Goal: Transaction & Acquisition: Purchase product/service

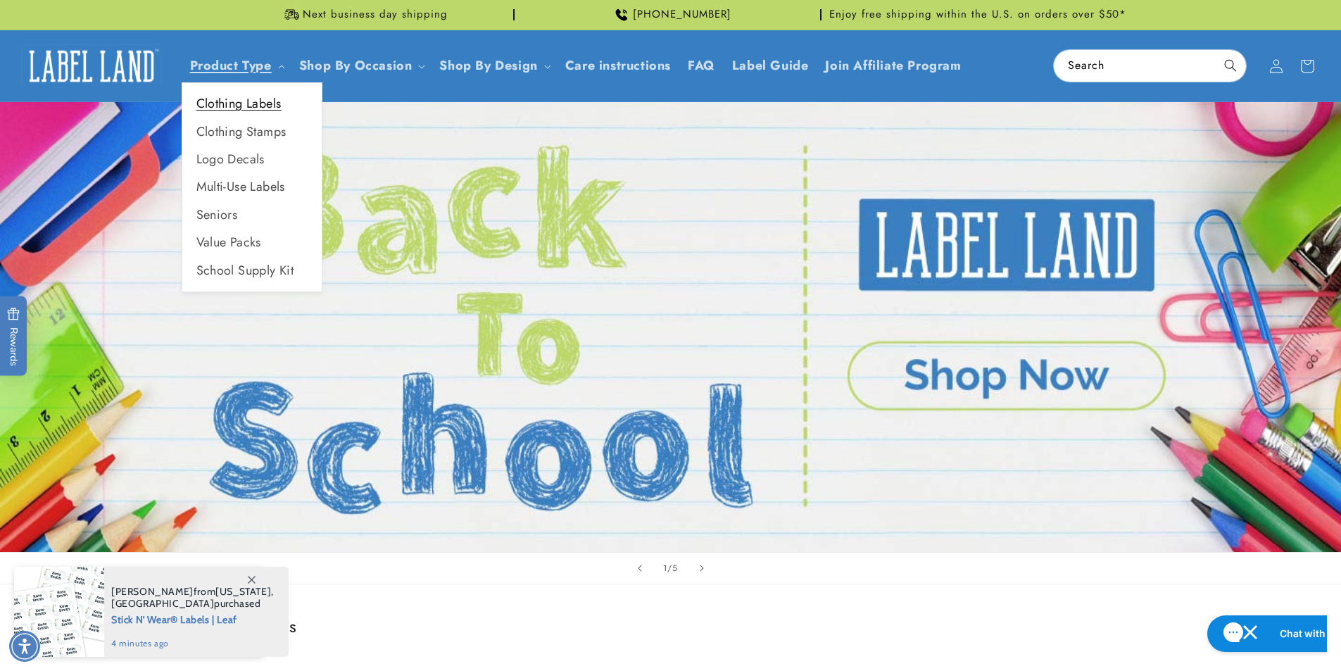
click at [256, 100] on link "Clothing Labels" at bounding box center [251, 103] width 139 height 27
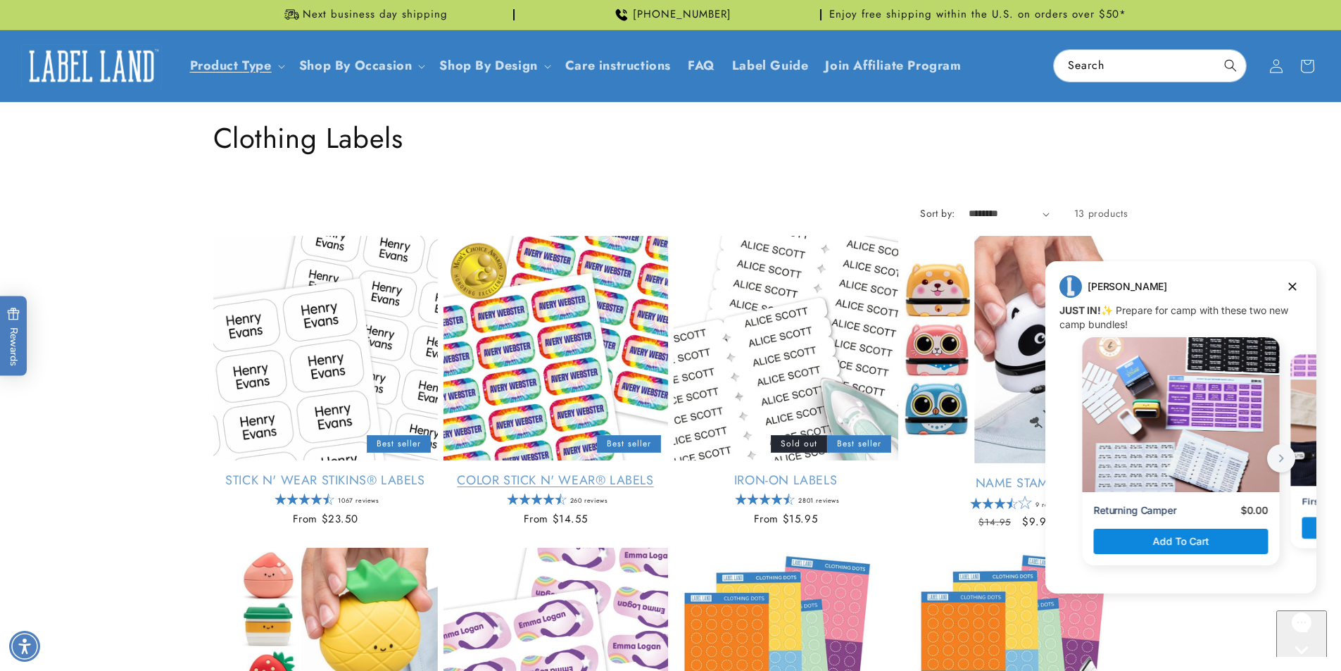
click at [507, 475] on link "Color Stick N' Wear® Labels" at bounding box center [556, 480] width 225 height 16
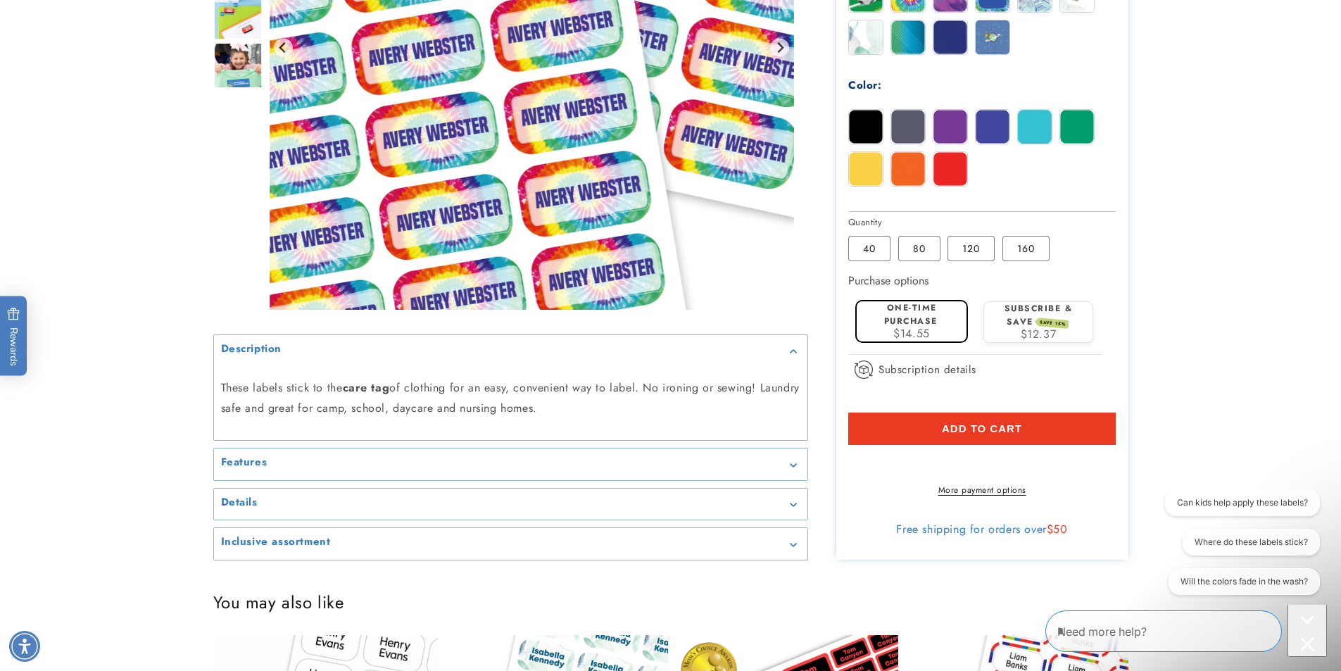
scroll to position [775, 0]
click at [789, 508] on div "Details" at bounding box center [511, 503] width 580 height 11
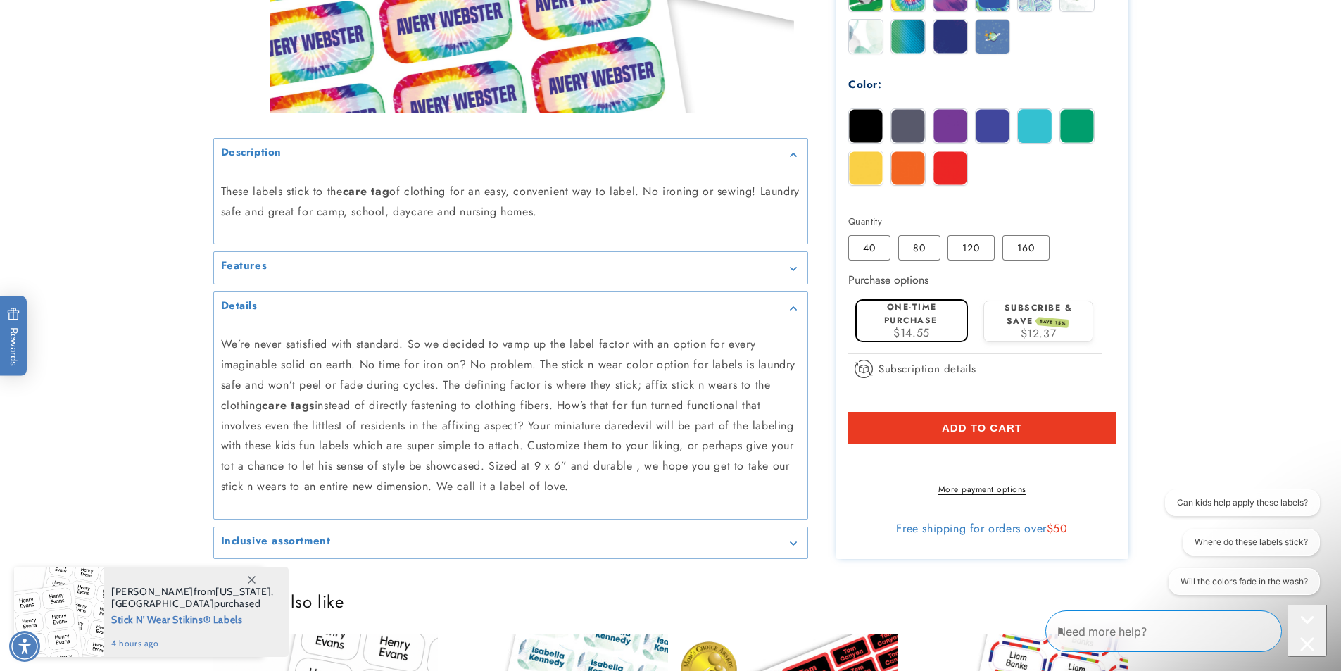
click at [324, 274] on div "Features" at bounding box center [511, 268] width 580 height 11
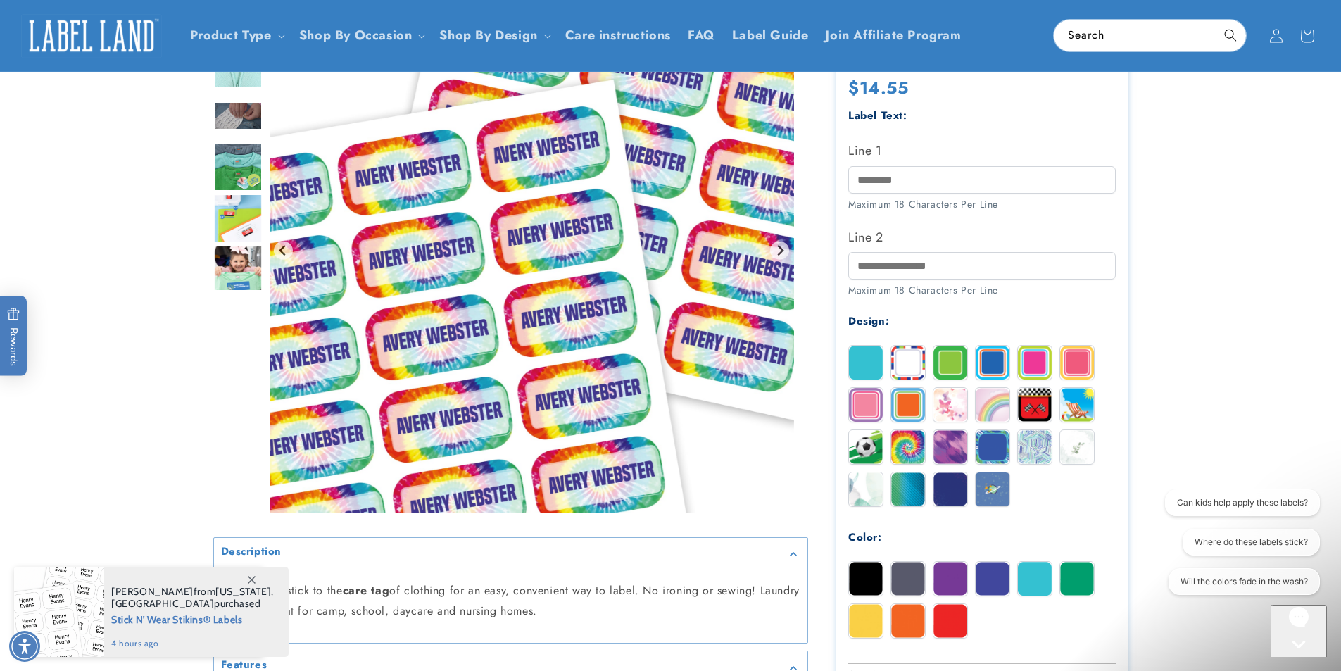
scroll to position [0, 0]
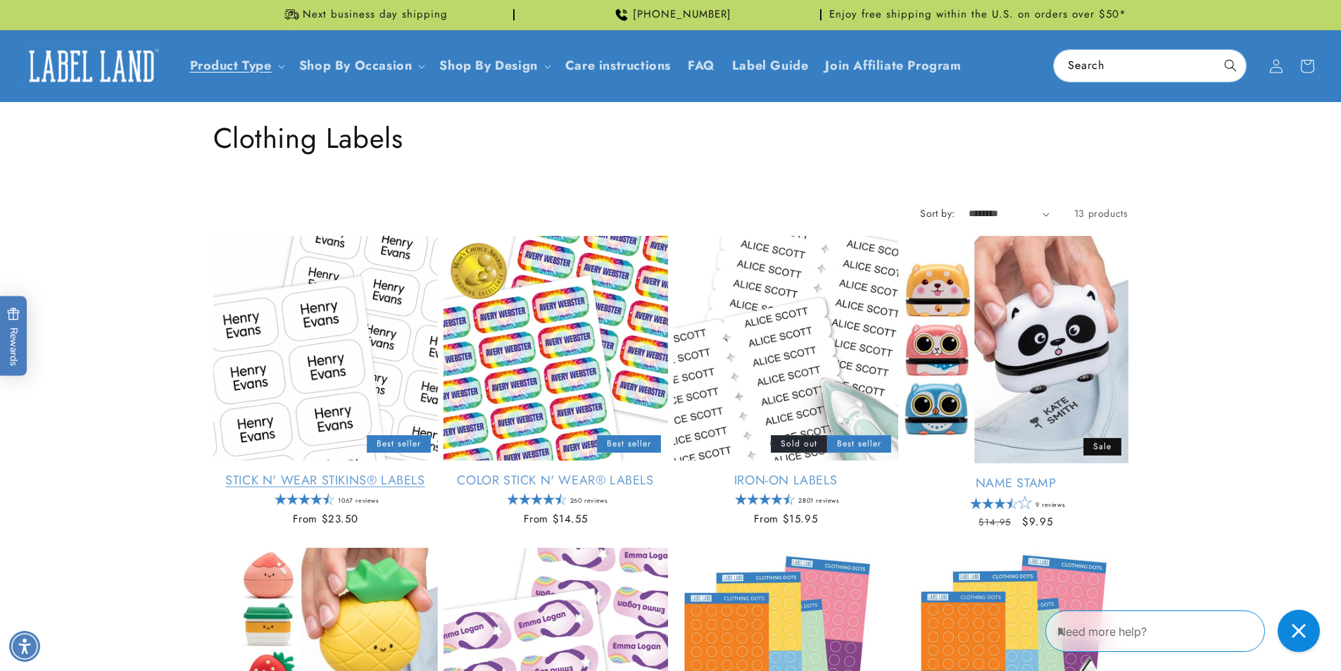
click at [327, 472] on link "Stick N' Wear Stikins® Labels" at bounding box center [325, 480] width 225 height 16
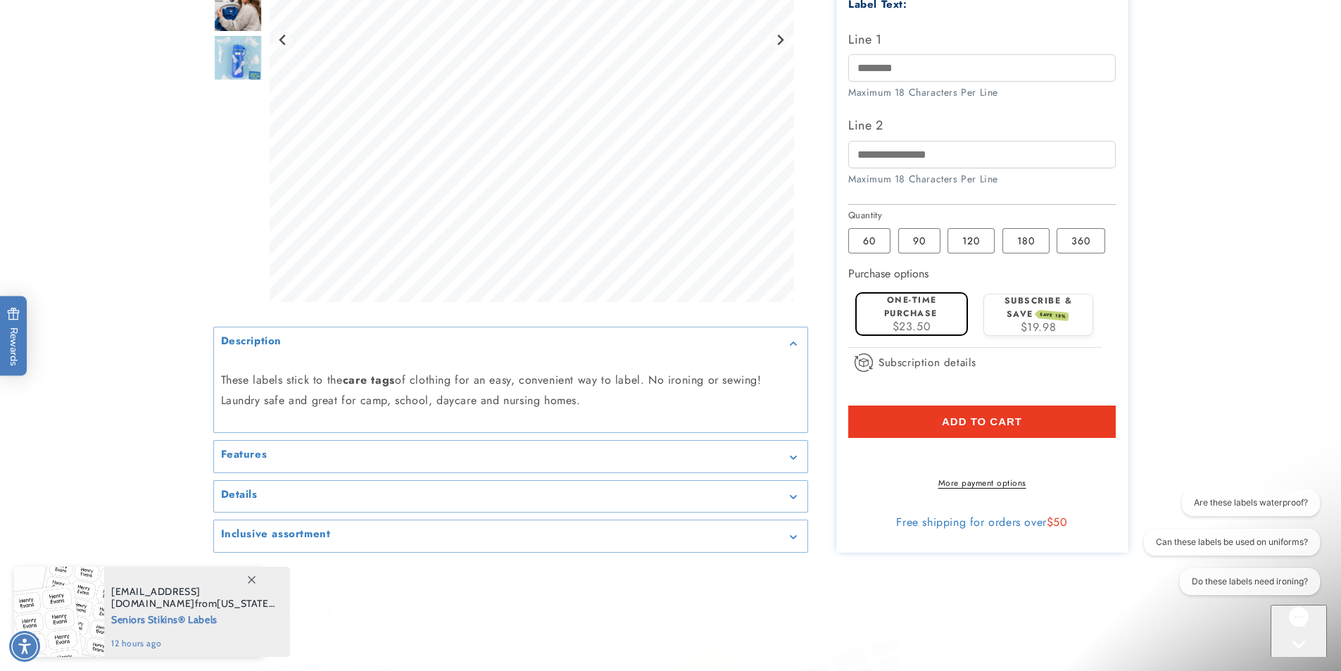
scroll to position [563, 0]
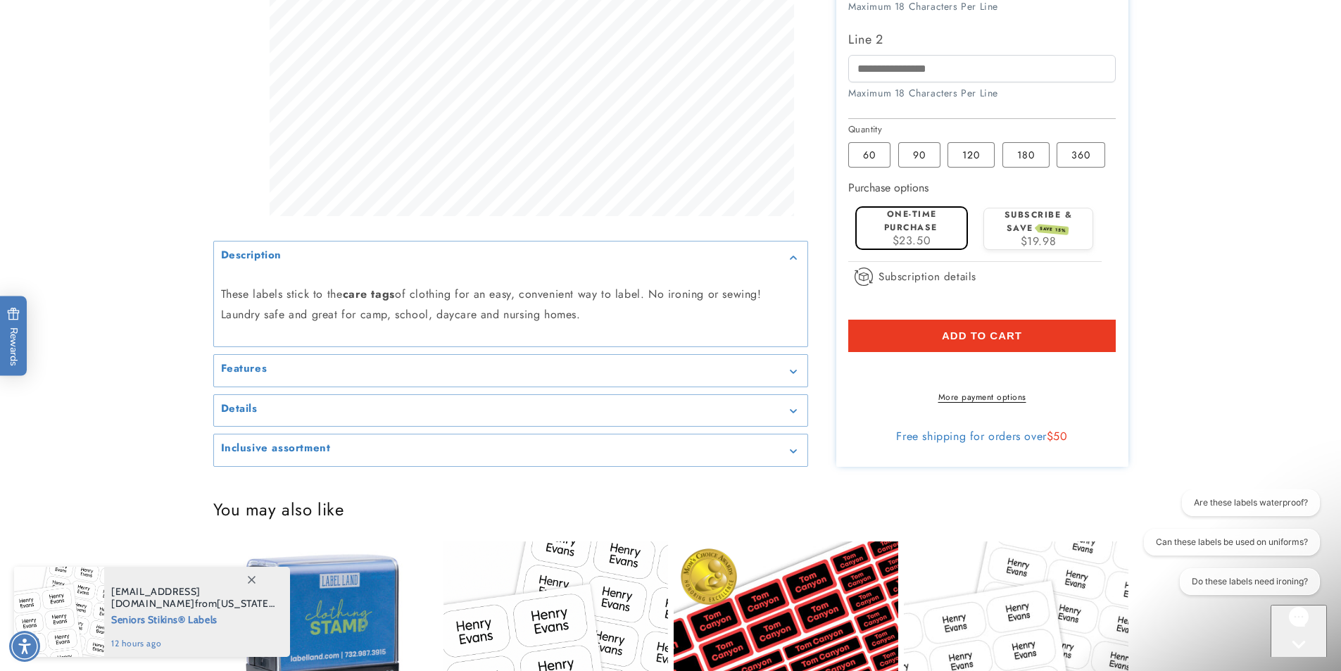
click at [410, 377] on div "Features" at bounding box center [511, 371] width 580 height 11
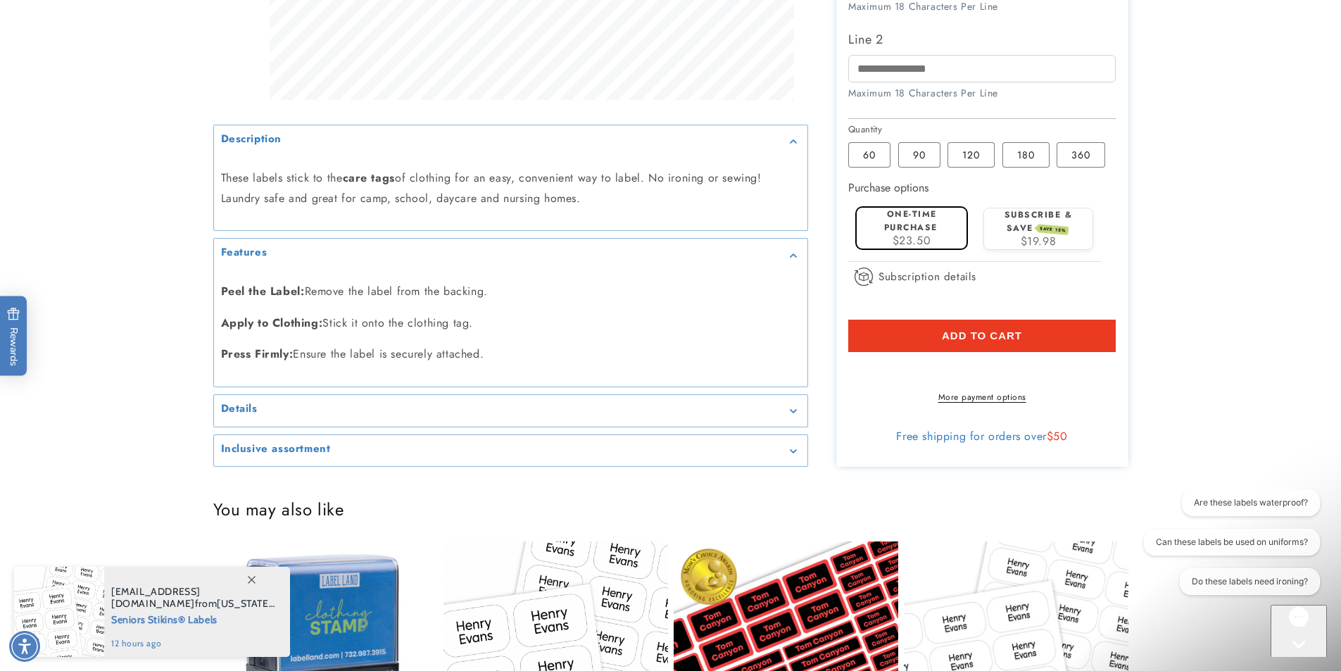
click at [377, 416] on summary "Details" at bounding box center [511, 411] width 594 height 32
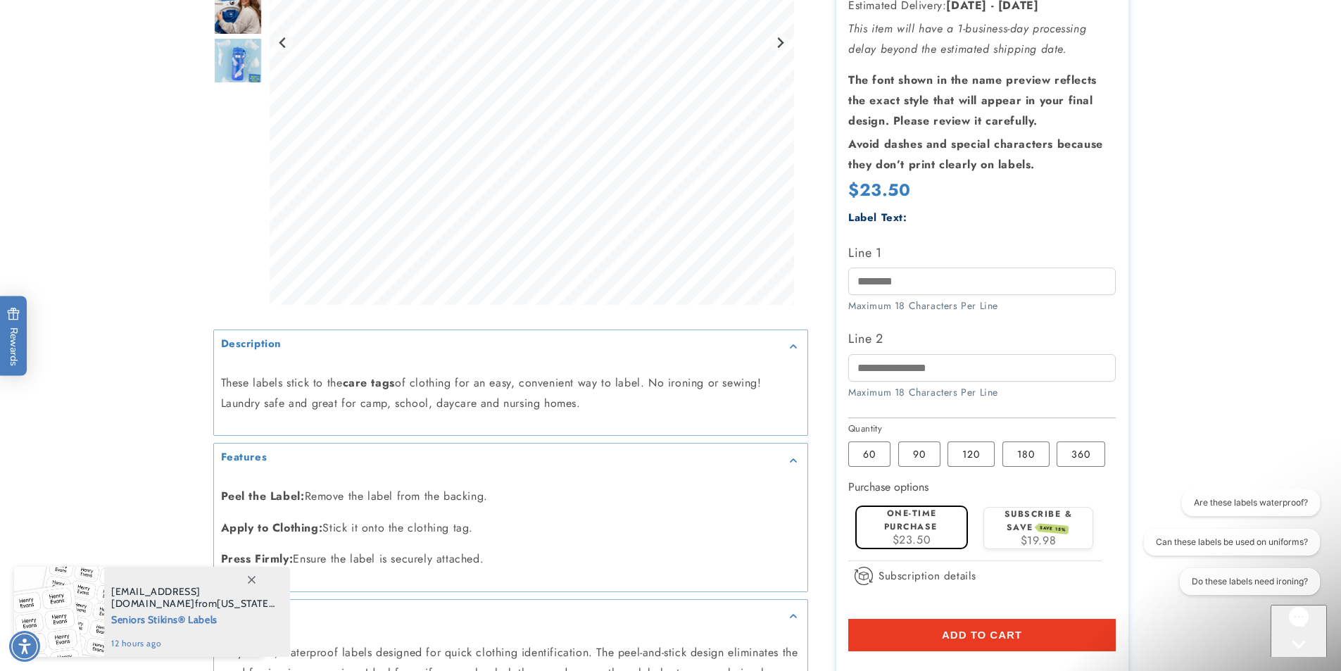
scroll to position [422, 0]
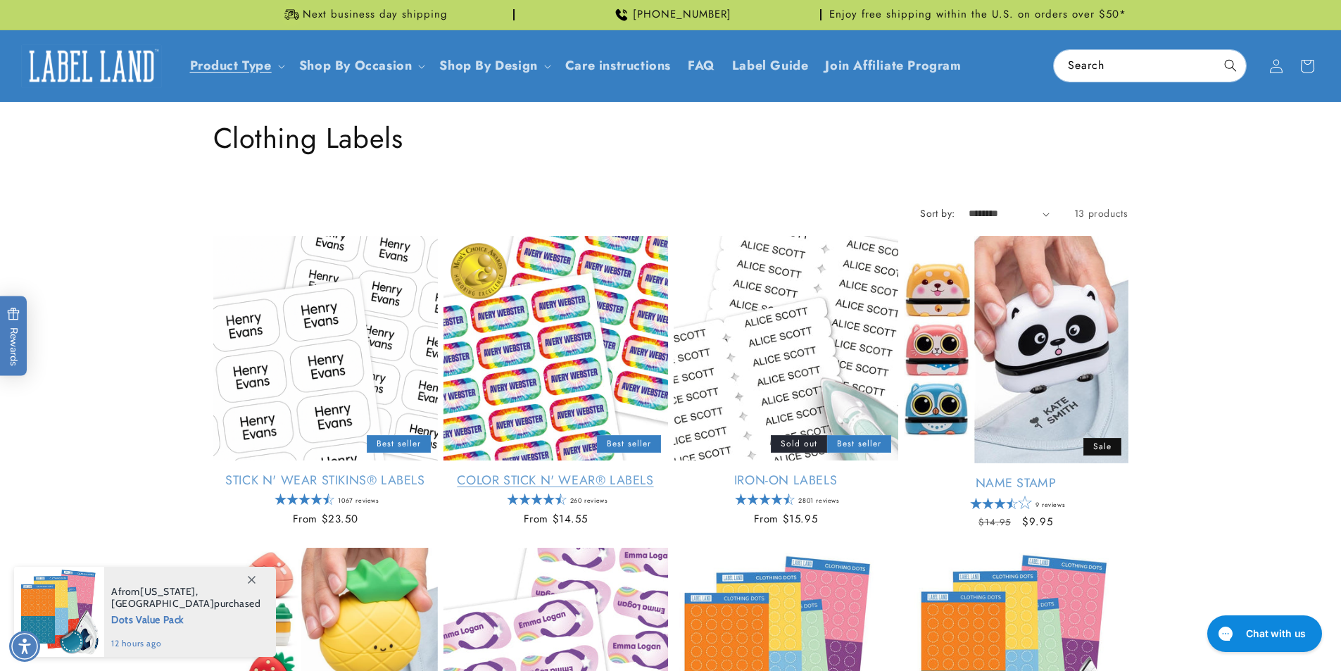
click at [601, 472] on link "Color Stick N' Wear® Labels" at bounding box center [556, 480] width 225 height 16
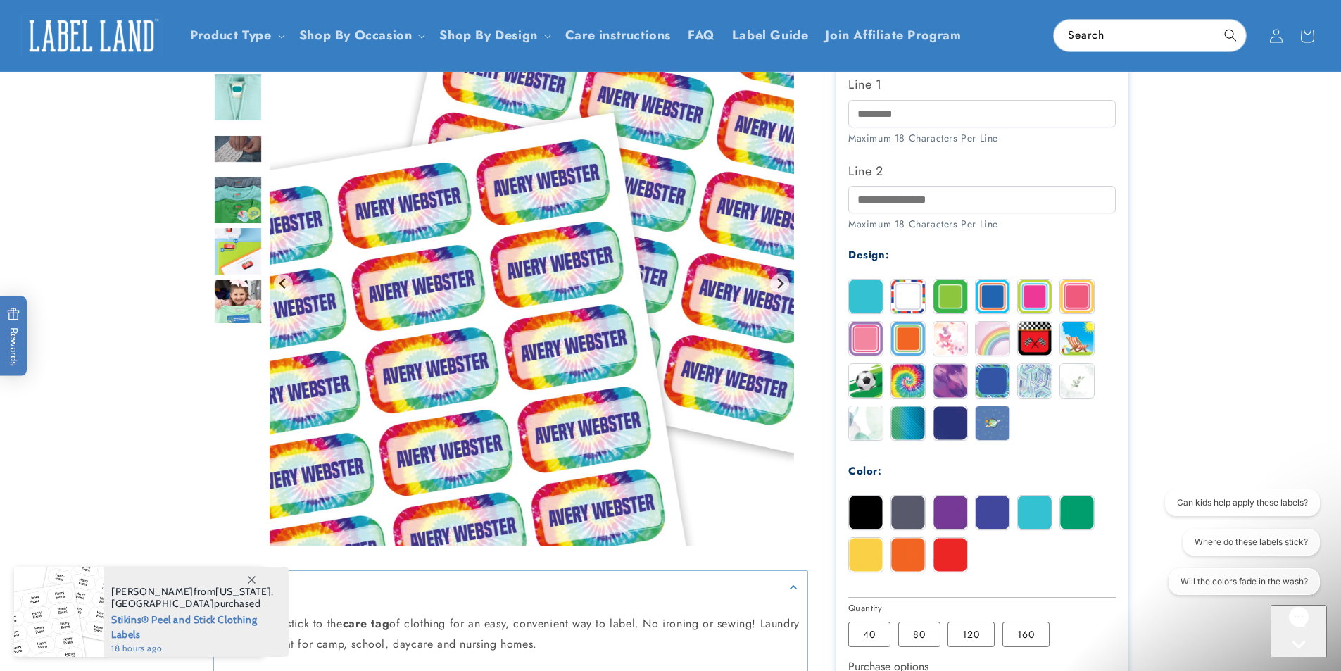
scroll to position [352, 0]
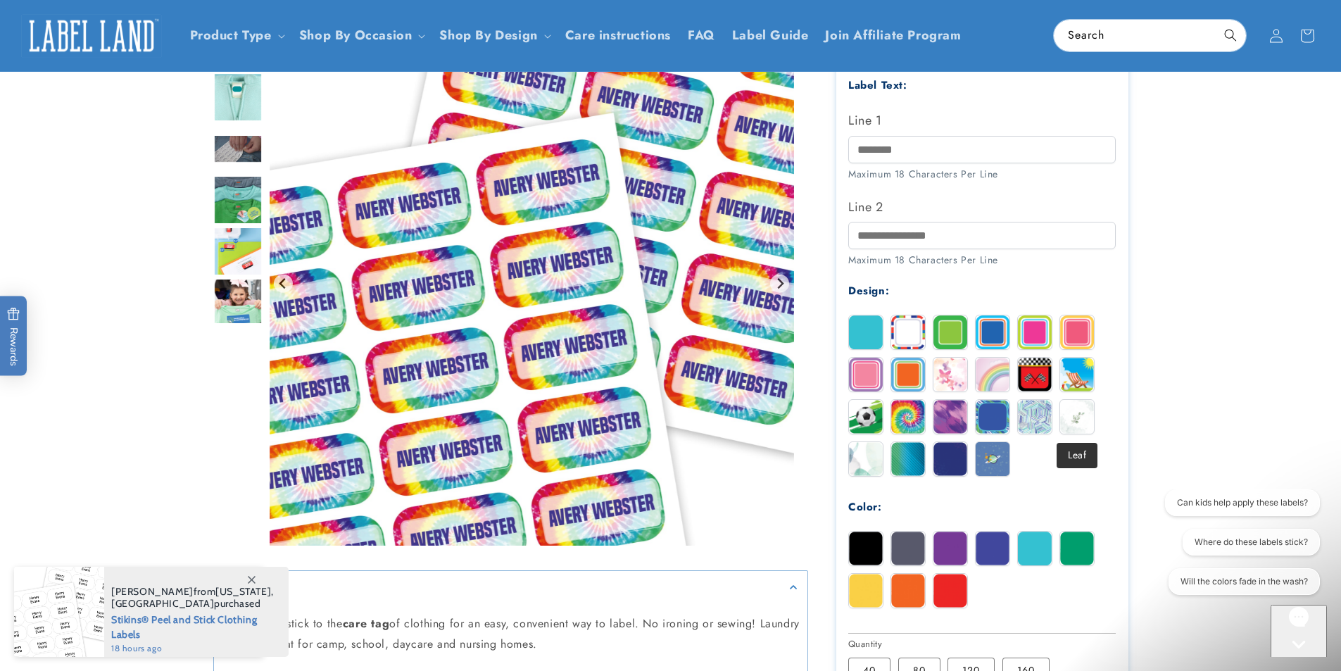
click at [1077, 401] on img at bounding box center [1077, 417] width 34 height 34
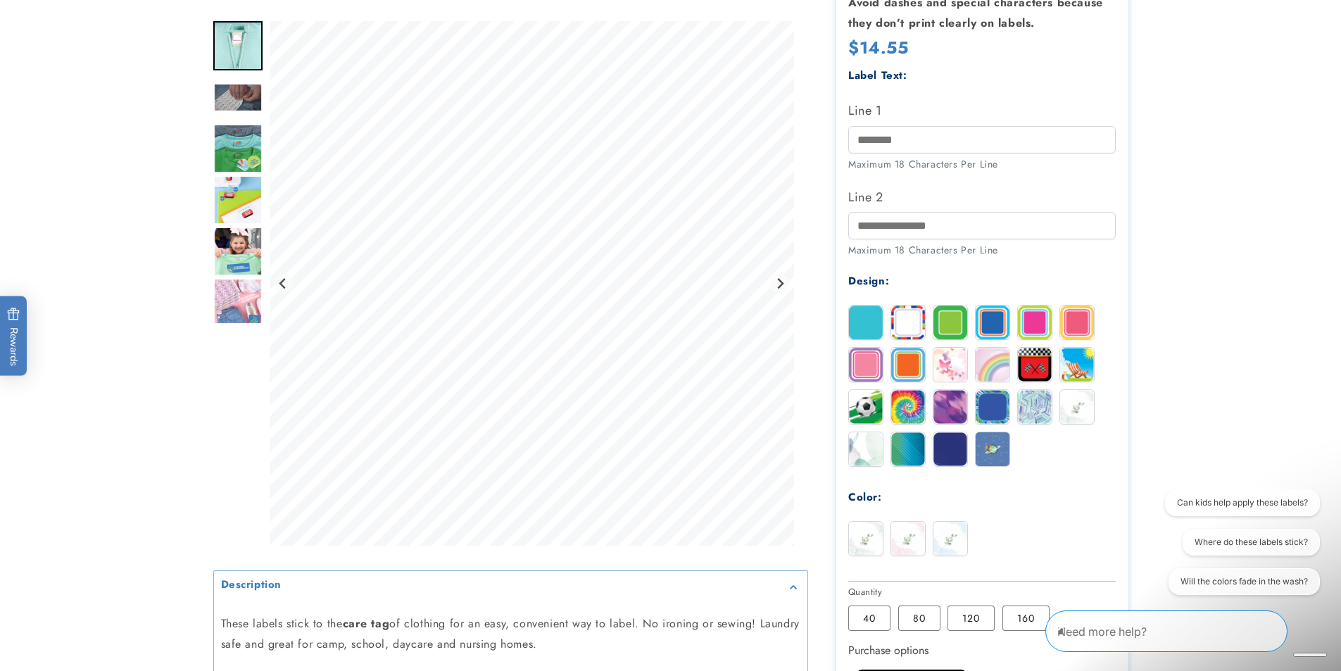
scroll to position [422, 0]
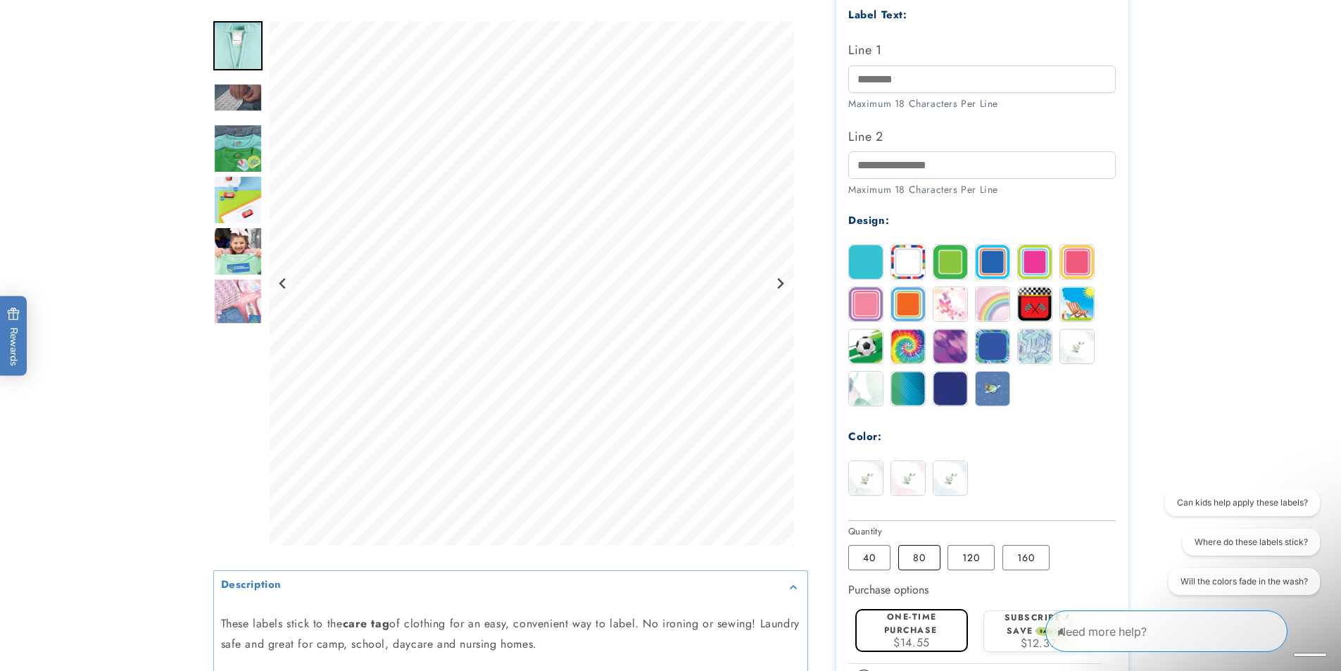
click at [920, 552] on label "80 Variant sold out or unavailable" at bounding box center [919, 557] width 42 height 25
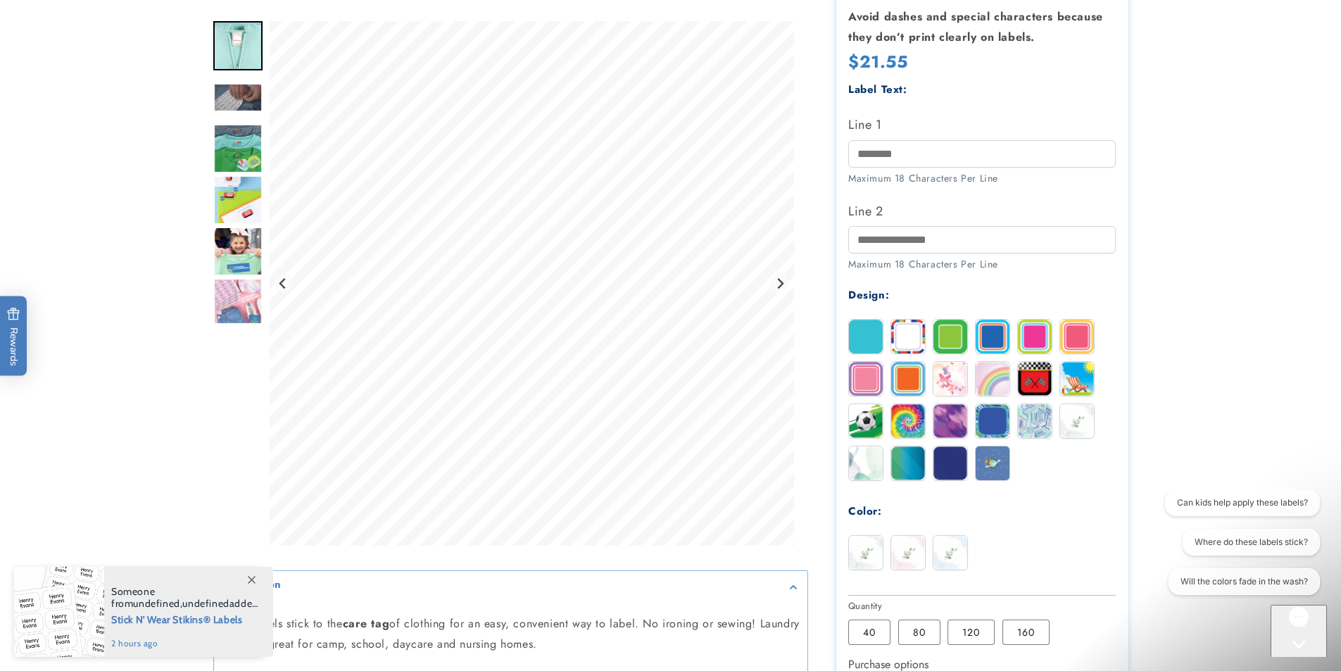
scroll to position [422, 0]
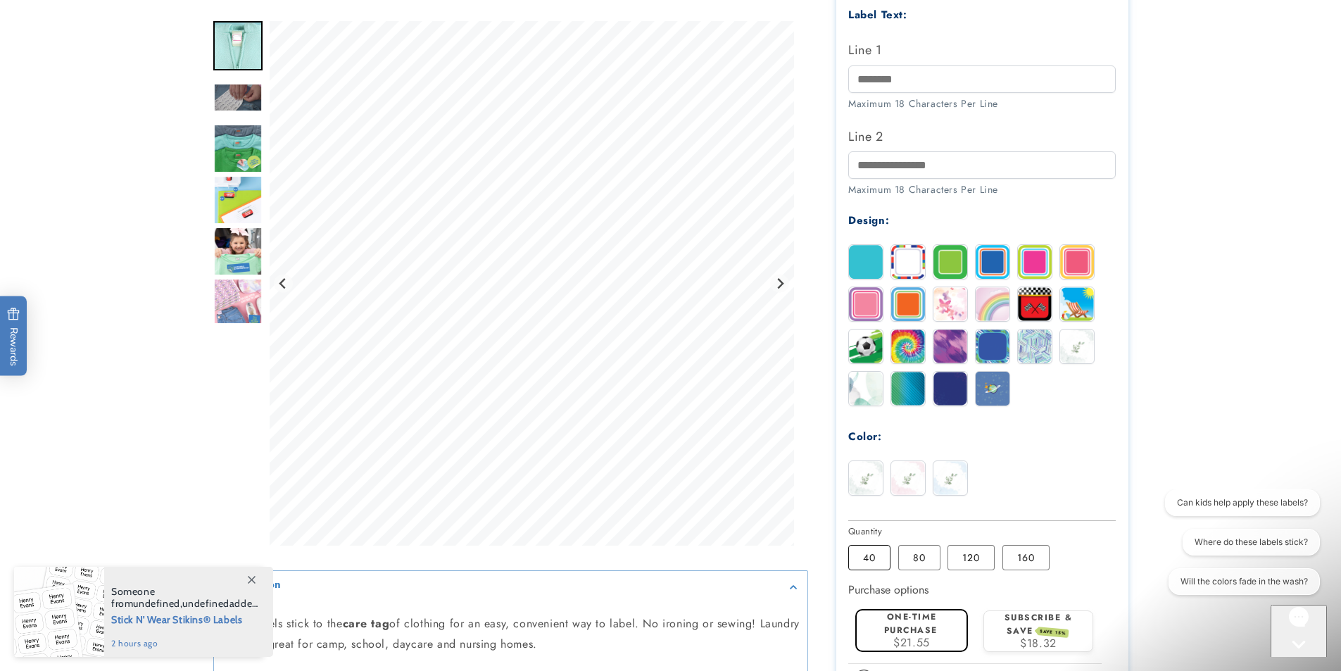
click at [873, 558] on label "40 Variant sold out or unavailable" at bounding box center [869, 557] width 42 height 25
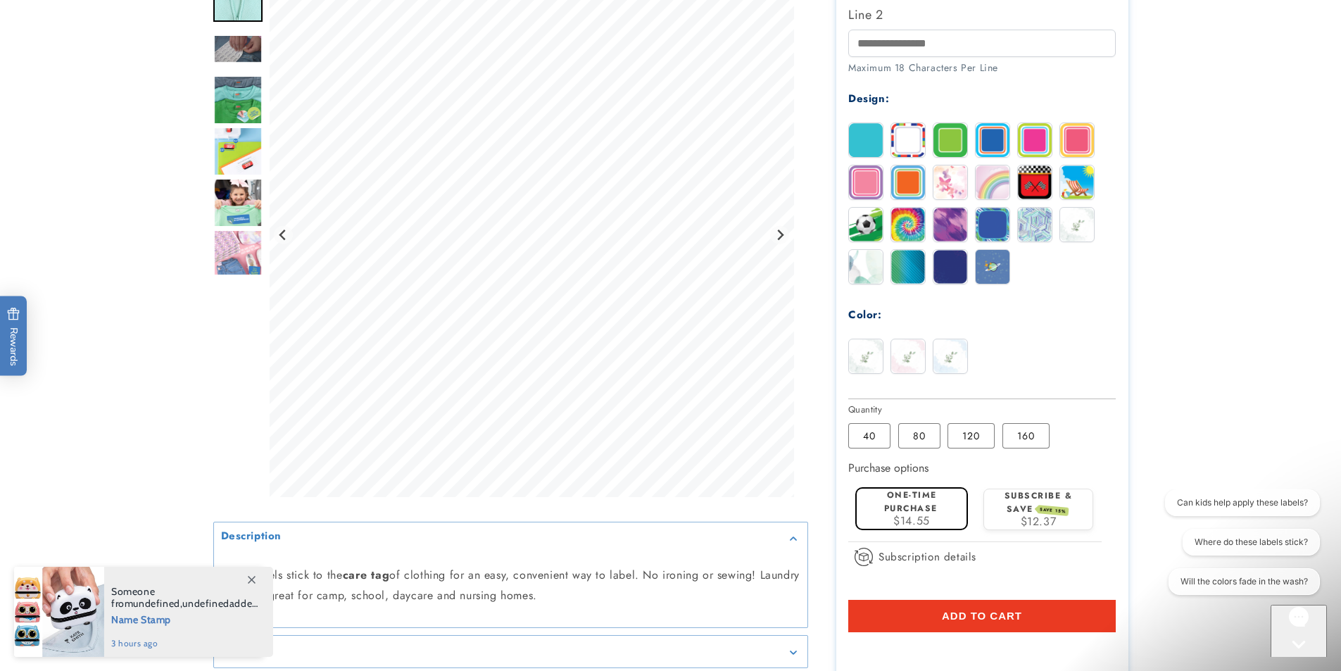
scroll to position [563, 0]
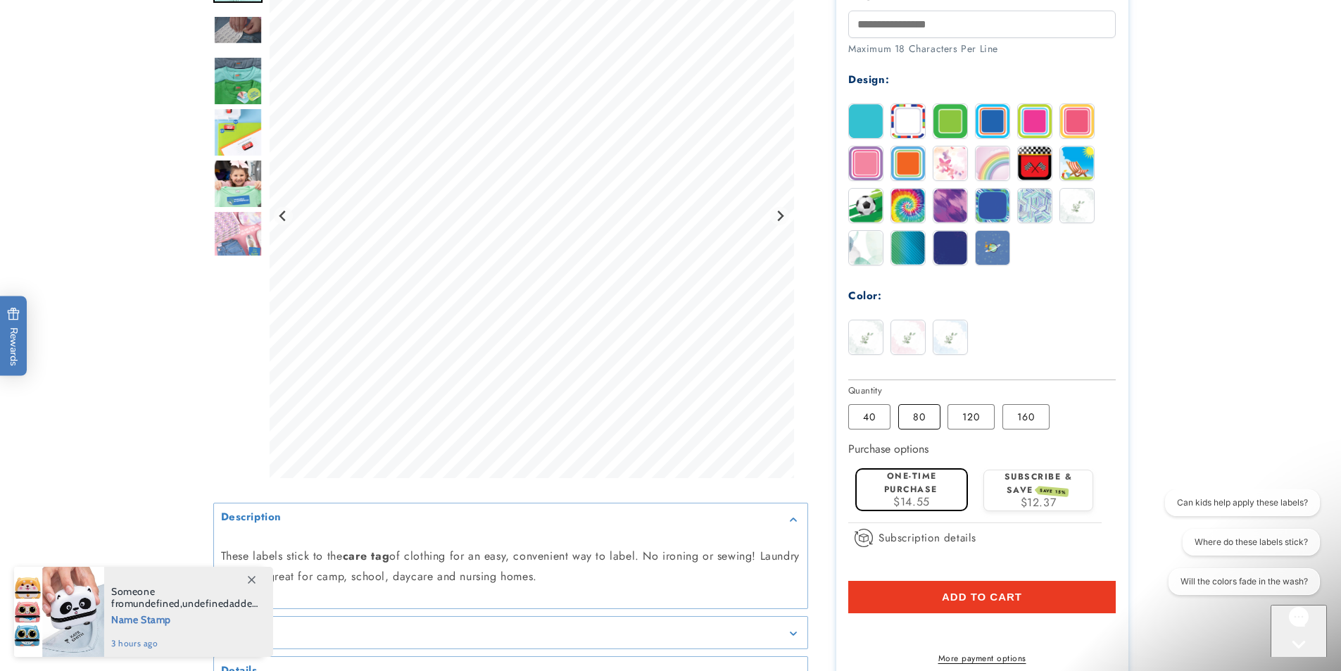
click at [917, 420] on label "80 Variant sold out or unavailable" at bounding box center [919, 416] width 42 height 25
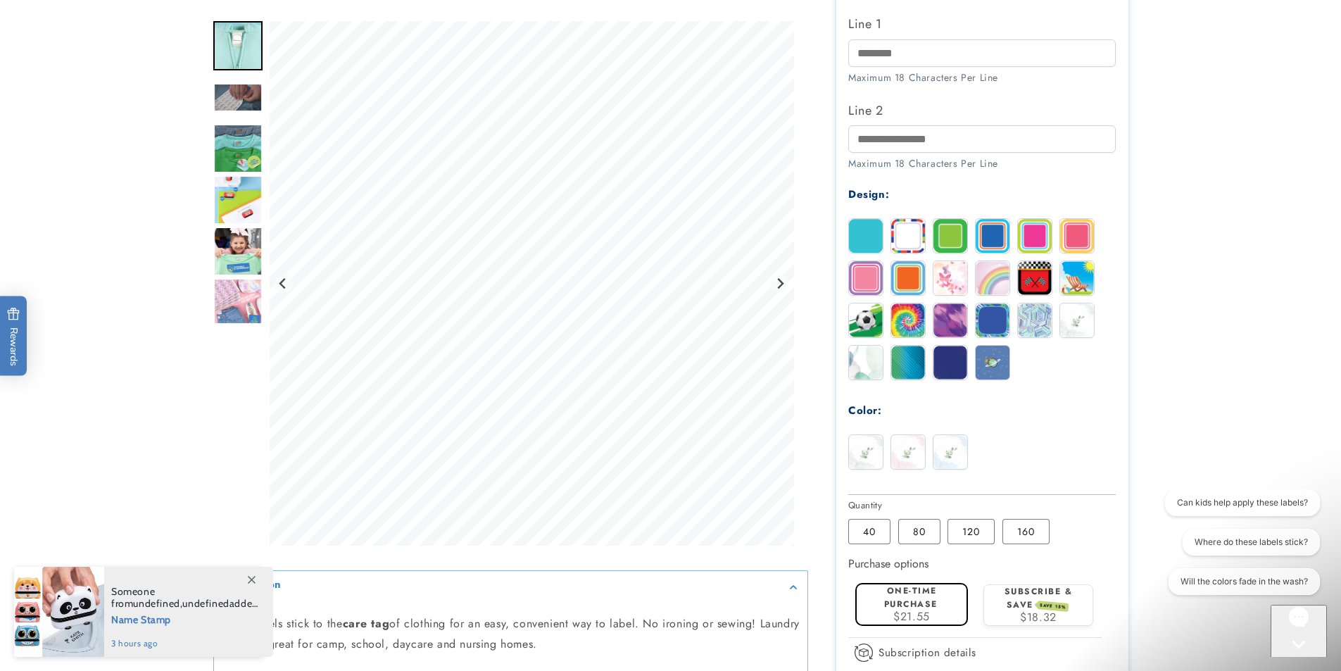
scroll to position [493, 0]
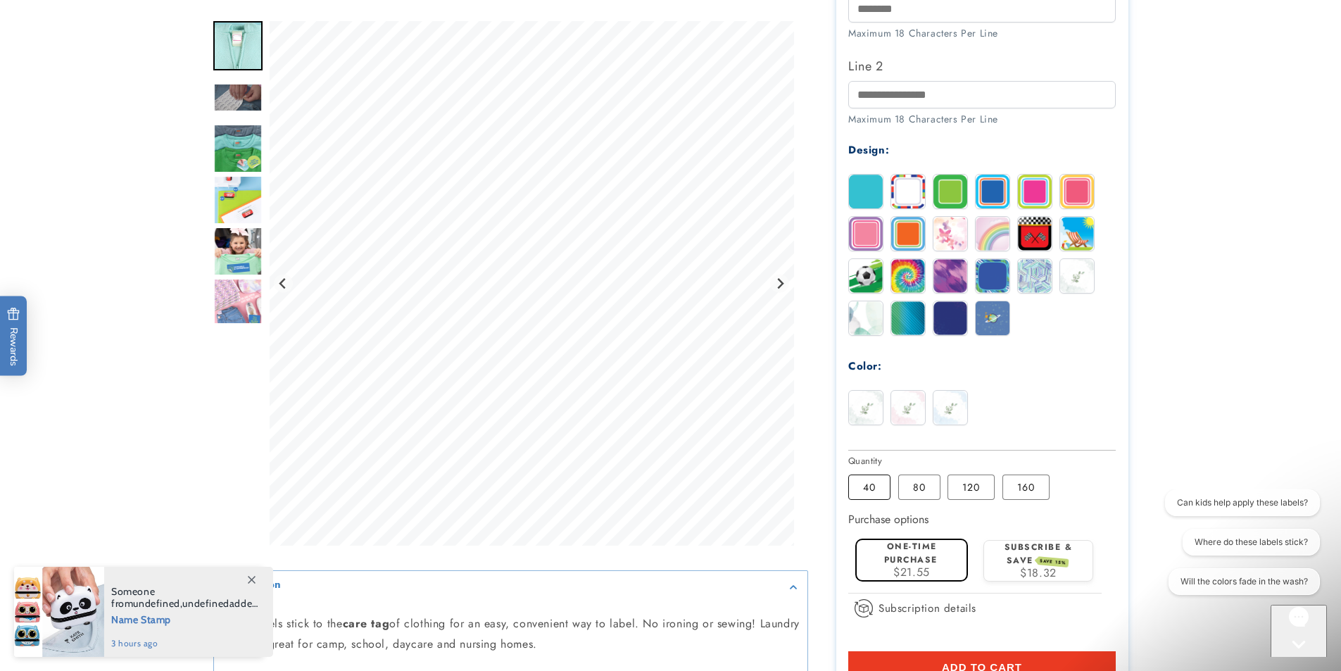
click at [865, 496] on label "40 Variant sold out or unavailable" at bounding box center [869, 487] width 42 height 25
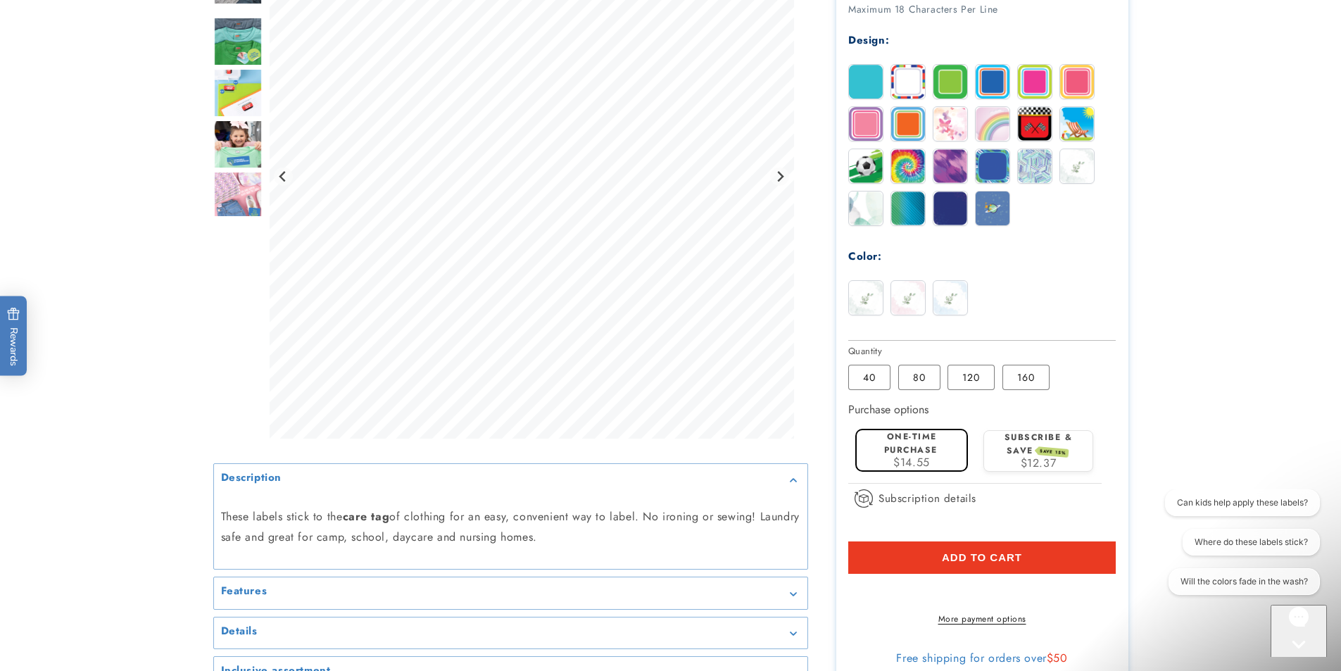
scroll to position [845, 0]
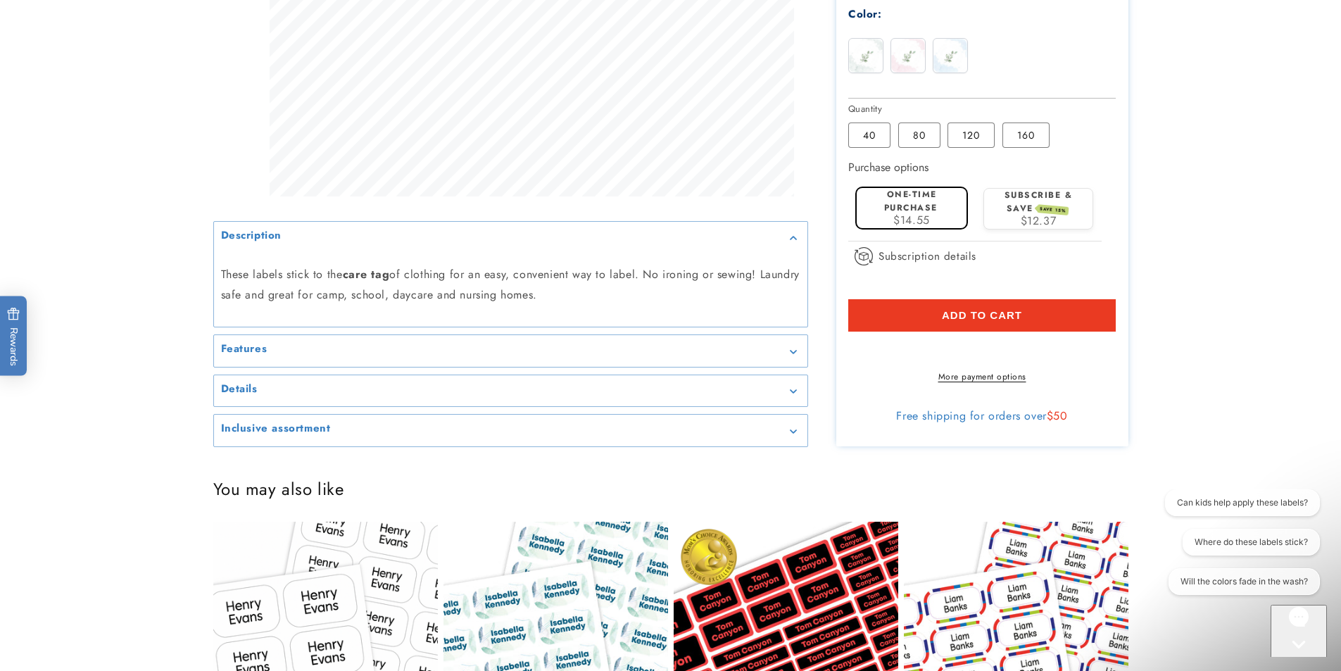
click at [747, 357] on summary "Features" at bounding box center [511, 351] width 594 height 32
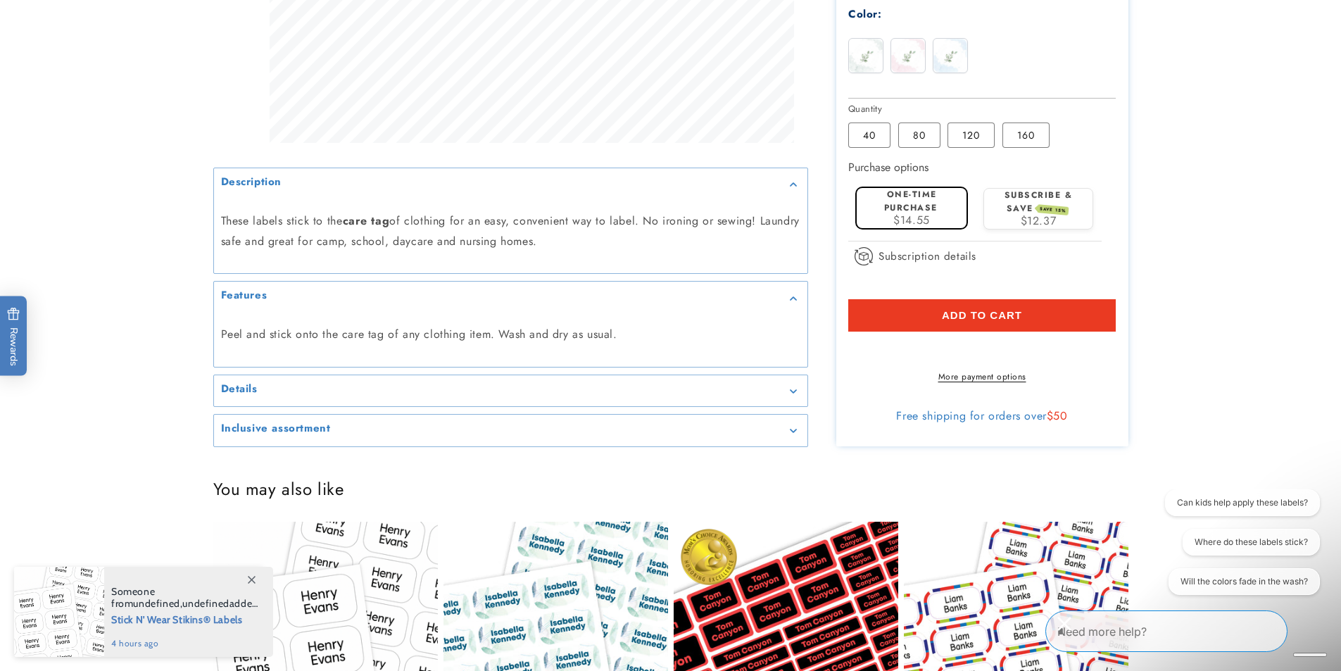
click at [787, 396] on div "Details" at bounding box center [511, 390] width 580 height 11
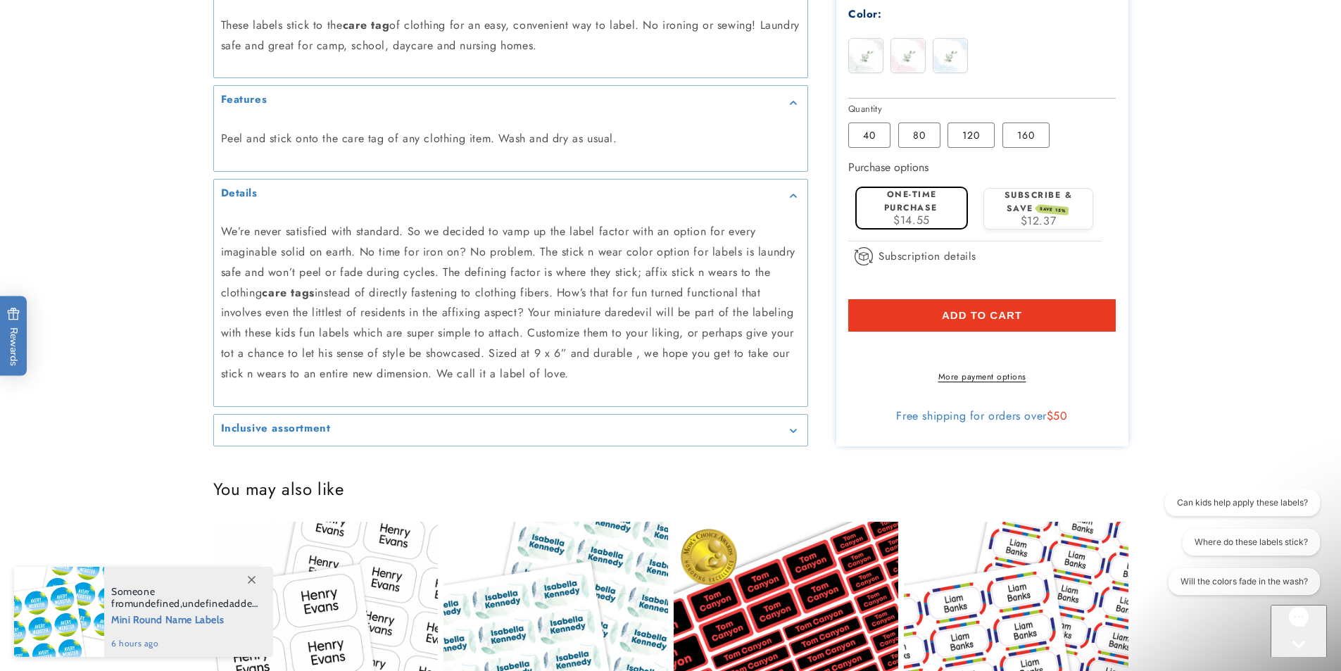
click at [404, 436] on div "Inclusive assortment" at bounding box center [511, 430] width 580 height 11
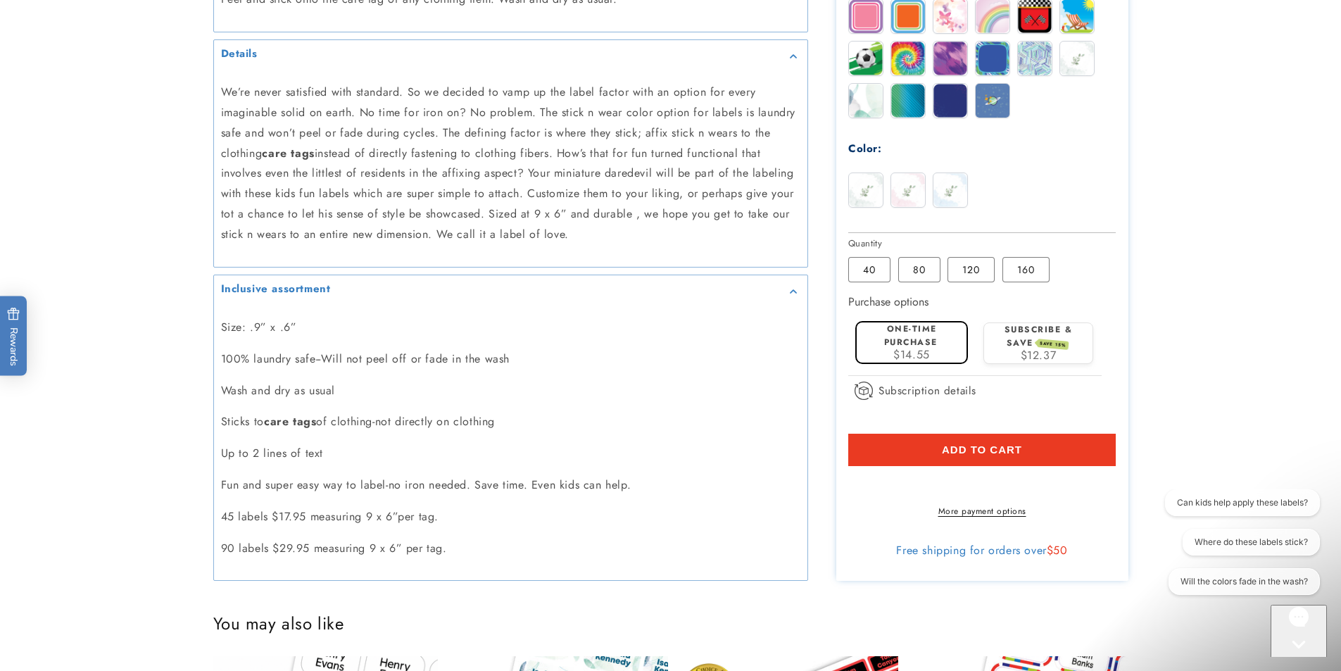
click at [794, 290] on icon "Gallery Viewer" at bounding box center [793, 291] width 6 height 4
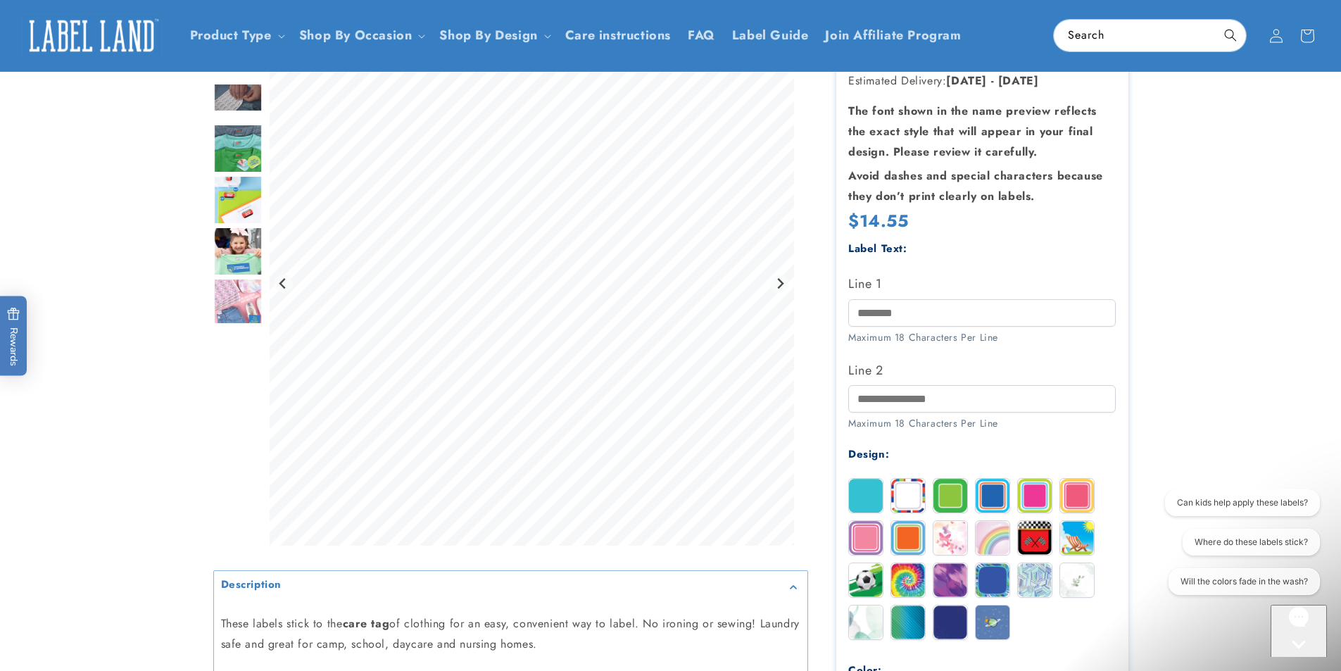
scroll to position [141, 0]
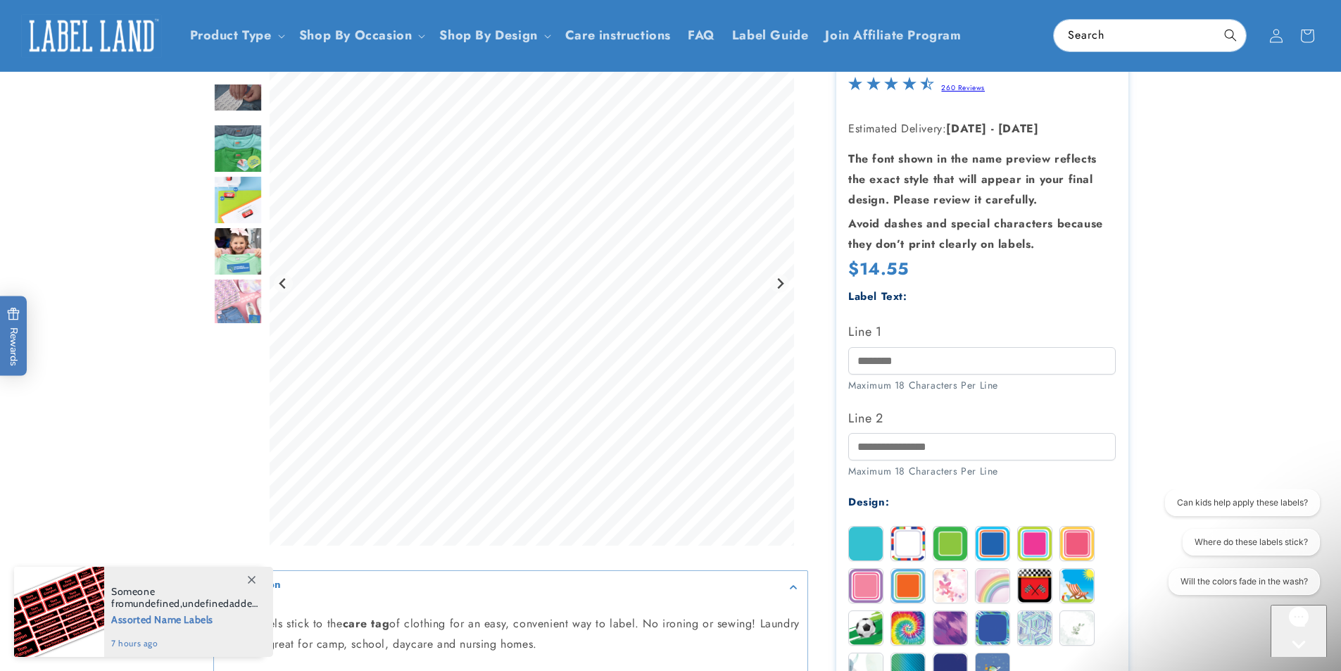
click at [242, 250] on img "Go to slide 6" at bounding box center [237, 251] width 49 height 49
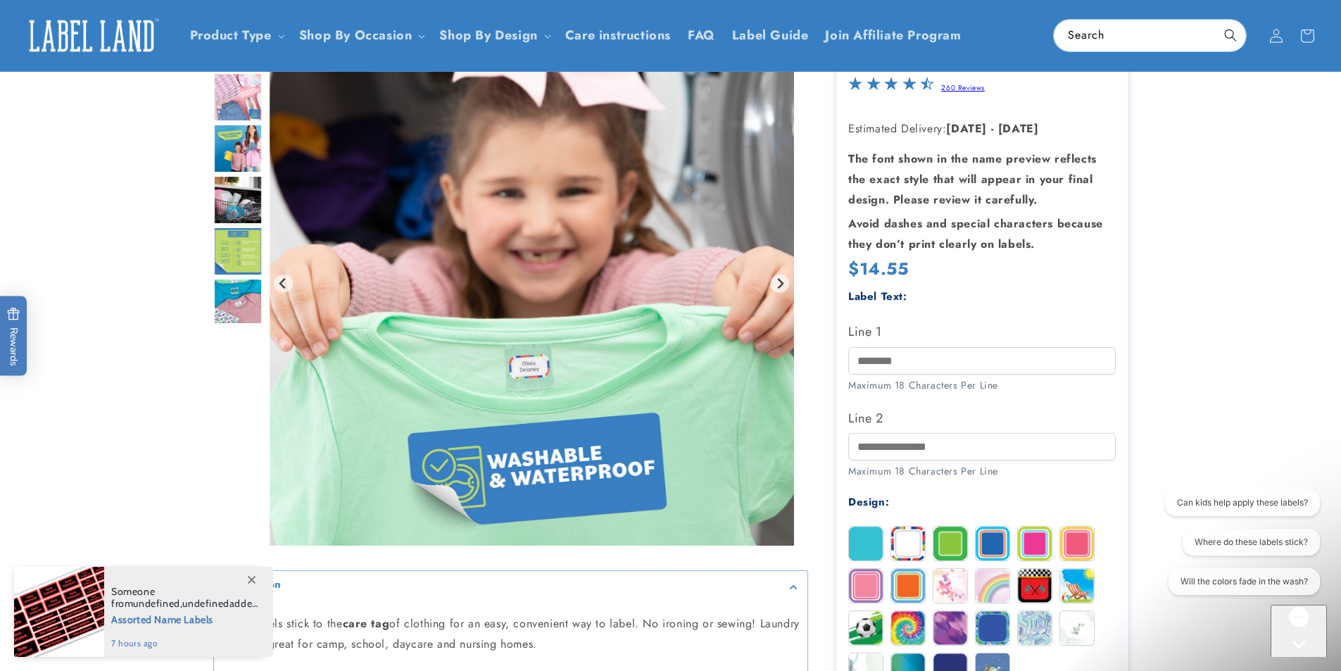
click at [234, 251] on img "Go to slide 10" at bounding box center [237, 251] width 49 height 49
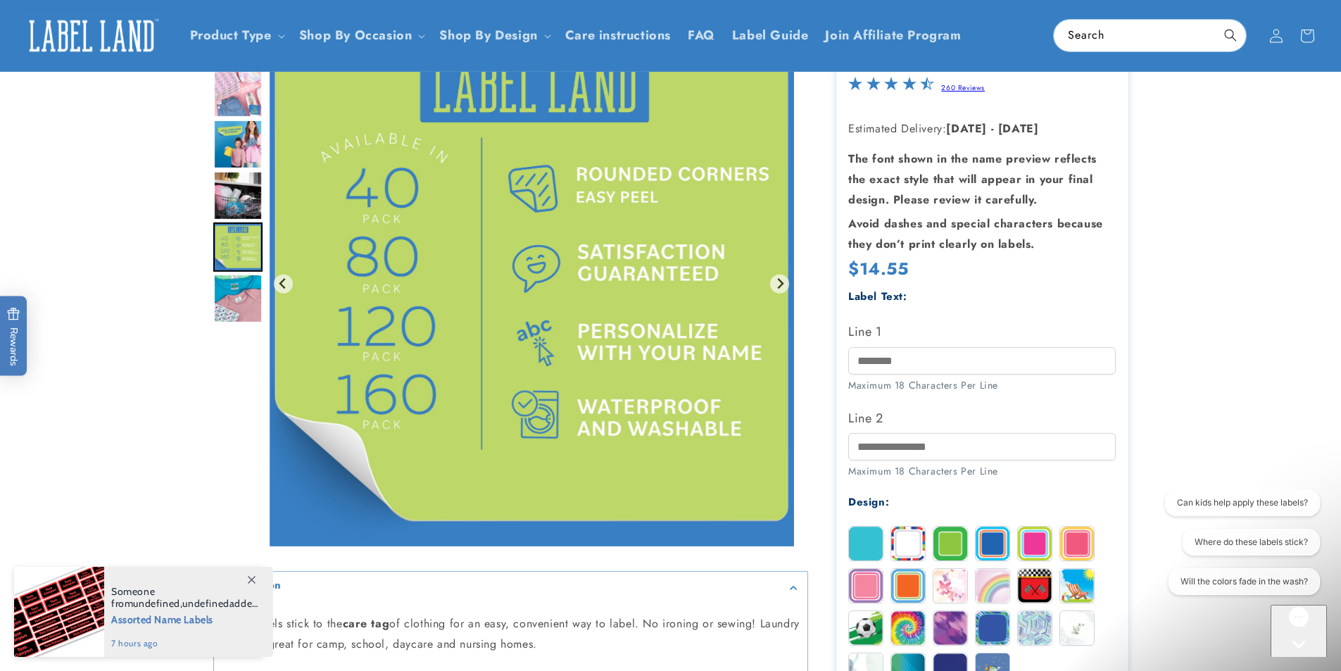
click at [236, 300] on img "Go to slide 11" at bounding box center [237, 298] width 49 height 49
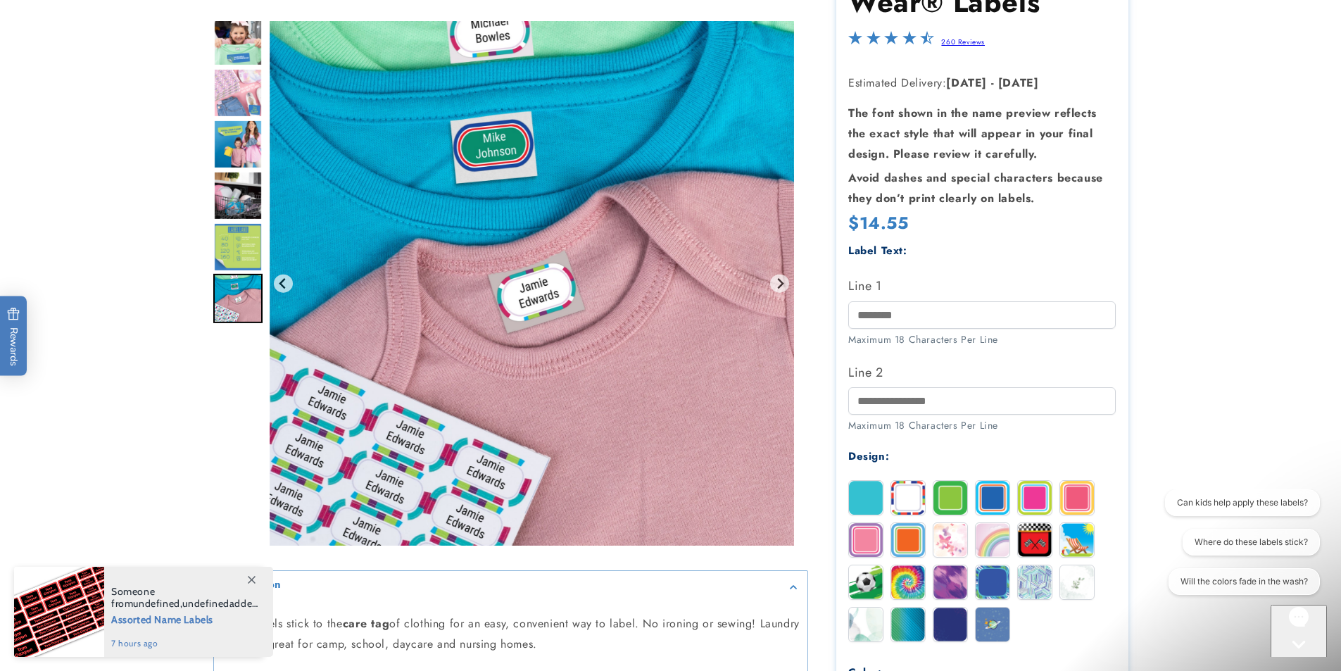
scroll to position [211, 0]
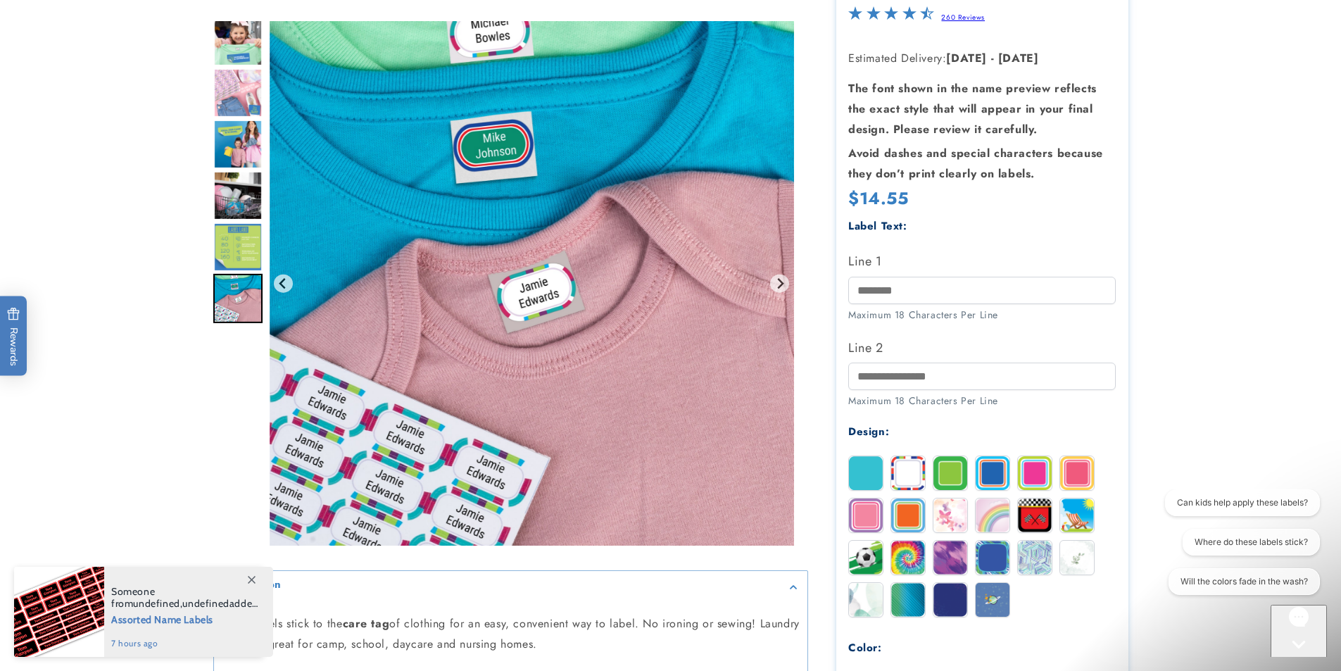
click at [230, 292] on img "Go to slide 11" at bounding box center [237, 298] width 49 height 49
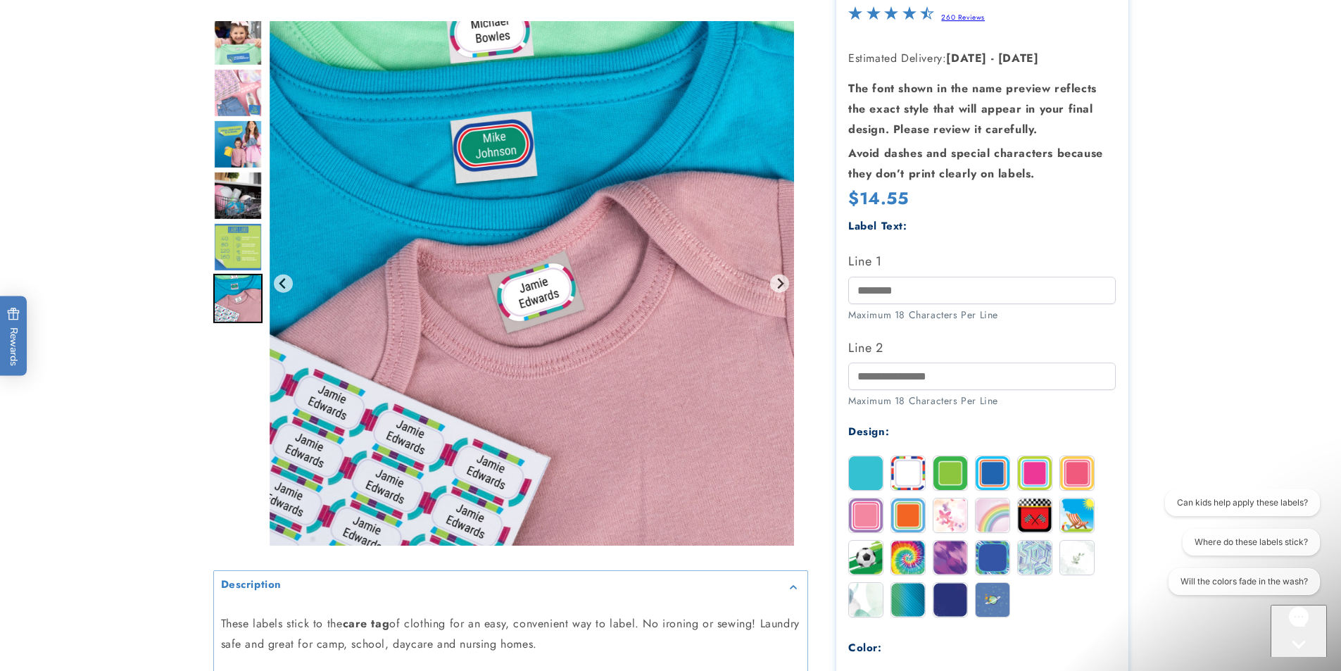
click at [251, 92] on img "Go to slide 7" at bounding box center [237, 92] width 49 height 49
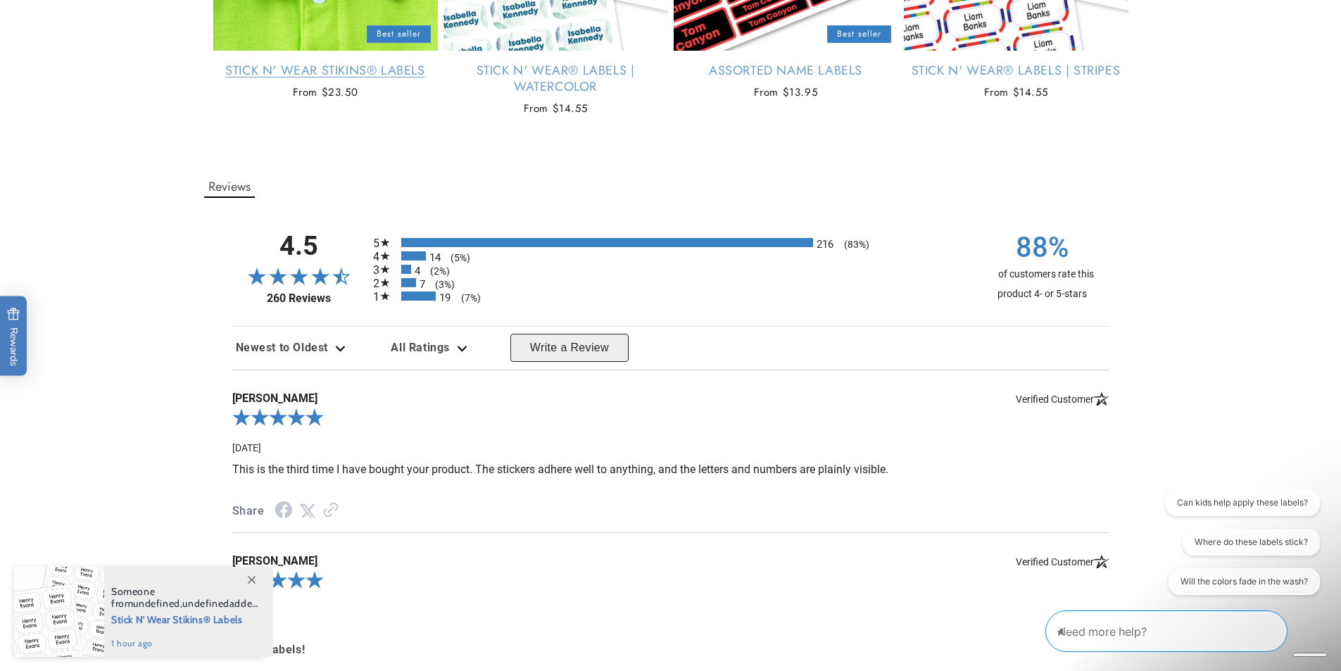
scroll to position [1549, 0]
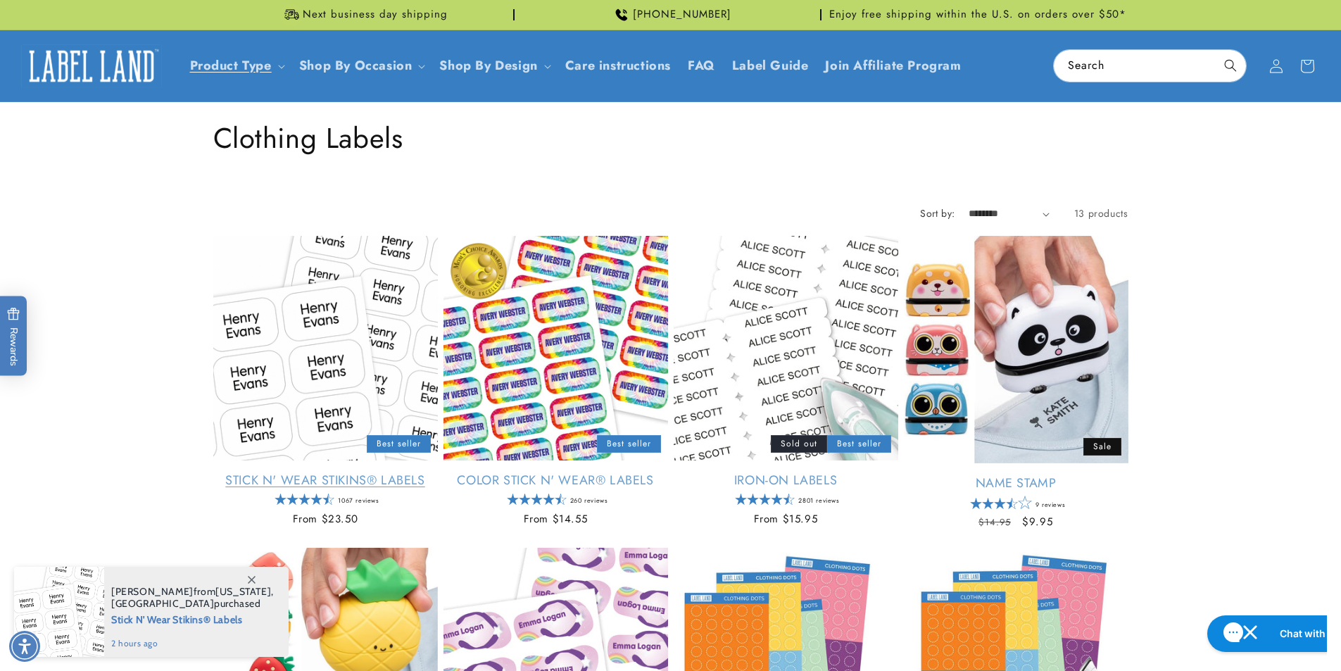
click at [291, 472] on link "Stick N' Wear Stikins® Labels" at bounding box center [325, 480] width 225 height 16
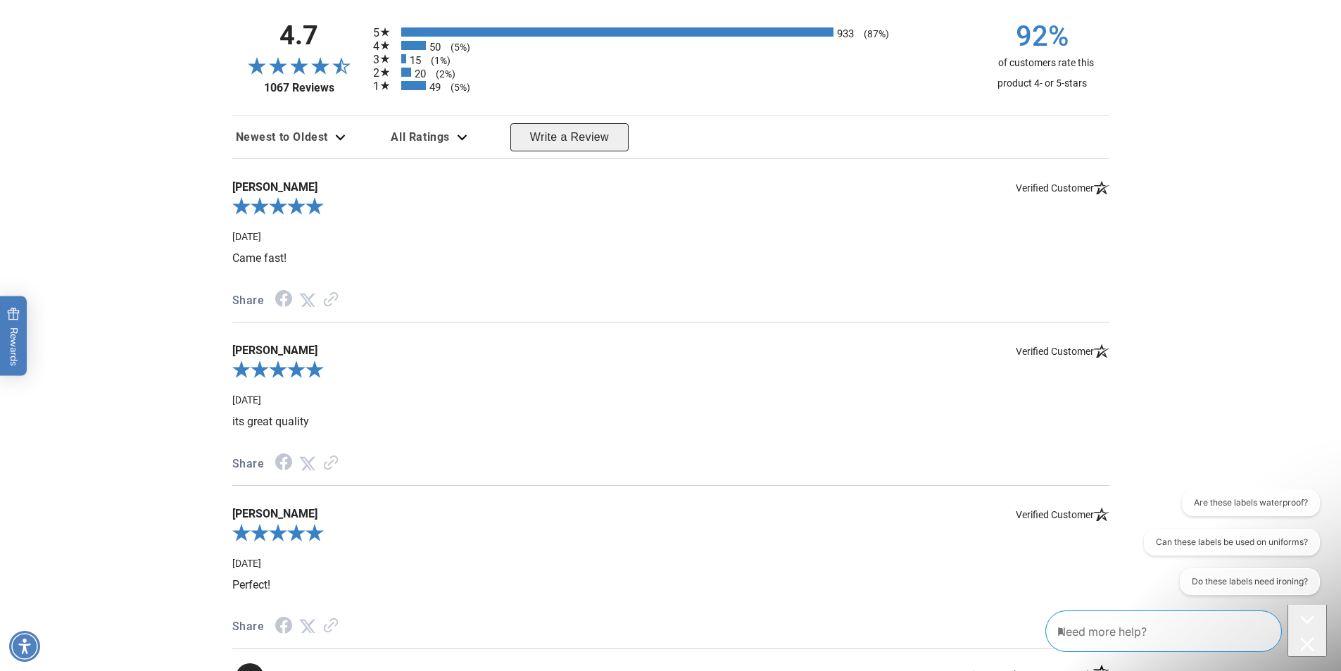
scroll to position [1831, 0]
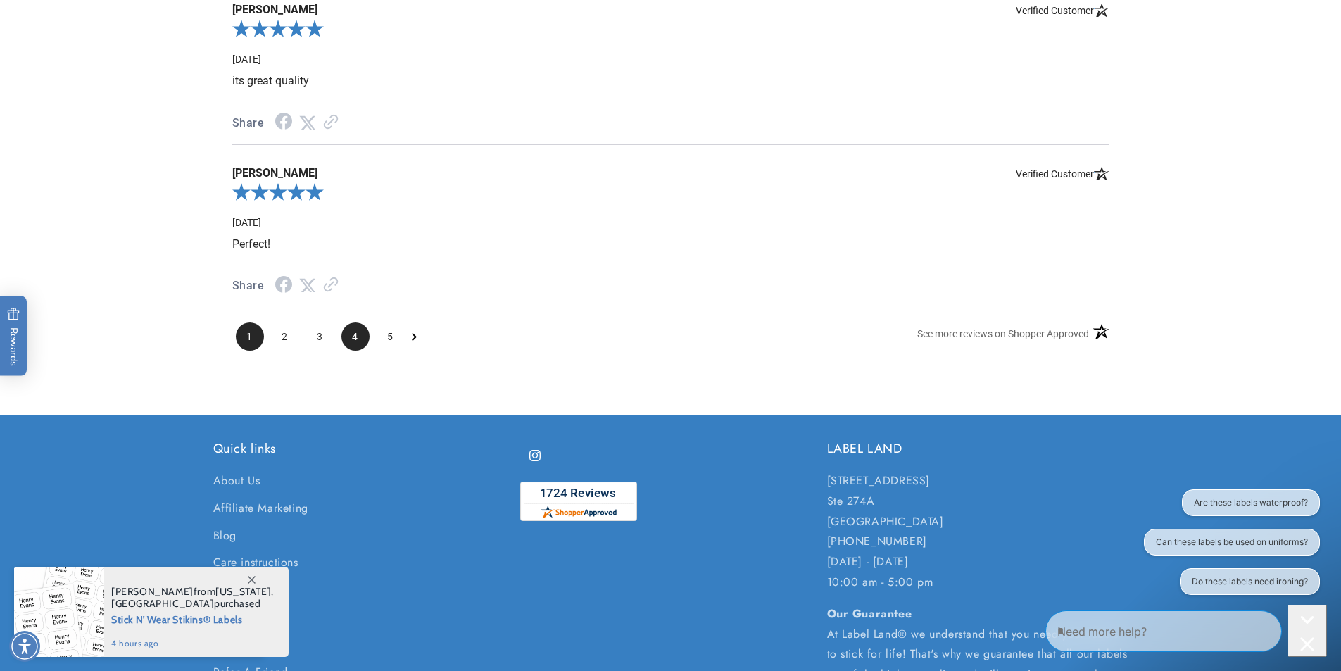
click at [349, 351] on span "4" at bounding box center [356, 337] width 28 height 28
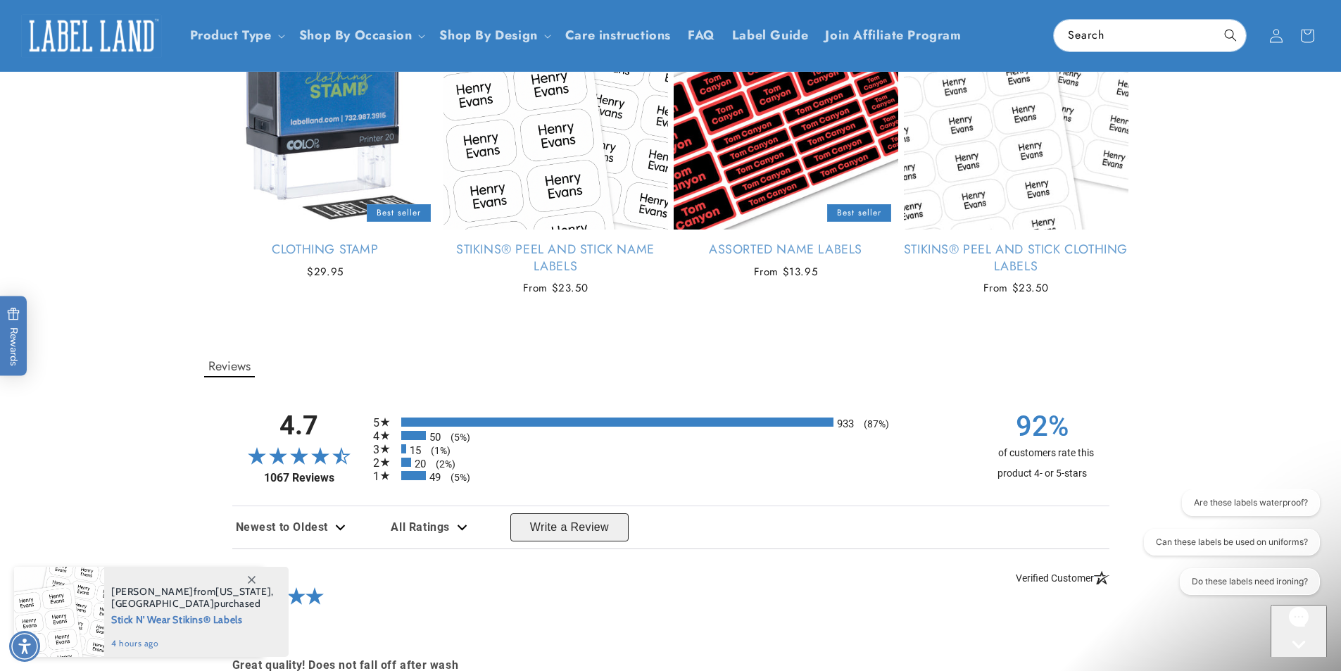
scroll to position [1098, 0]
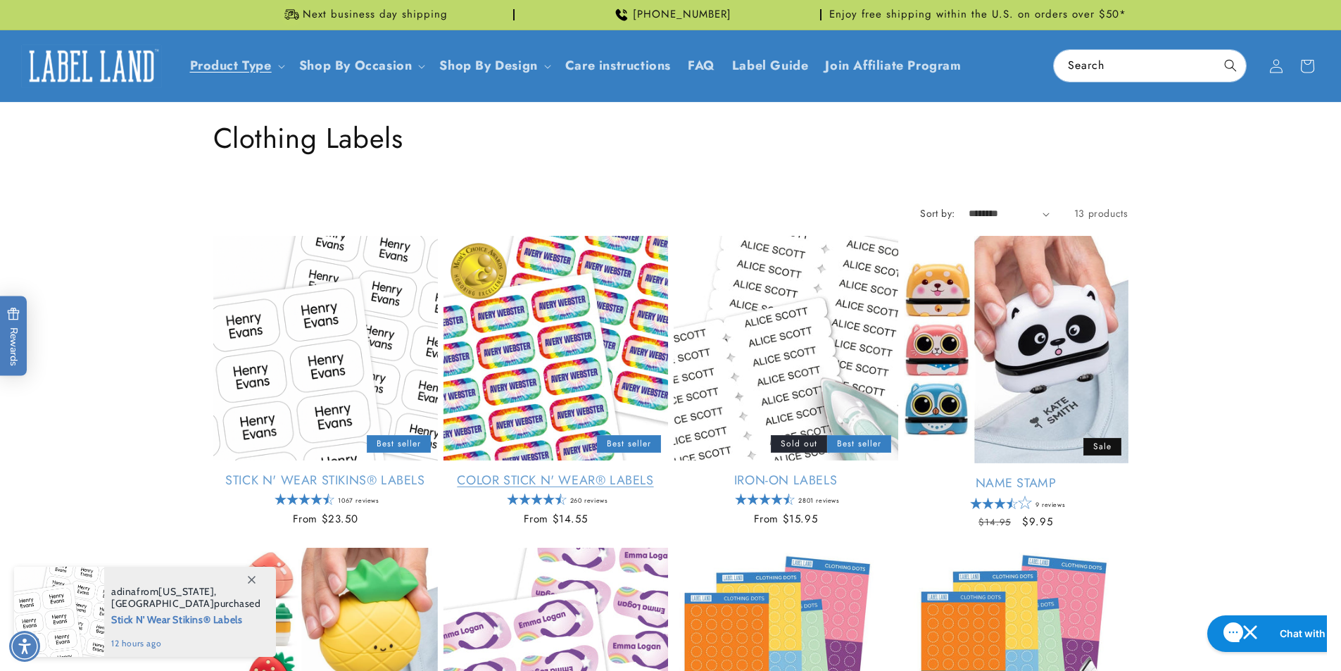
click at [570, 472] on link "Color Stick N' Wear® Labels" at bounding box center [556, 480] width 225 height 16
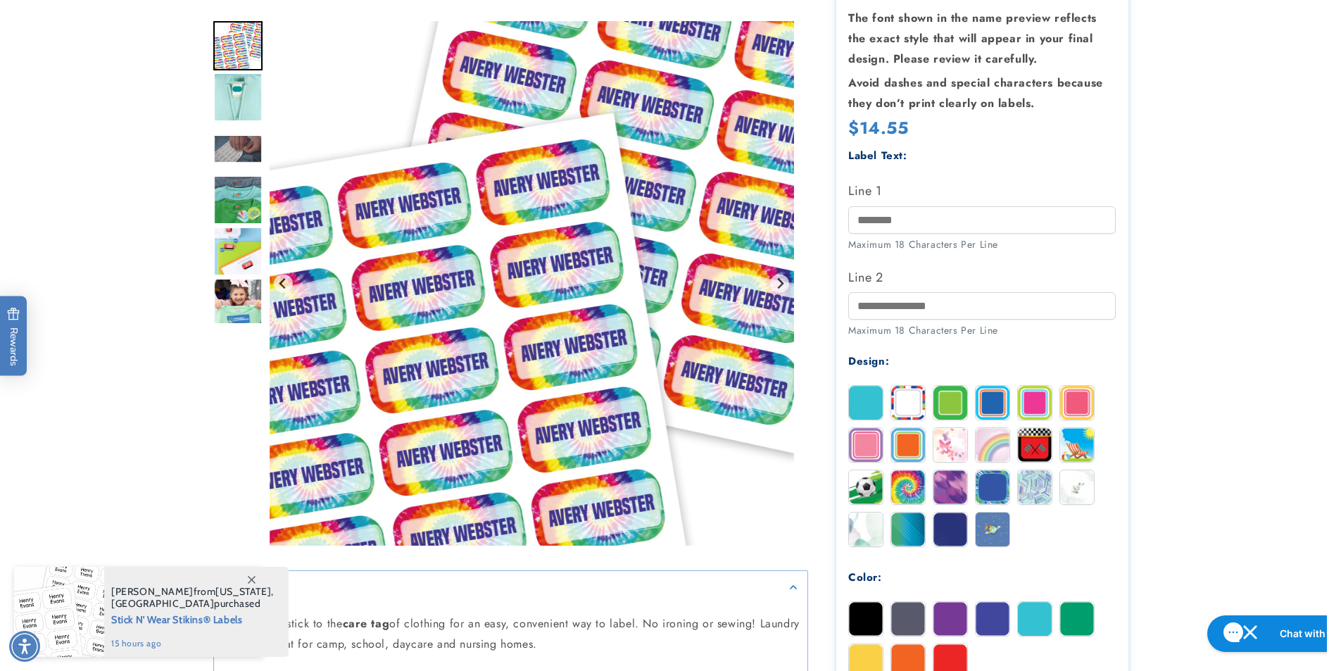
click at [906, 403] on img at bounding box center [908, 403] width 34 height 34
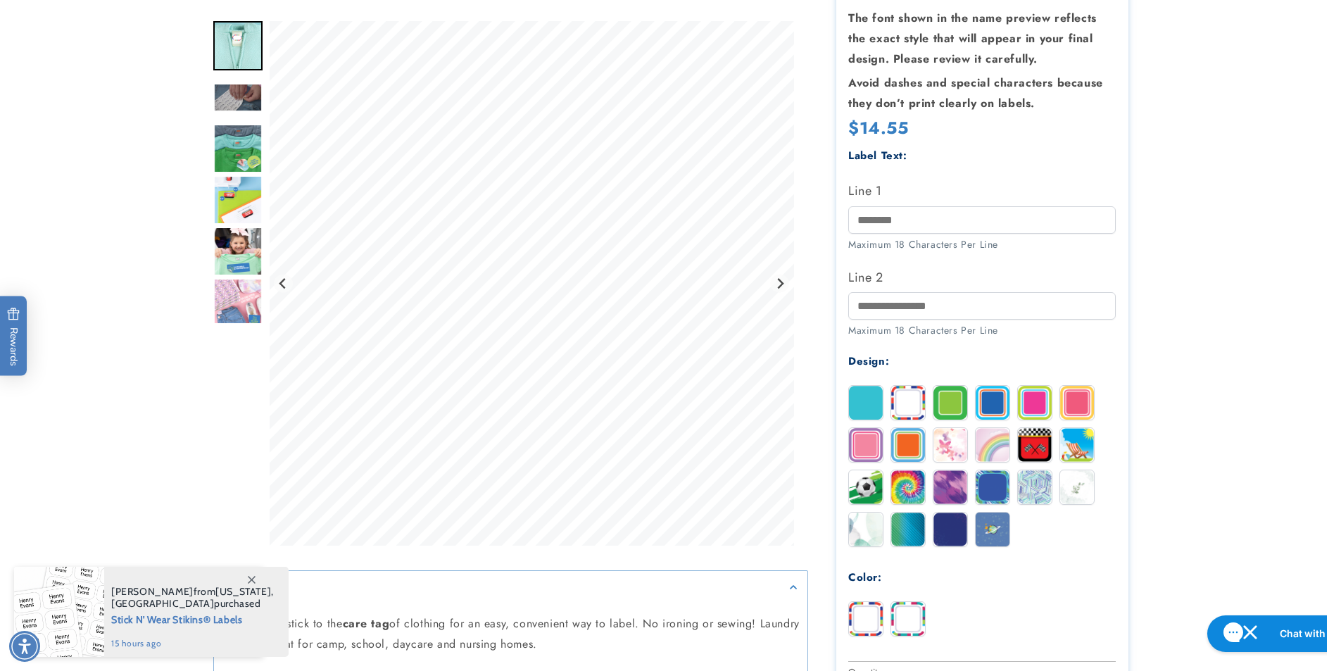
click at [869, 405] on img at bounding box center [866, 403] width 34 height 34
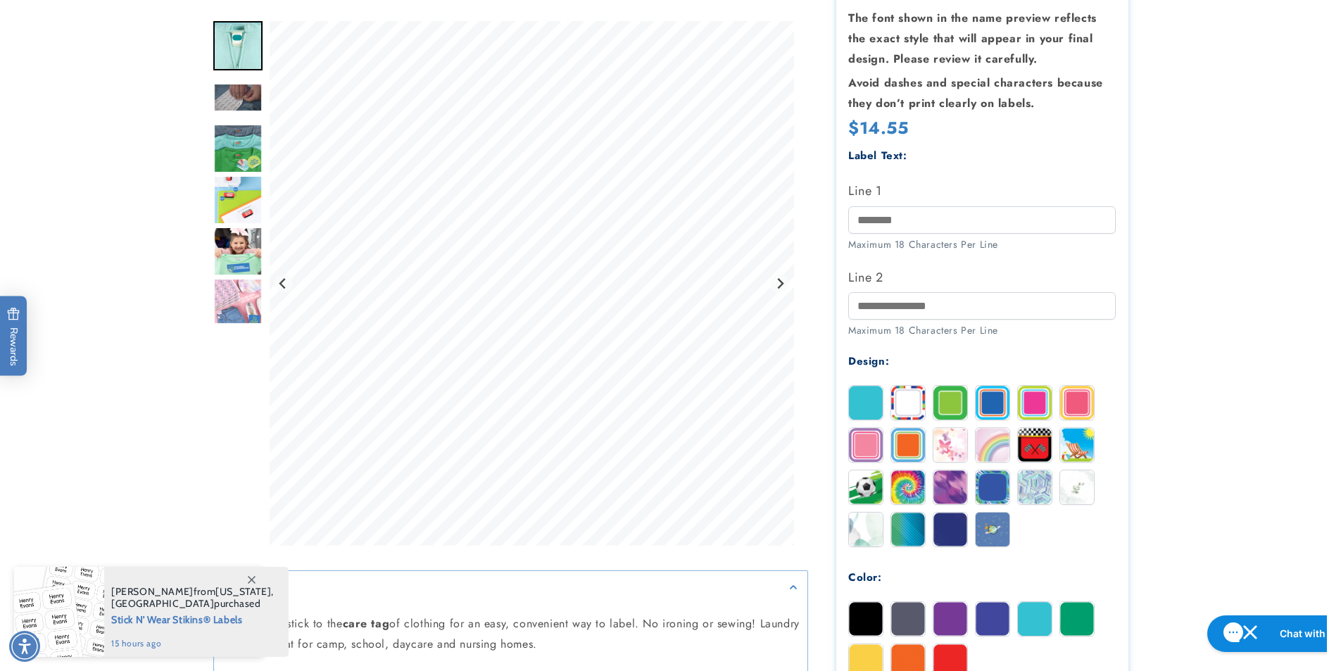
click at [937, 404] on img at bounding box center [951, 403] width 34 height 34
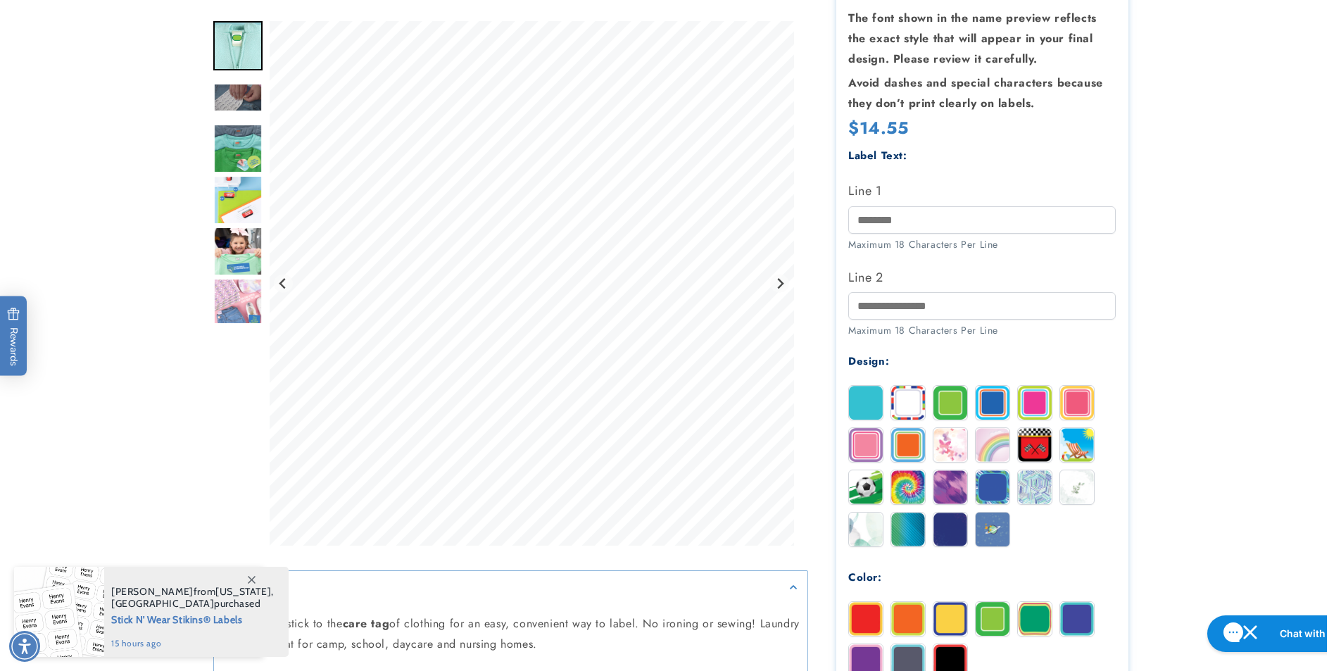
click at [872, 540] on img at bounding box center [866, 530] width 34 height 34
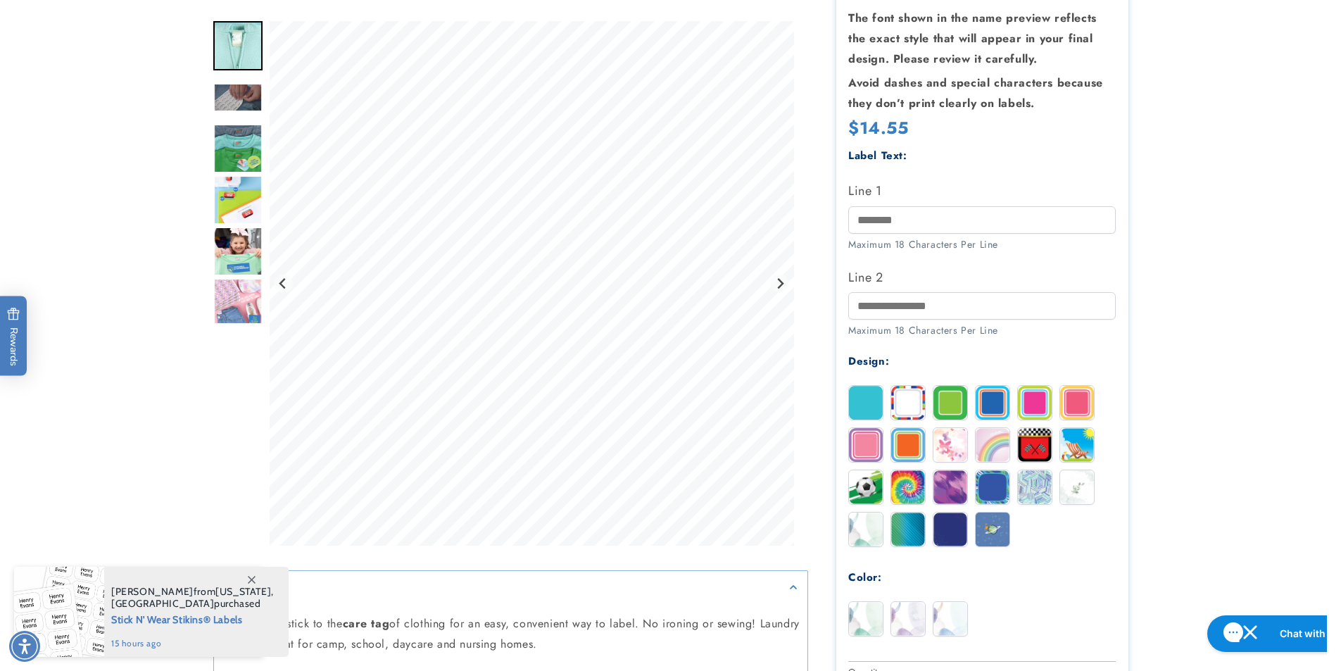
click at [1067, 491] on img at bounding box center [1077, 487] width 34 height 34
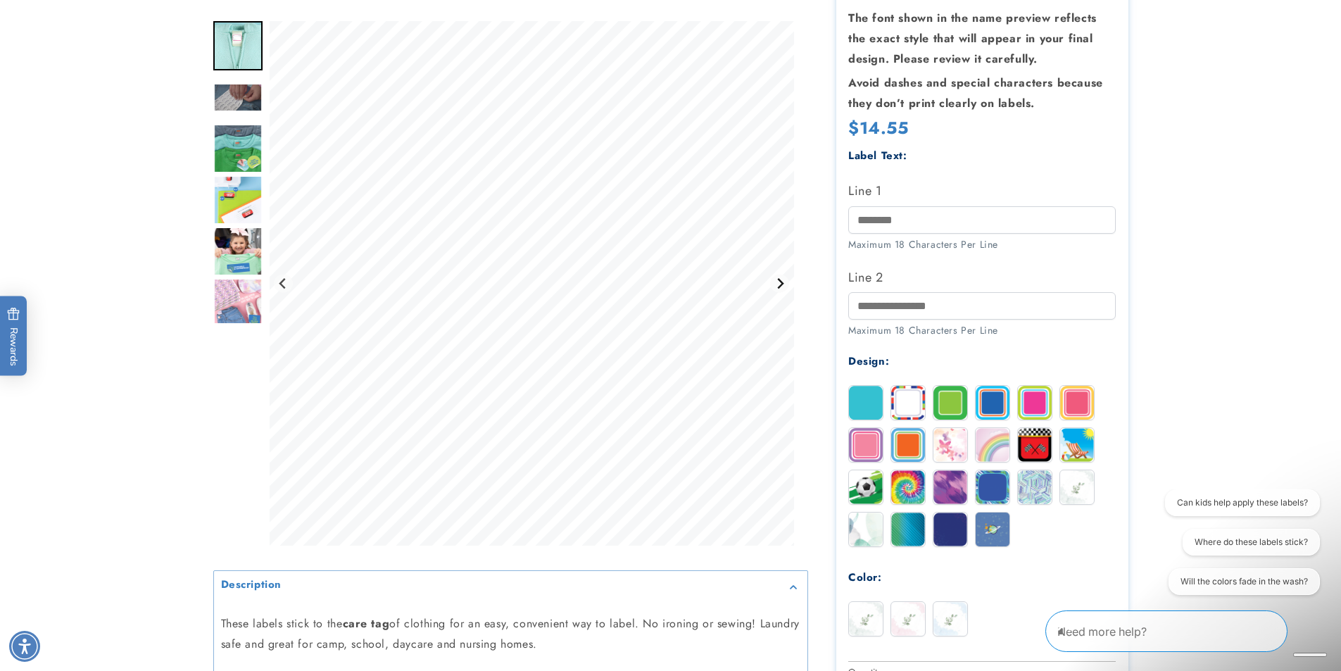
click at [778, 286] on icon "Next slide" at bounding box center [780, 283] width 11 height 11
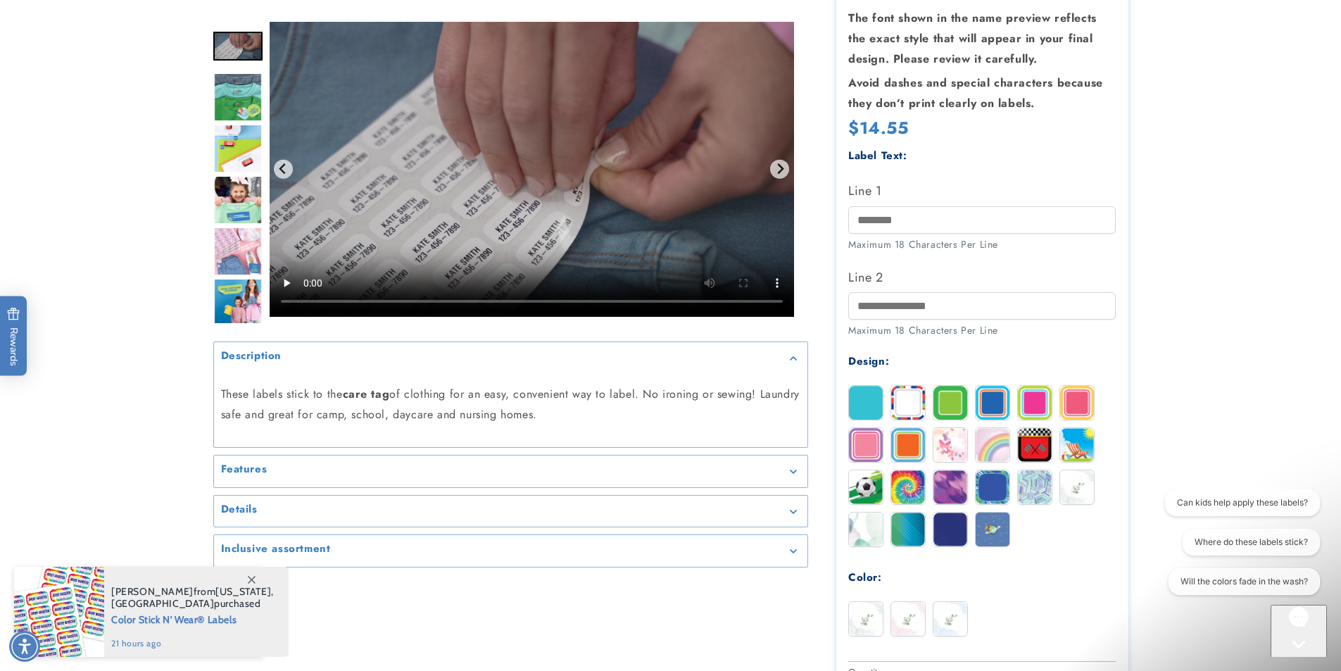
click at [1220, 318] on product-info at bounding box center [670, 418] width 1341 height 1196
click at [904, 395] on img at bounding box center [908, 403] width 34 height 34
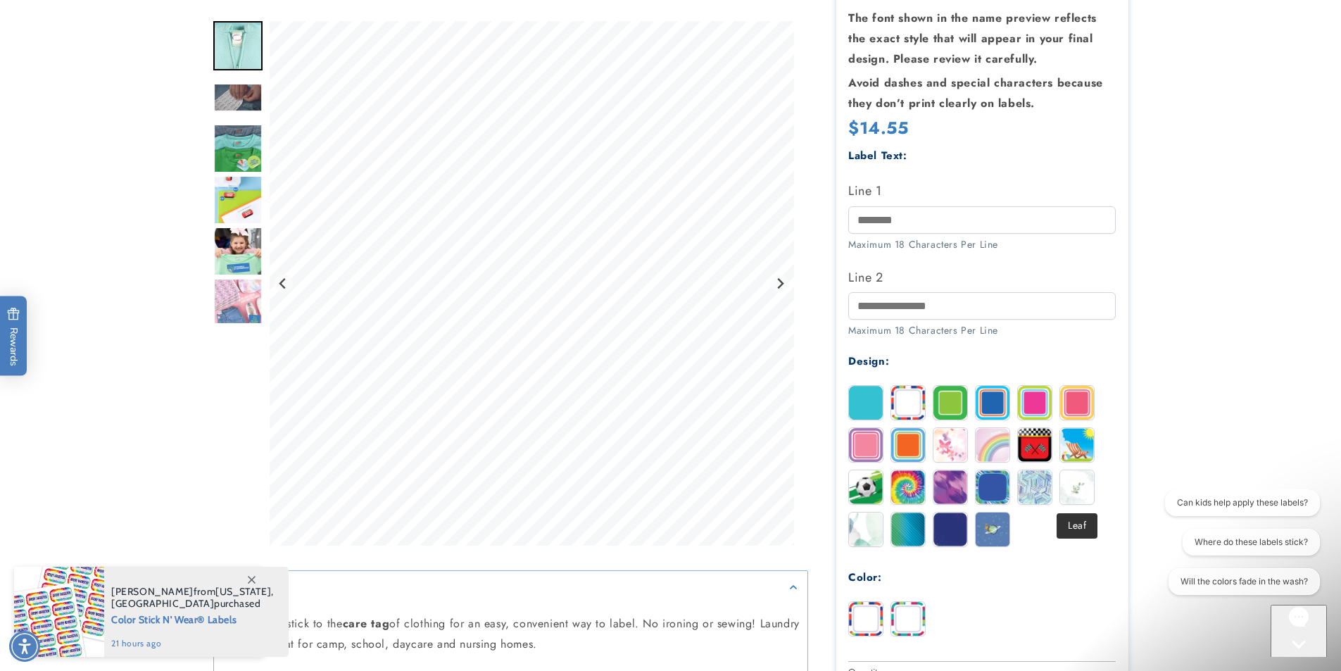
click at [1080, 488] on img at bounding box center [1077, 487] width 34 height 34
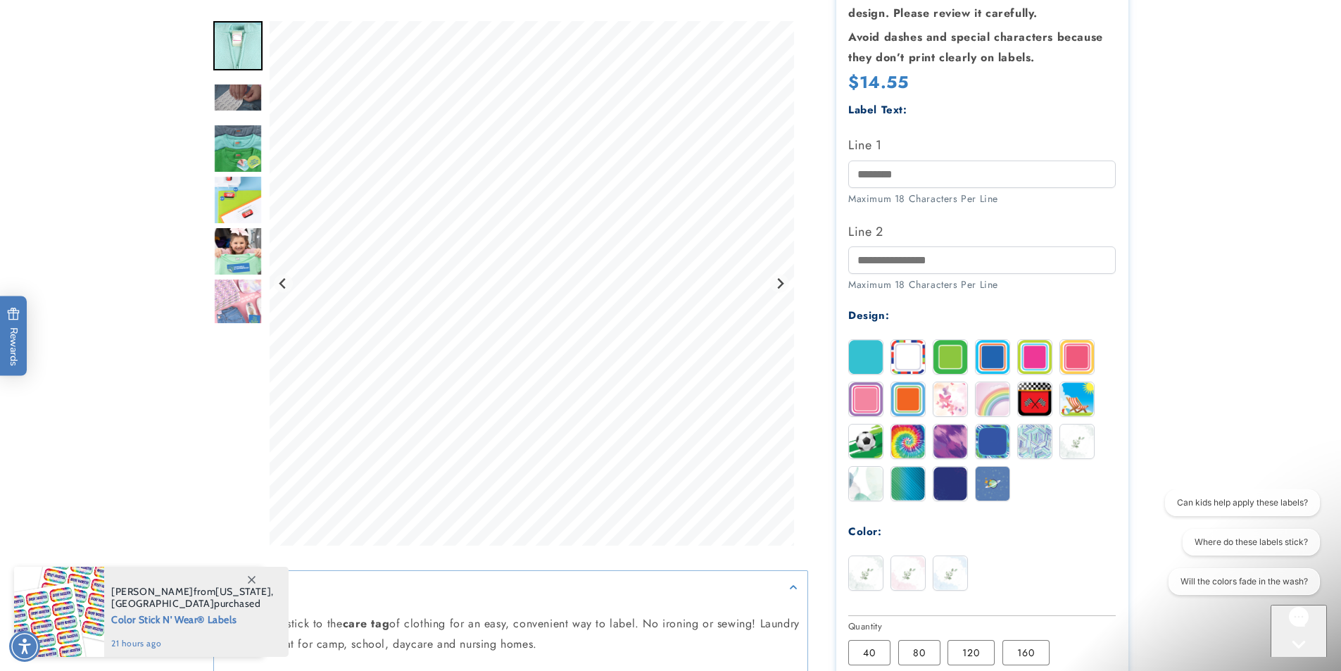
scroll to position [352, 0]
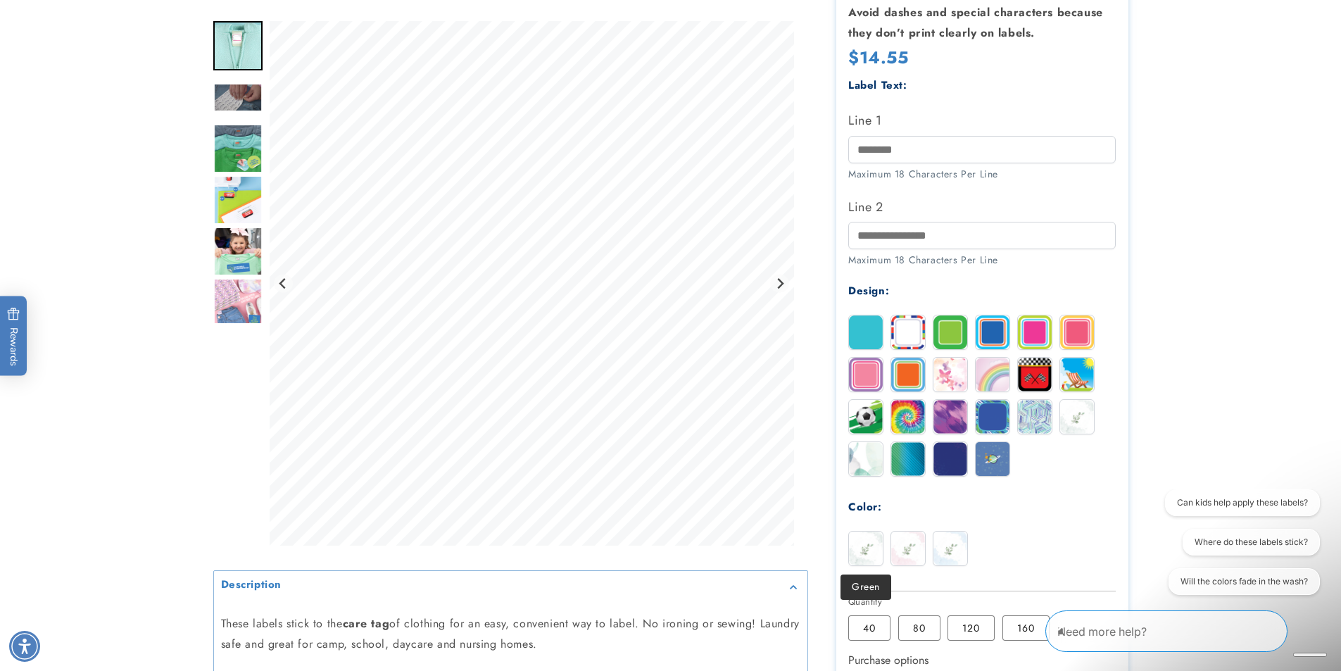
click at [858, 539] on img at bounding box center [866, 549] width 34 height 34
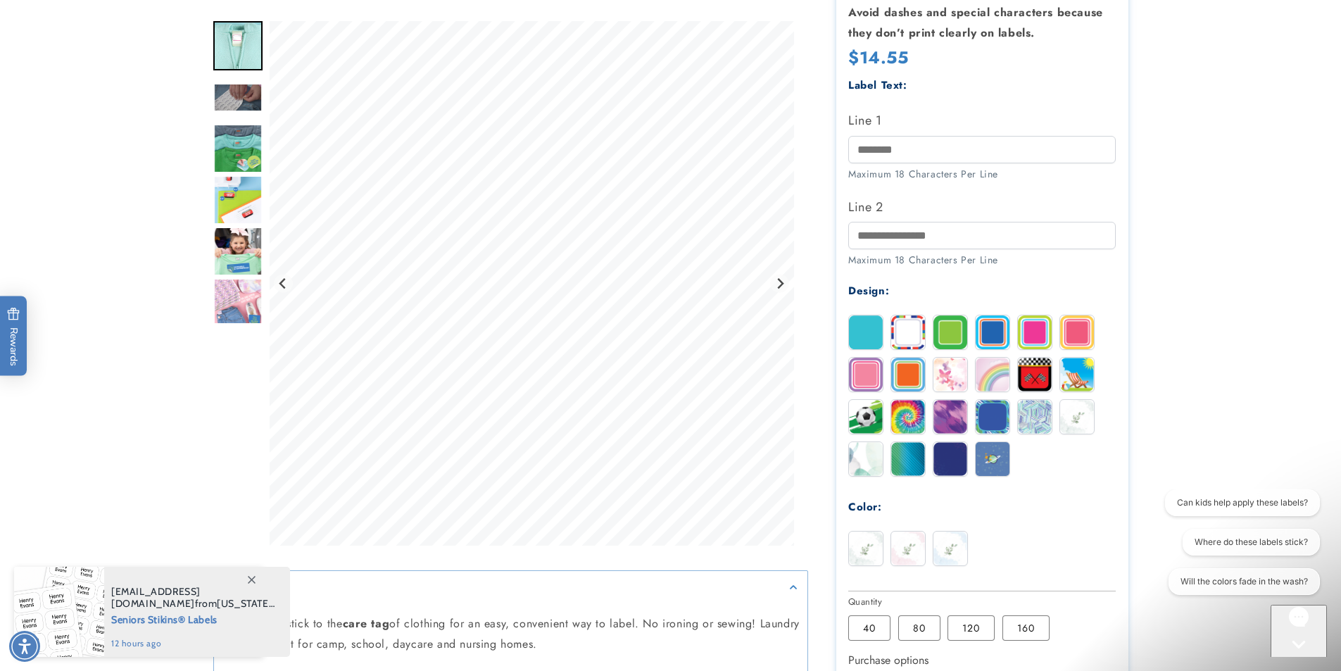
click at [906, 538] on img at bounding box center [908, 549] width 34 height 34
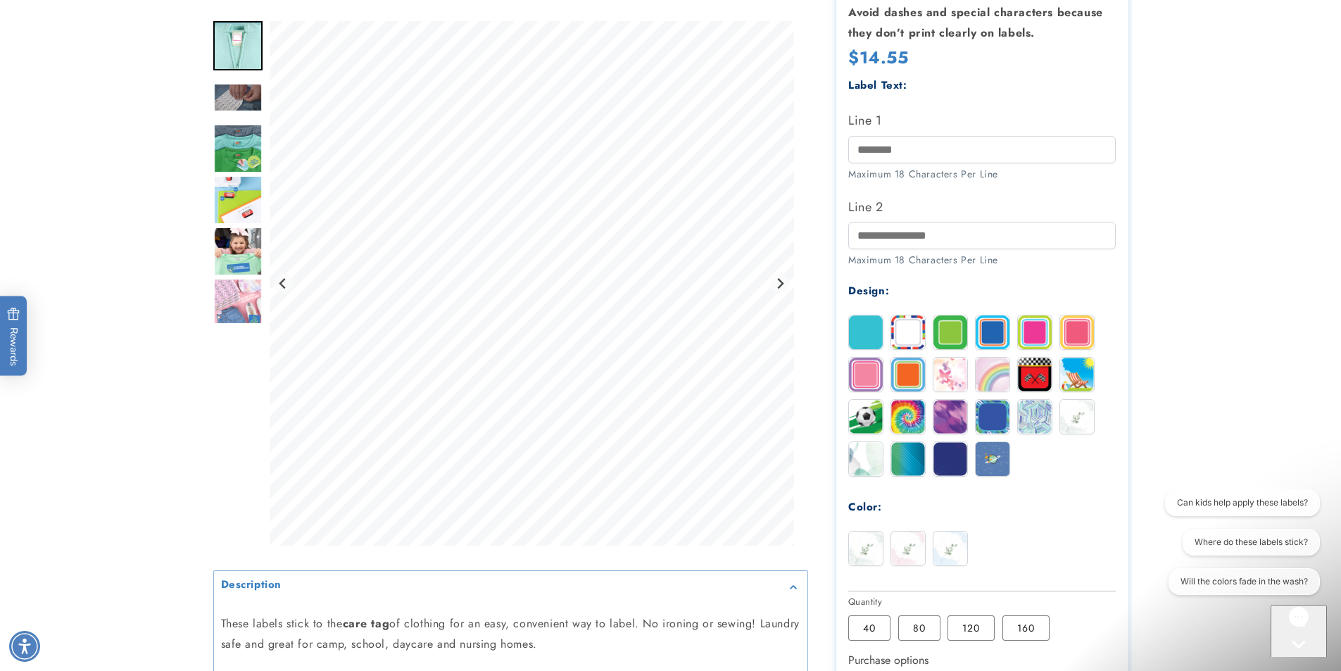
click at [958, 541] on img at bounding box center [951, 549] width 34 height 34
click at [906, 552] on img at bounding box center [908, 549] width 34 height 34
click at [870, 550] on img at bounding box center [866, 549] width 34 height 34
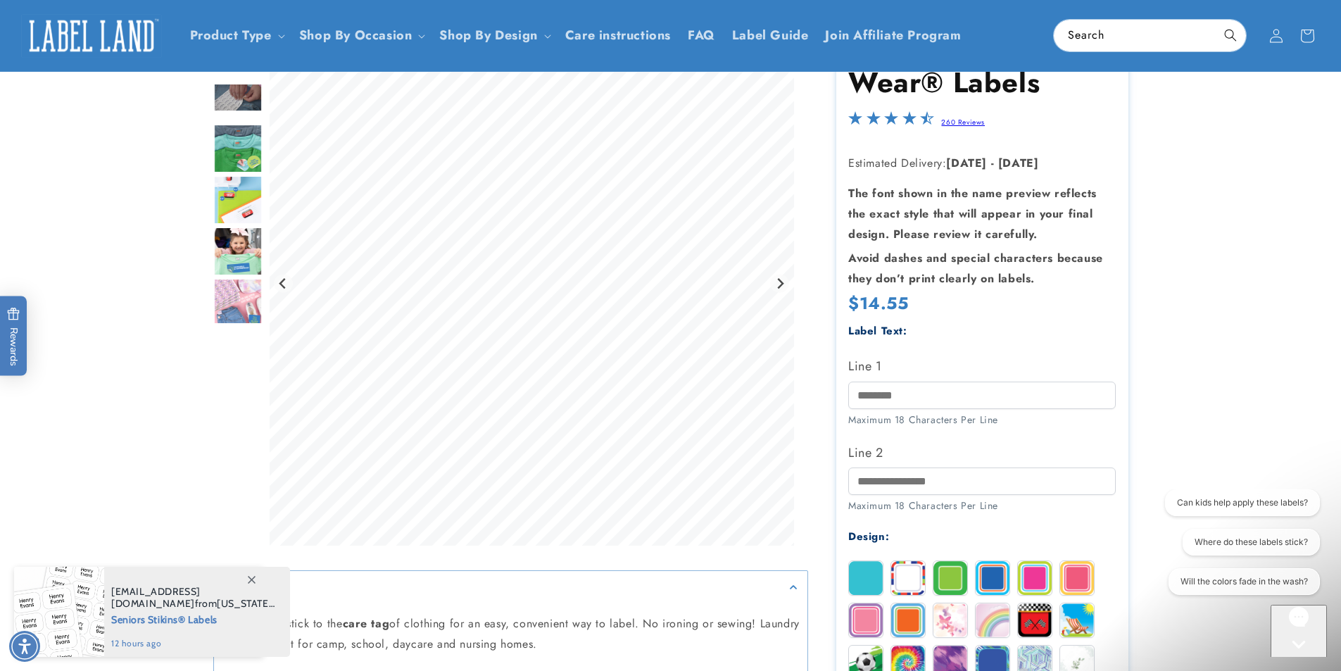
scroll to position [0, 0]
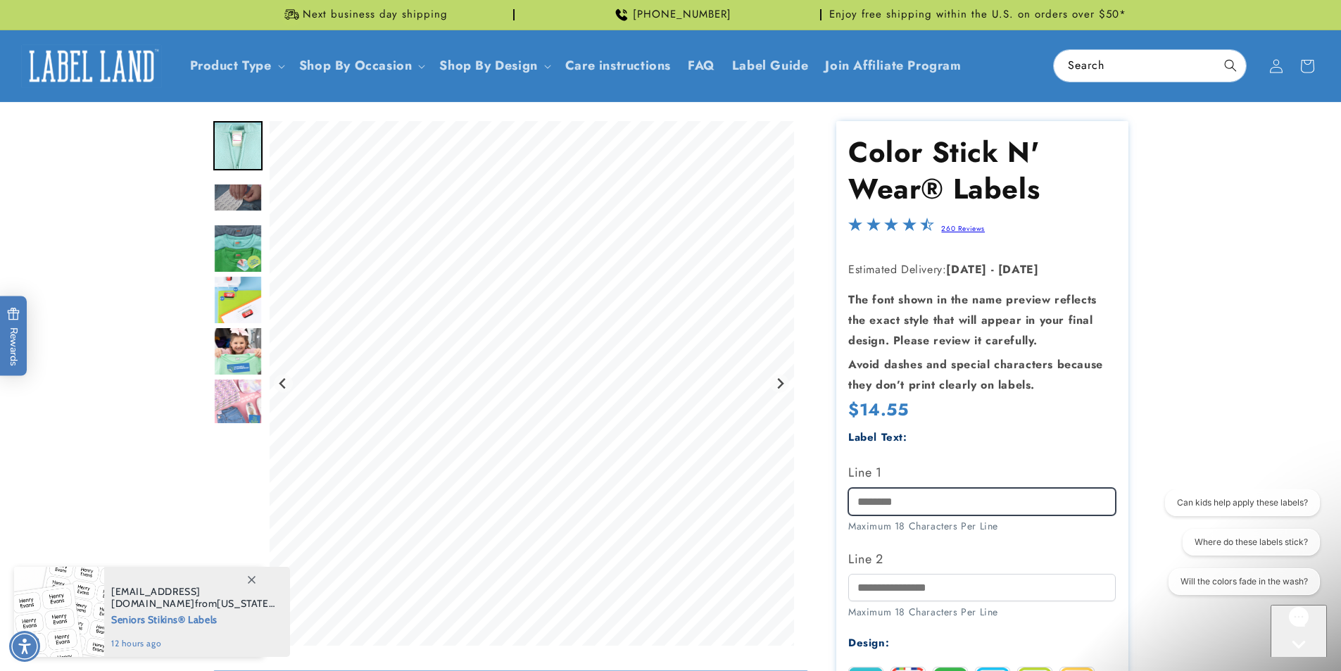
click at [963, 501] on input "Line 1" at bounding box center [982, 501] width 268 height 27
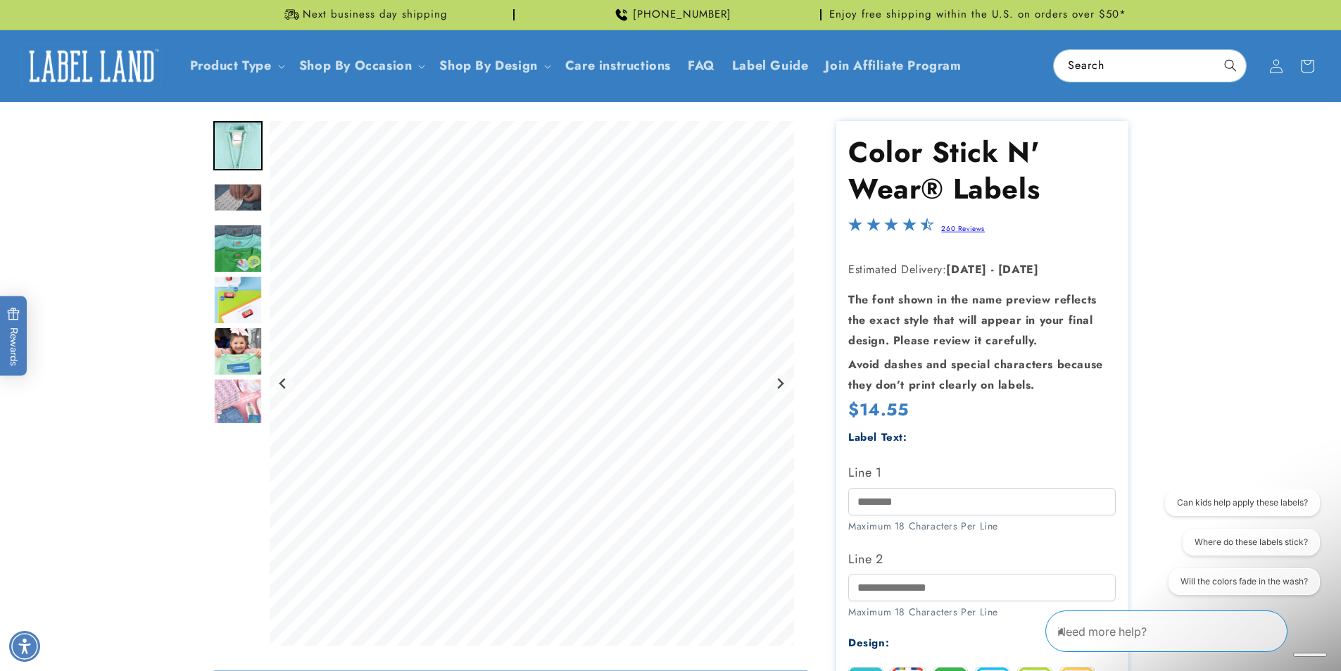
click at [240, 189] on img "Go to slide 3" at bounding box center [237, 197] width 49 height 29
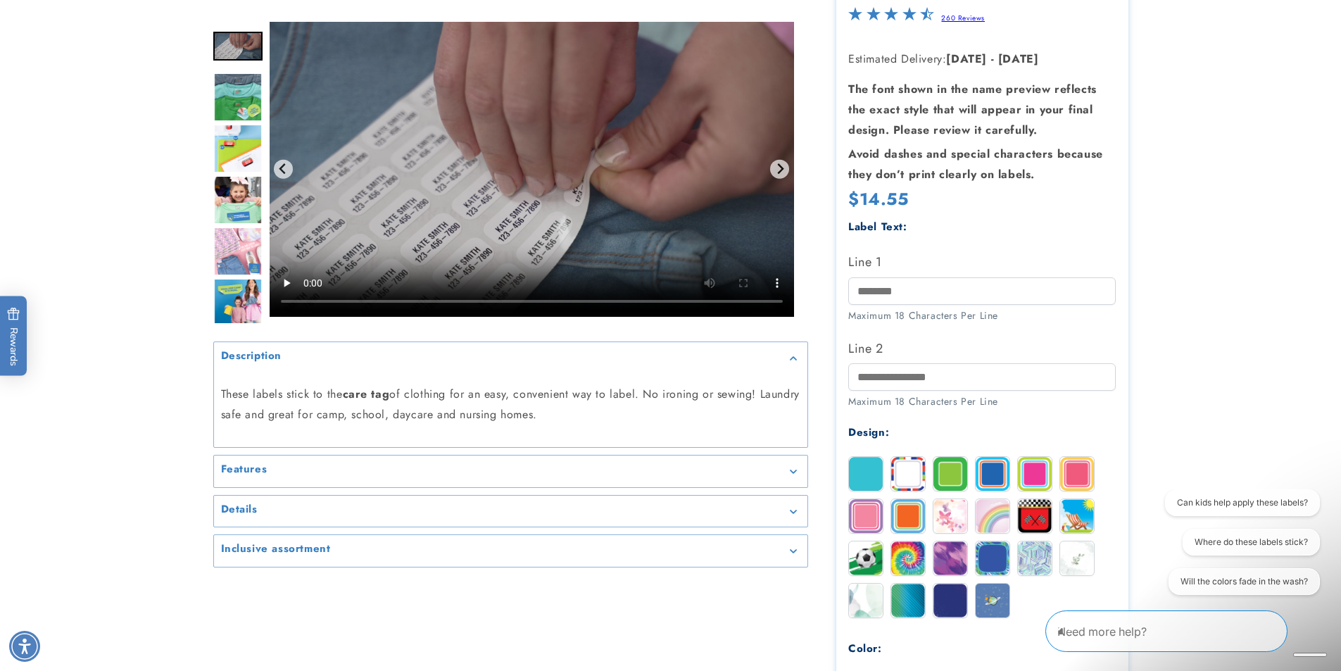
scroll to position [211, 0]
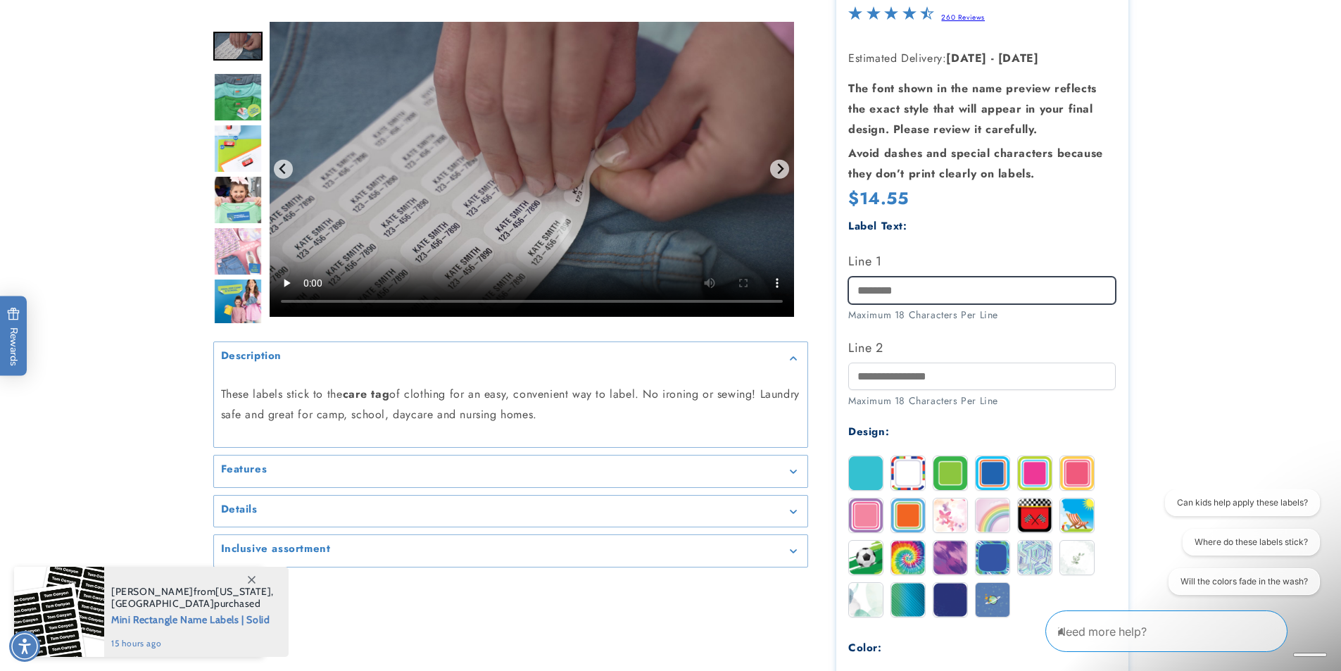
click at [998, 288] on input "Line 1" at bounding box center [982, 290] width 268 height 27
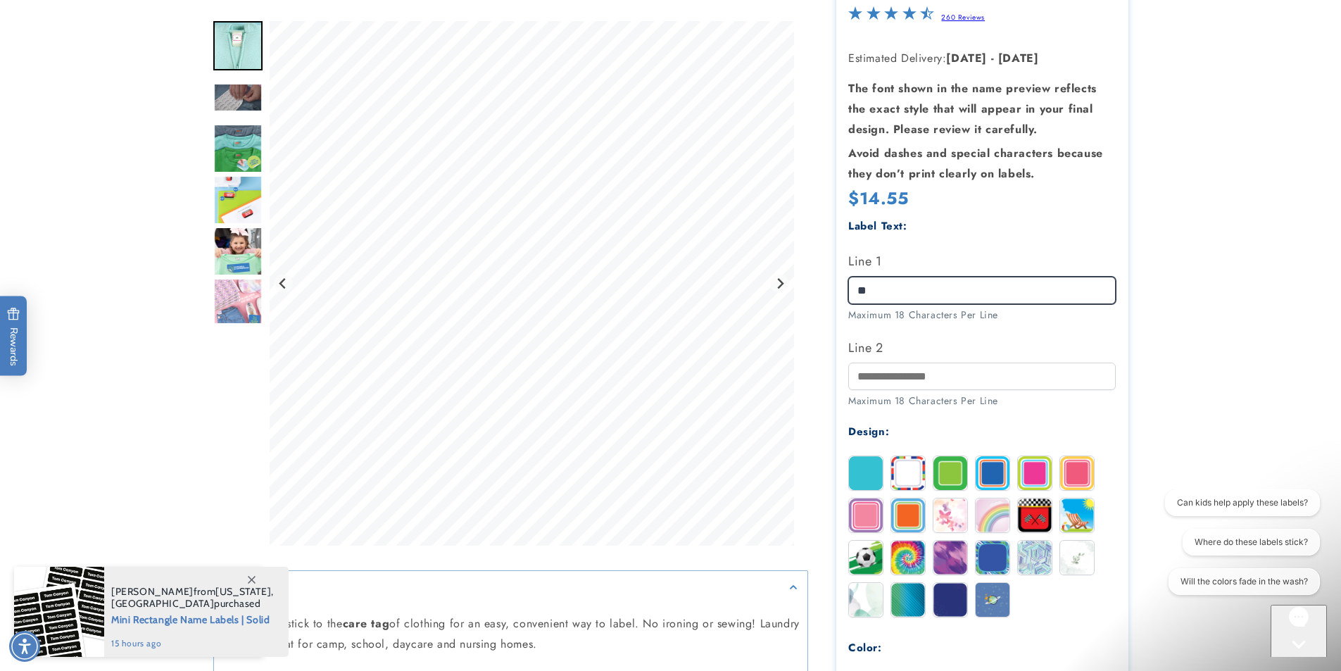
type input "*"
type input "**********"
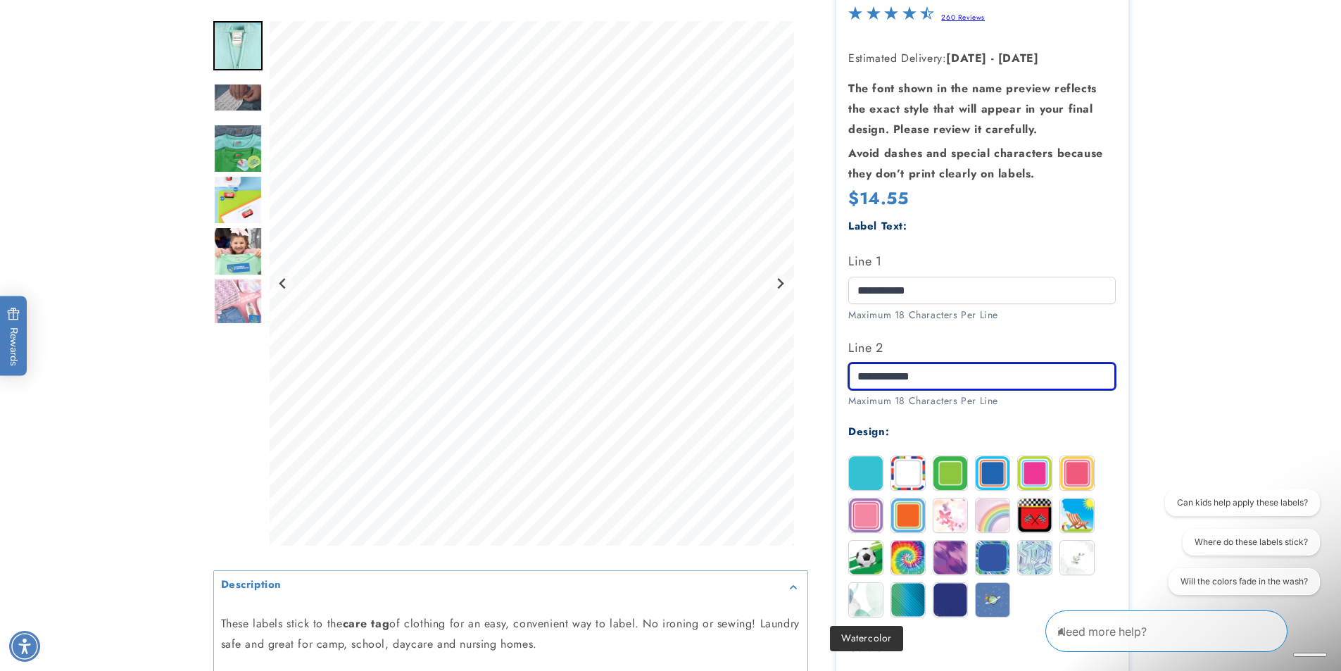
type input "**********"
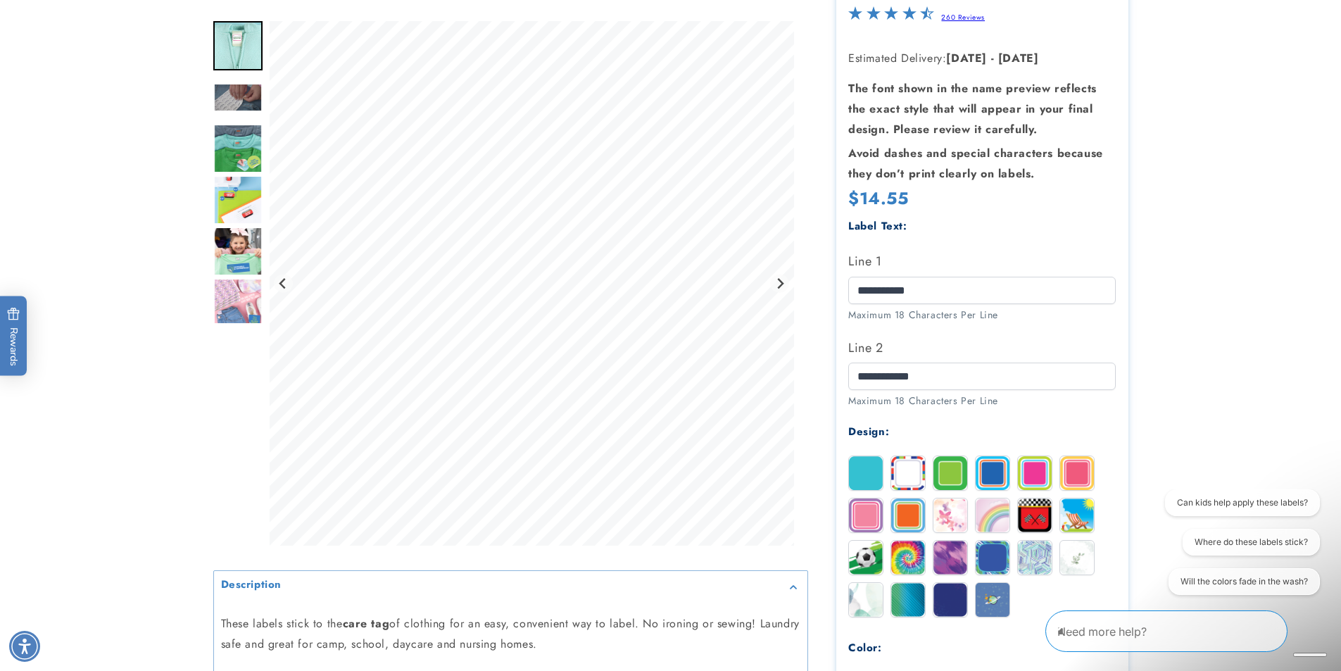
click at [868, 597] on img at bounding box center [866, 600] width 34 height 34
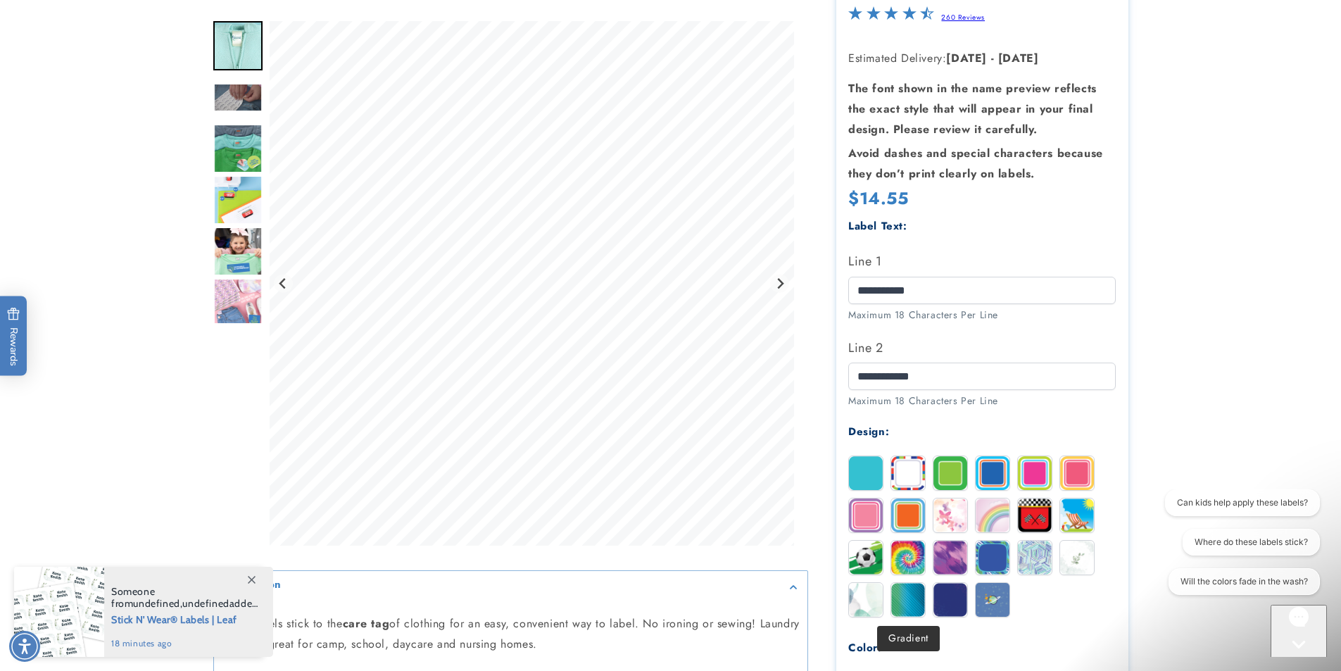
click at [901, 596] on img at bounding box center [908, 600] width 34 height 34
click at [947, 594] on img at bounding box center [951, 600] width 34 height 34
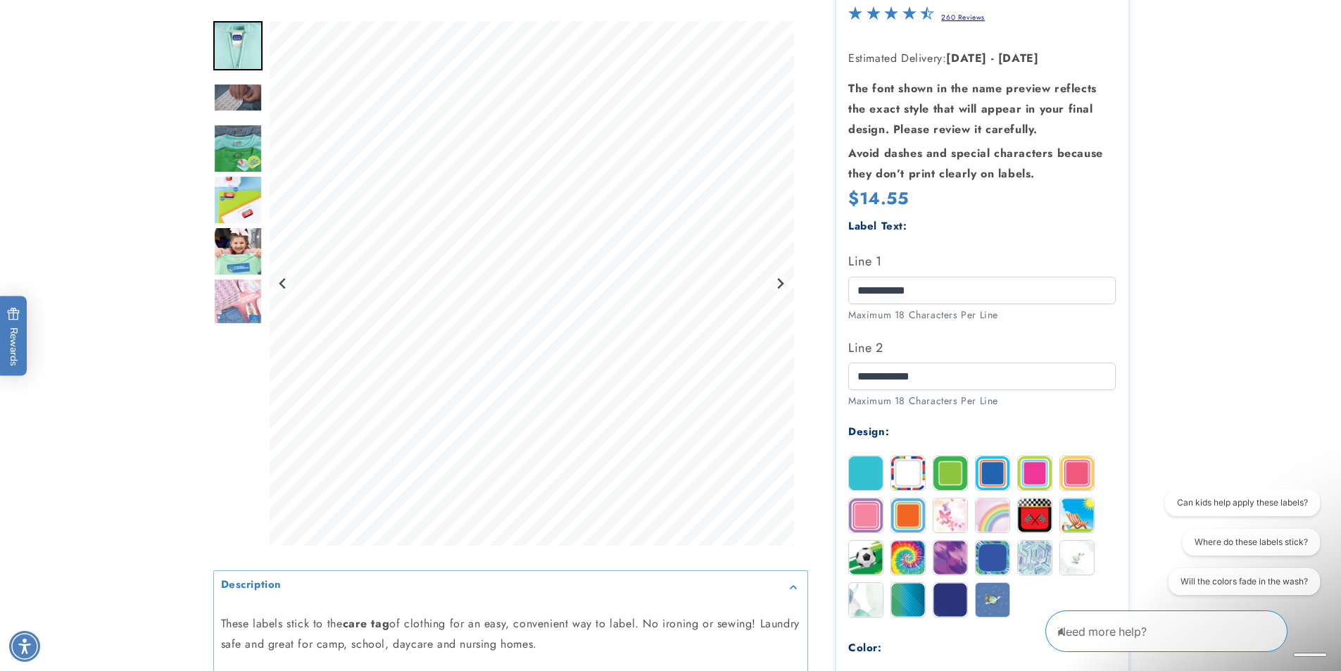
click at [900, 475] on img at bounding box center [908, 473] width 34 height 34
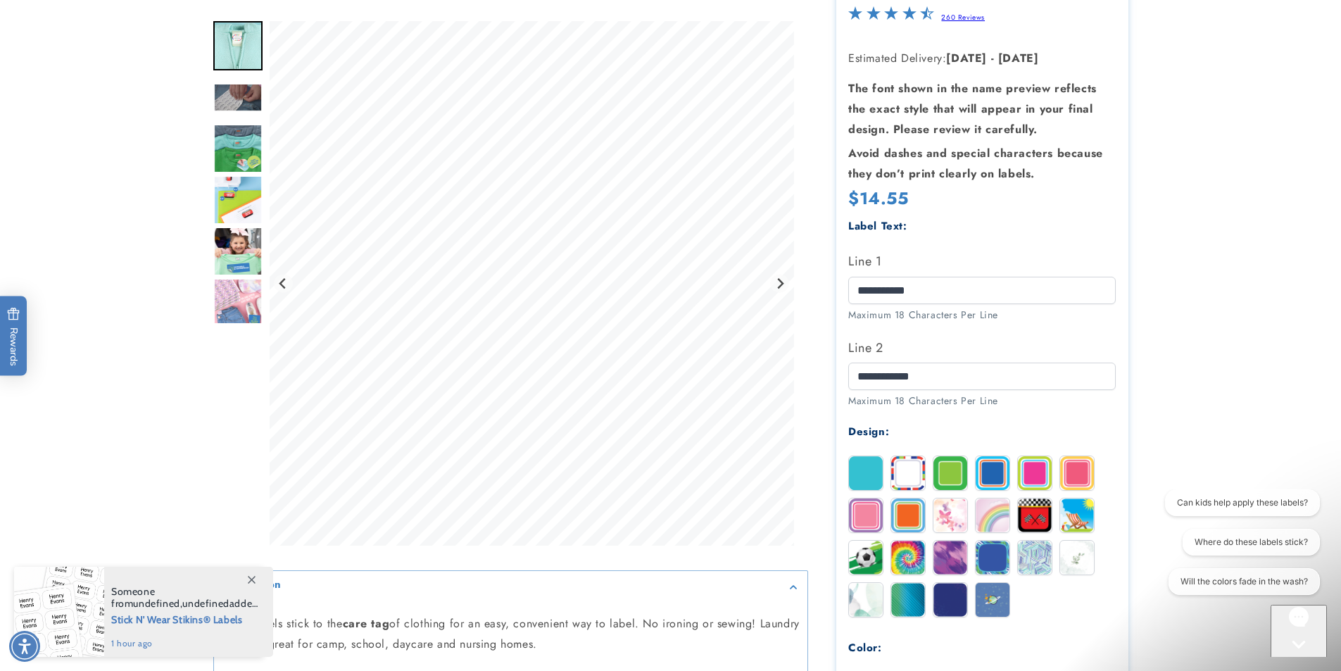
click at [1085, 547] on img at bounding box center [1077, 558] width 34 height 34
click at [858, 601] on img at bounding box center [866, 600] width 34 height 34
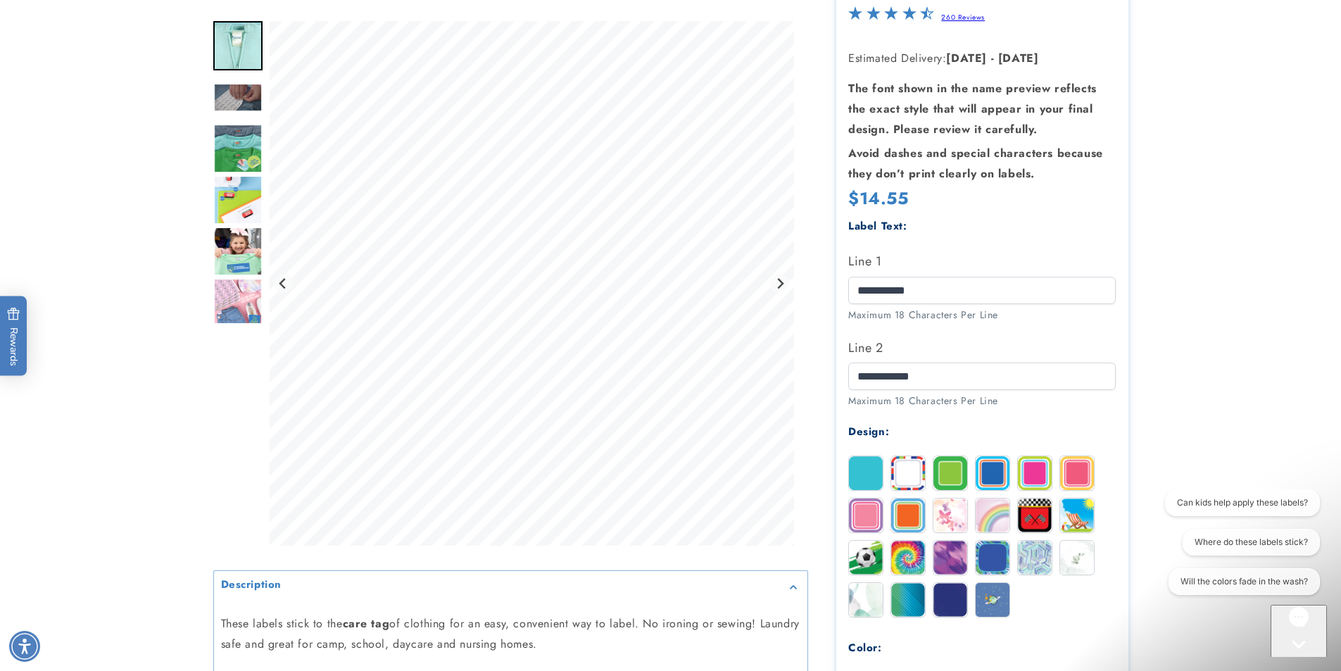
click at [1079, 563] on img at bounding box center [1077, 558] width 34 height 34
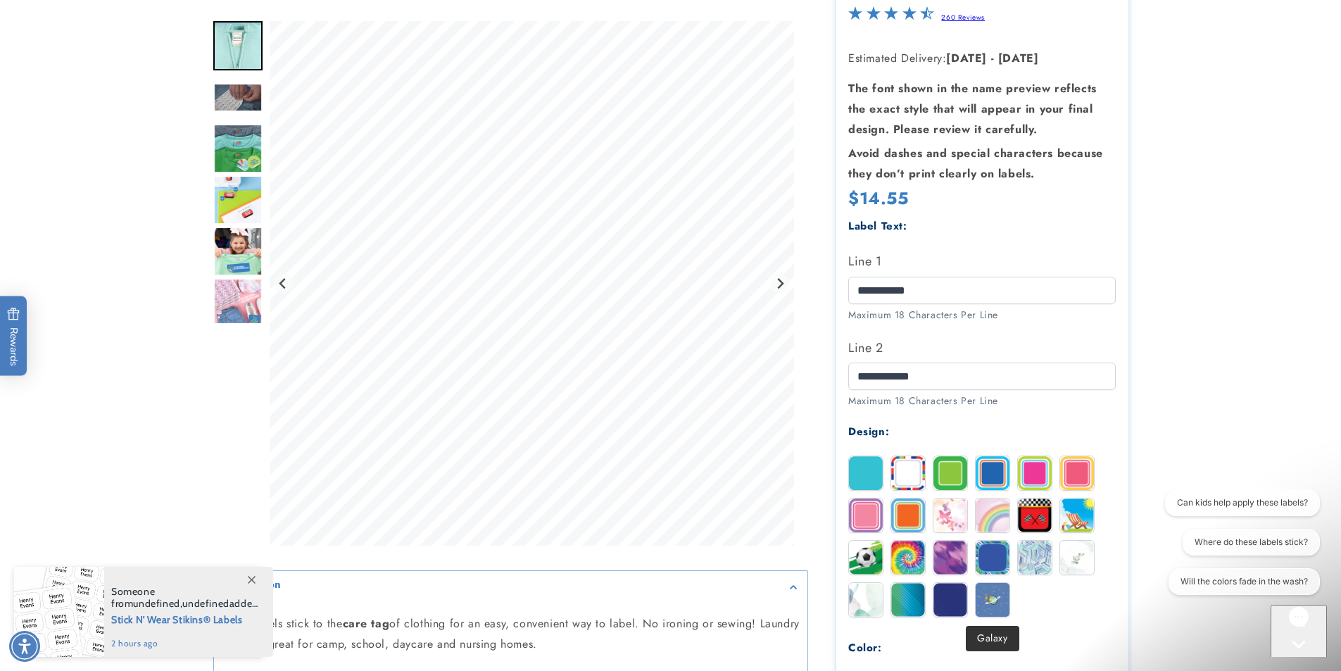
click at [987, 604] on img at bounding box center [993, 600] width 34 height 34
click at [1085, 563] on img at bounding box center [1077, 558] width 34 height 34
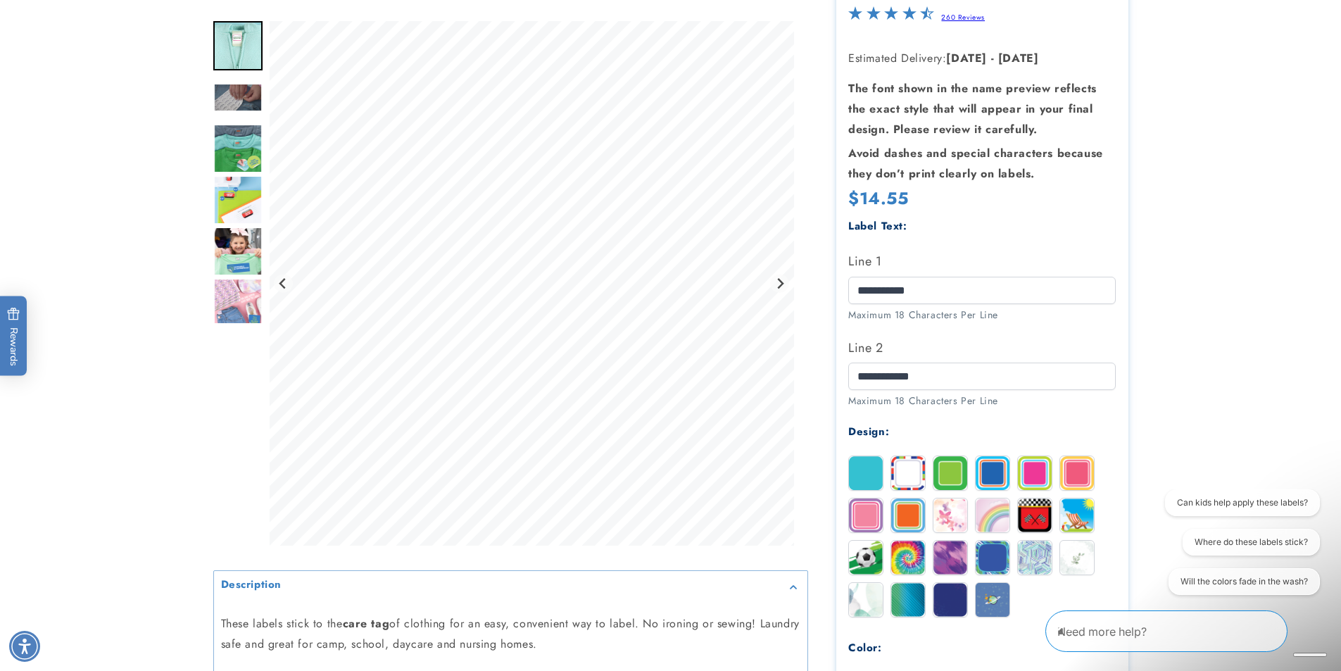
click at [857, 596] on img at bounding box center [866, 600] width 34 height 34
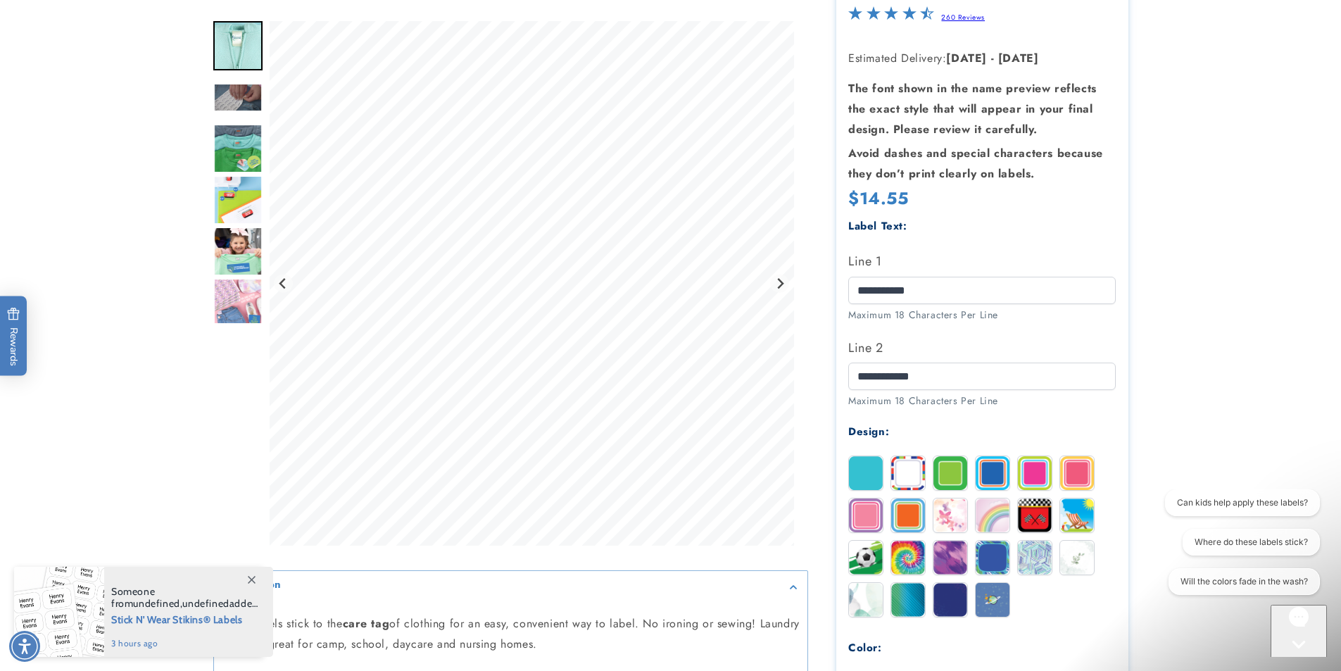
click at [1074, 564] on img at bounding box center [1077, 558] width 34 height 34
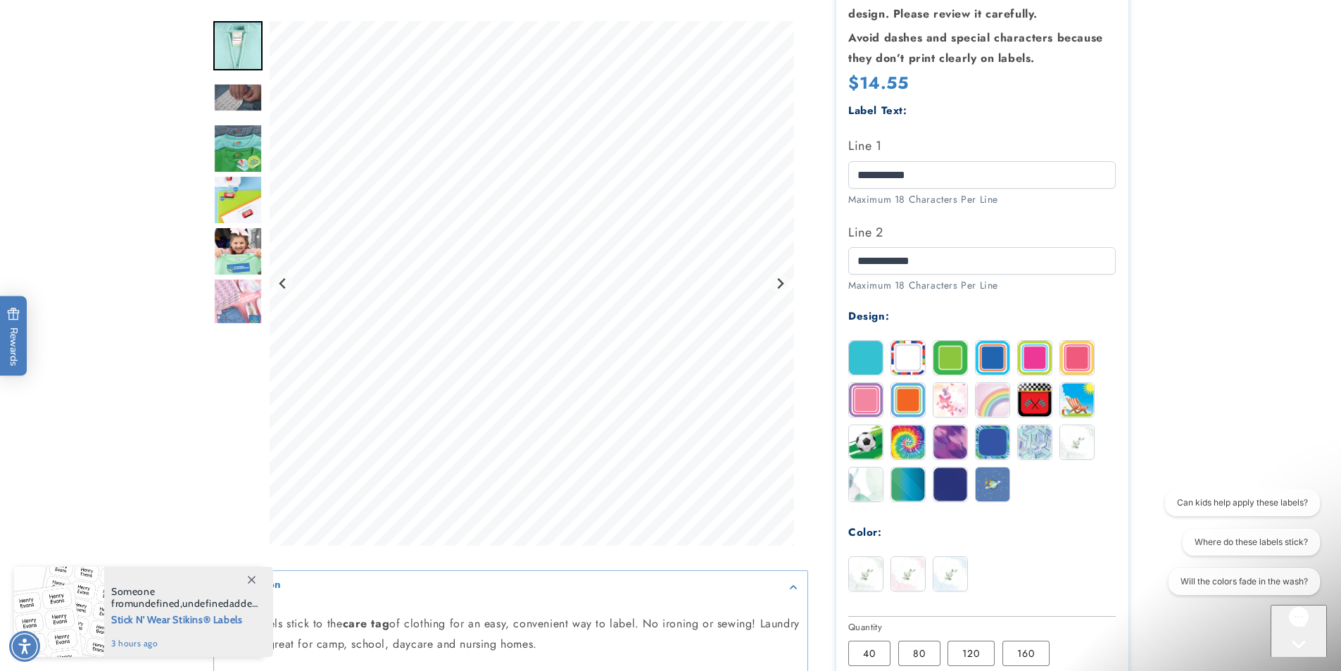
scroll to position [352, 0]
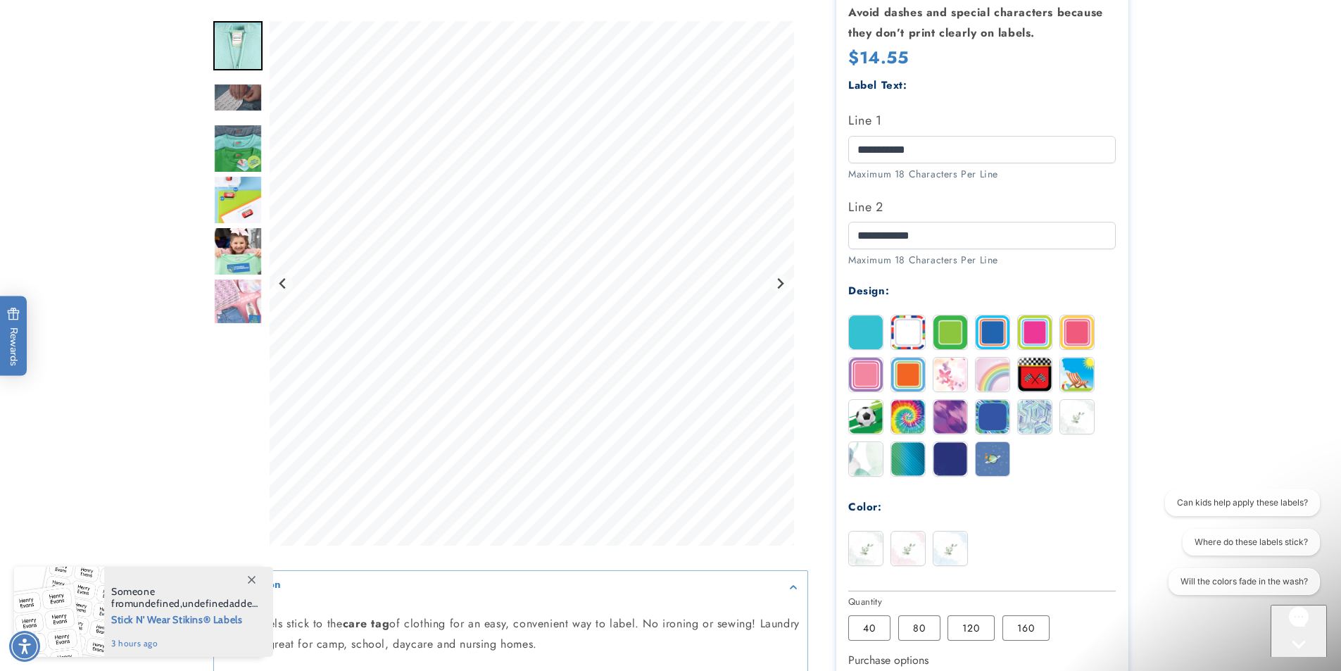
click at [872, 361] on img at bounding box center [866, 375] width 34 height 34
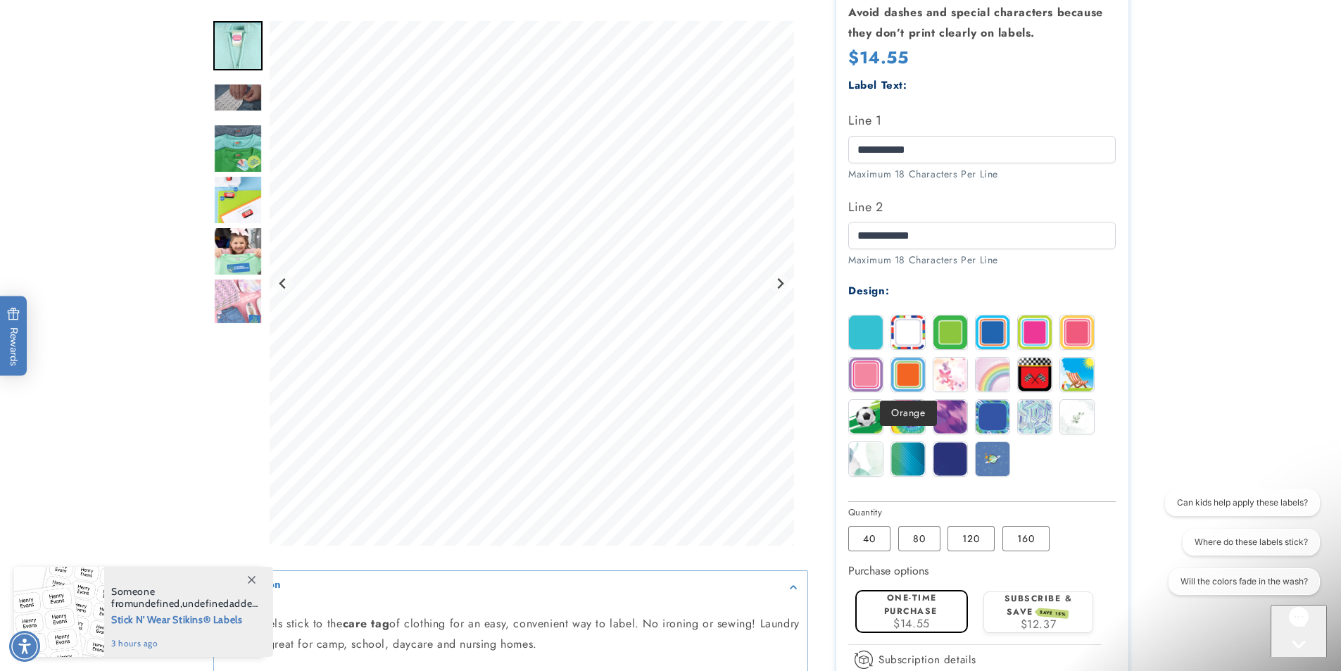
click at [908, 369] on img at bounding box center [908, 375] width 34 height 34
click at [908, 333] on img at bounding box center [908, 332] width 34 height 34
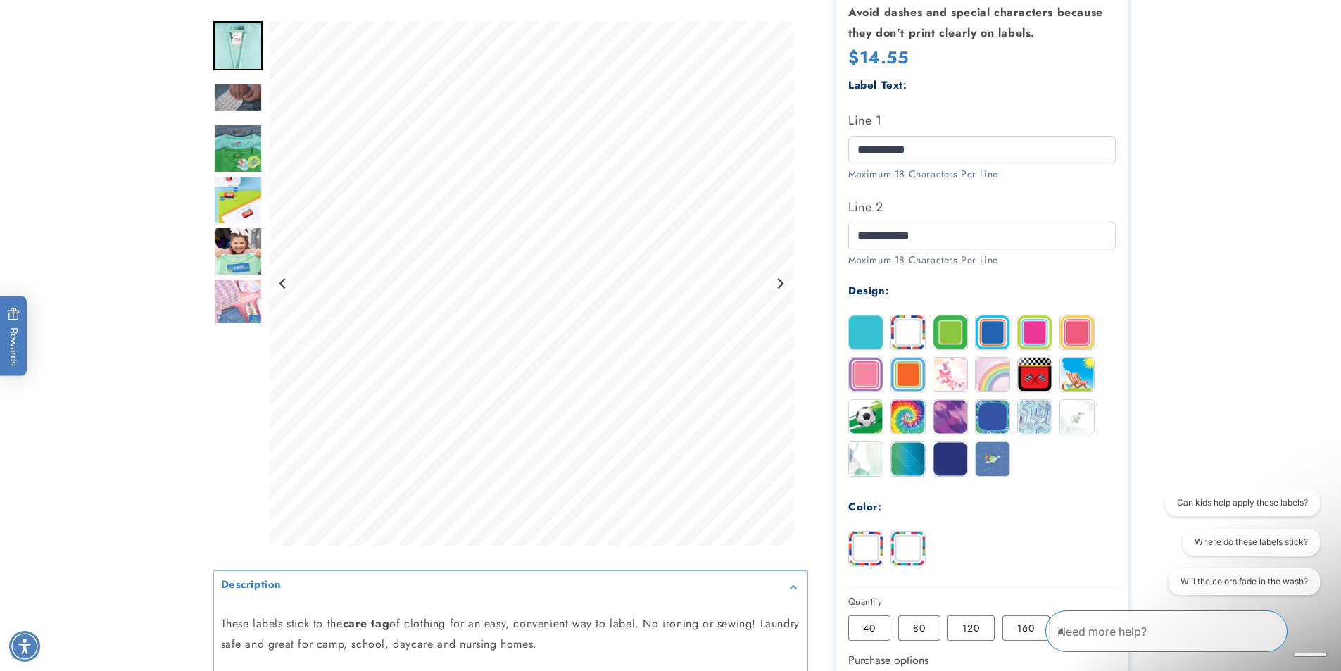
click at [864, 465] on img at bounding box center [866, 459] width 34 height 34
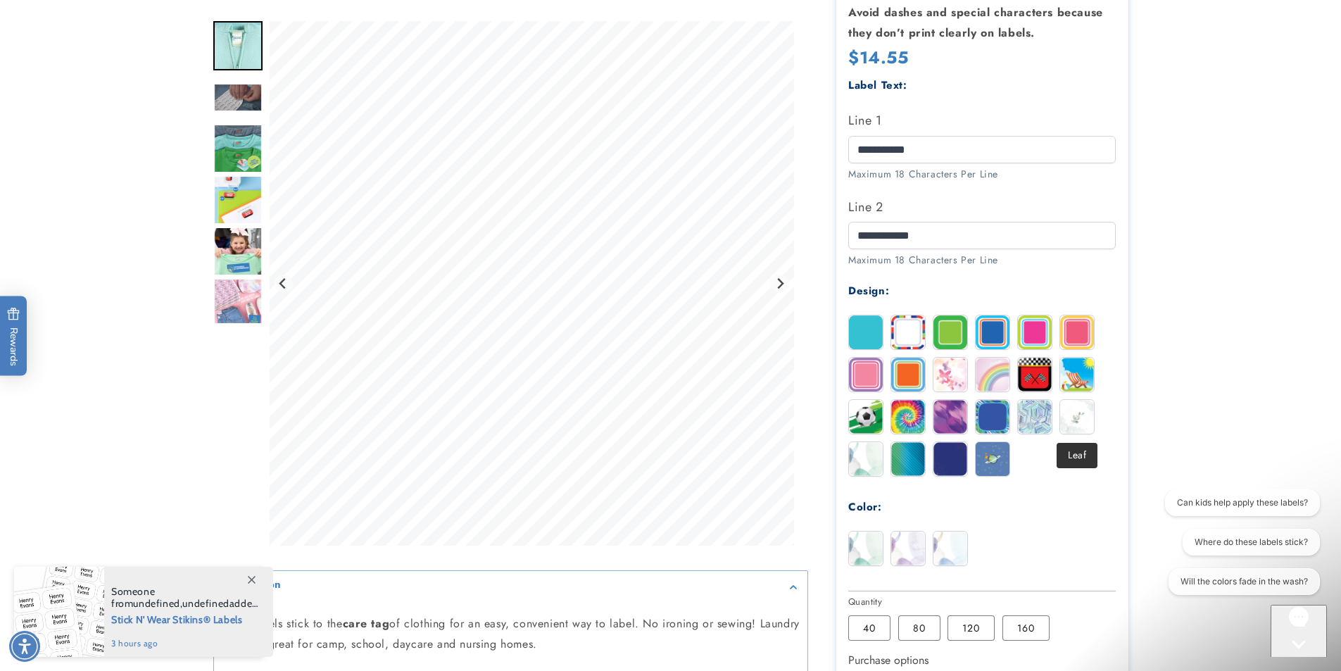
click at [1076, 415] on img at bounding box center [1077, 417] width 34 height 34
click at [871, 461] on img at bounding box center [866, 459] width 34 height 34
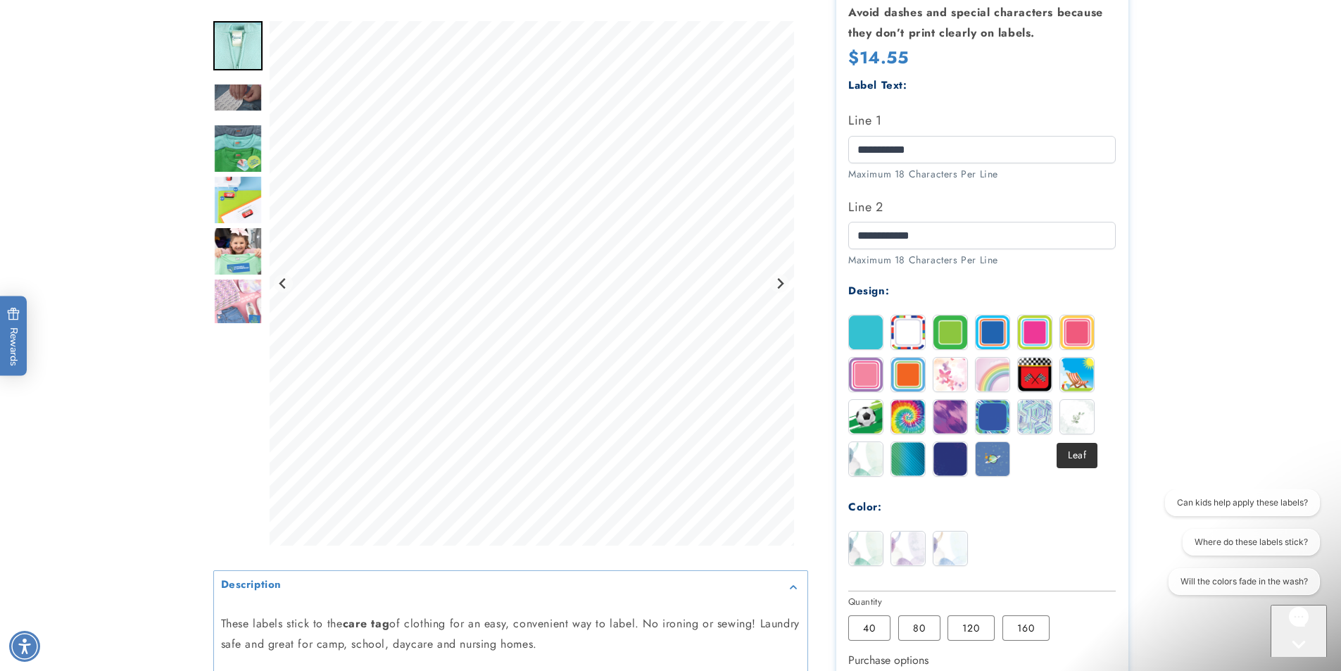
click at [1083, 407] on img at bounding box center [1077, 417] width 34 height 34
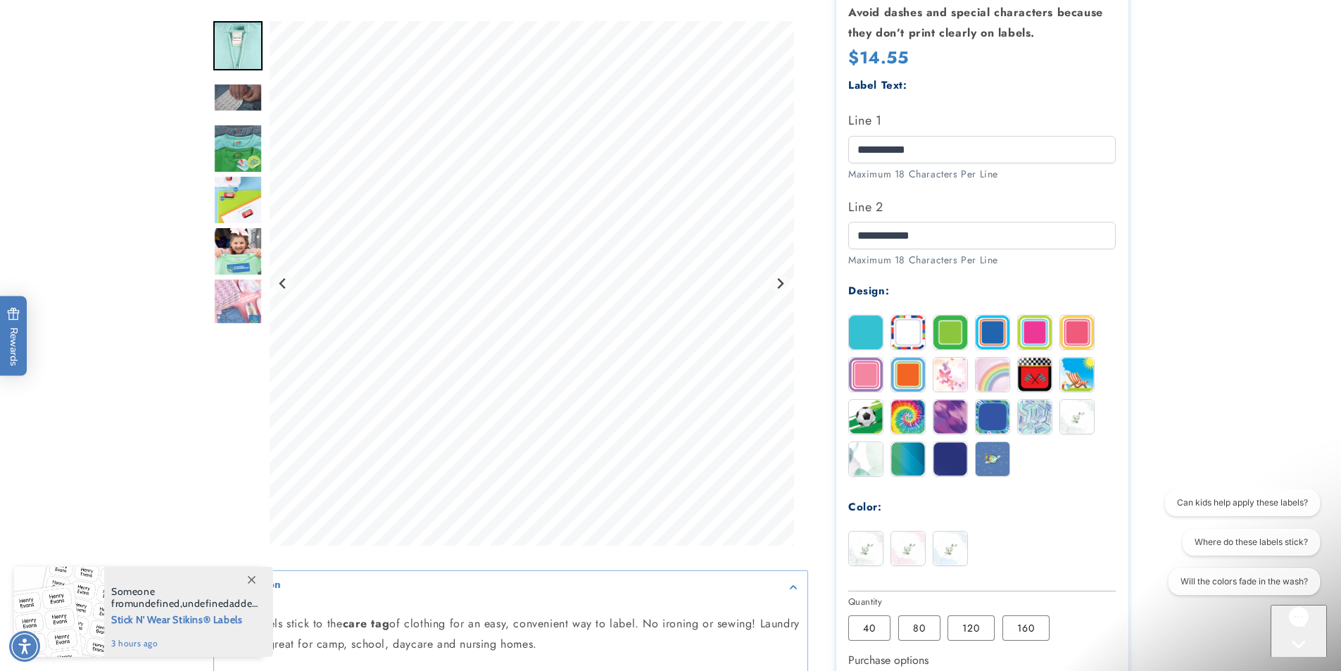
click at [912, 546] on img at bounding box center [908, 549] width 34 height 34
click at [941, 544] on img at bounding box center [951, 549] width 34 height 34
click at [859, 541] on img at bounding box center [866, 549] width 34 height 34
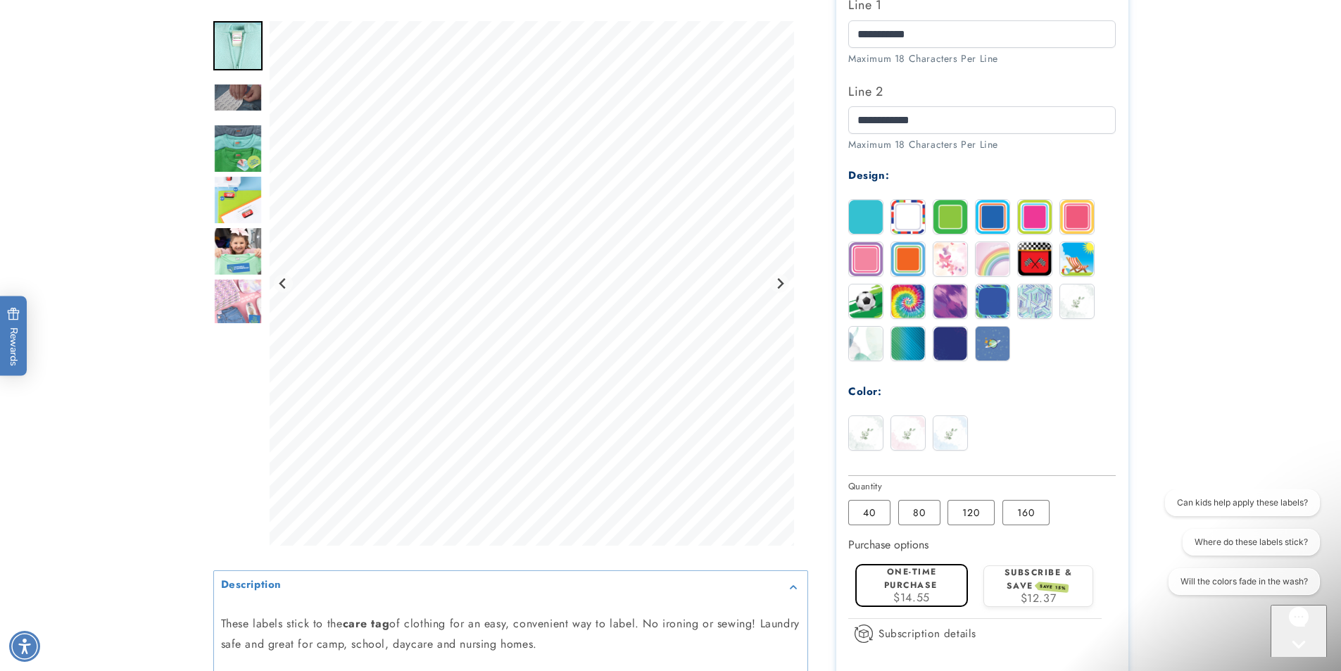
scroll to position [493, 0]
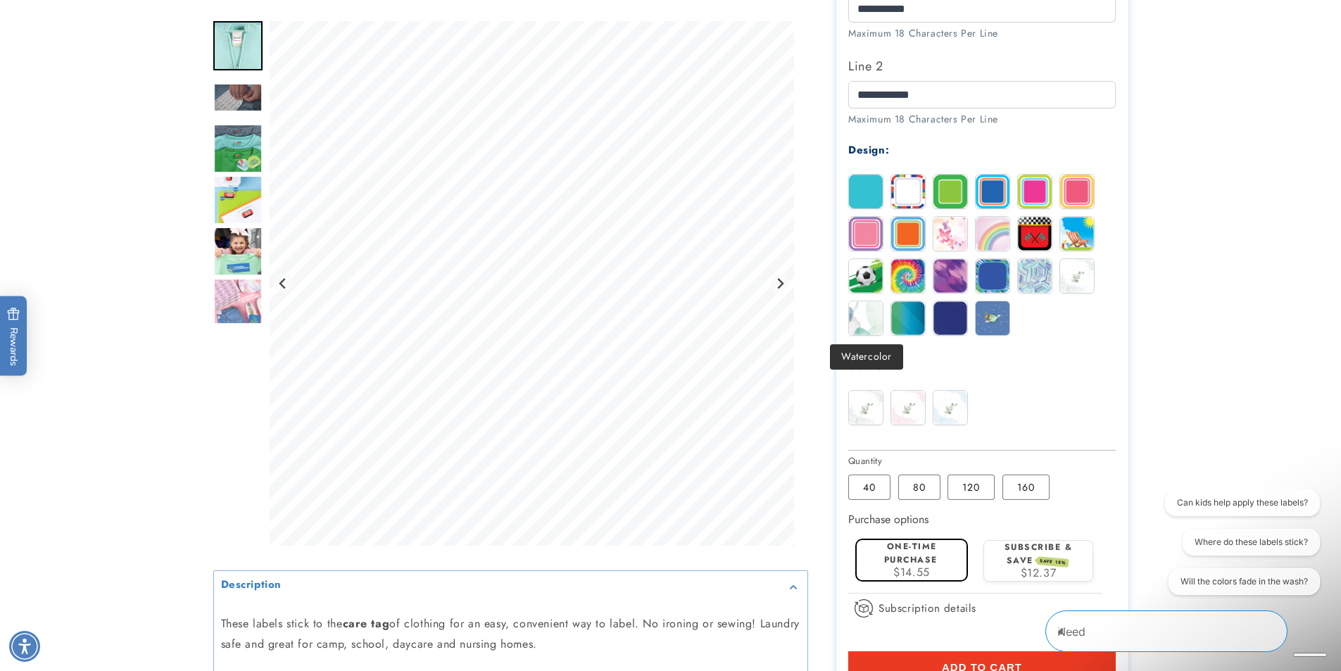
click at [856, 316] on img at bounding box center [866, 318] width 34 height 34
click at [901, 408] on img at bounding box center [908, 408] width 34 height 34
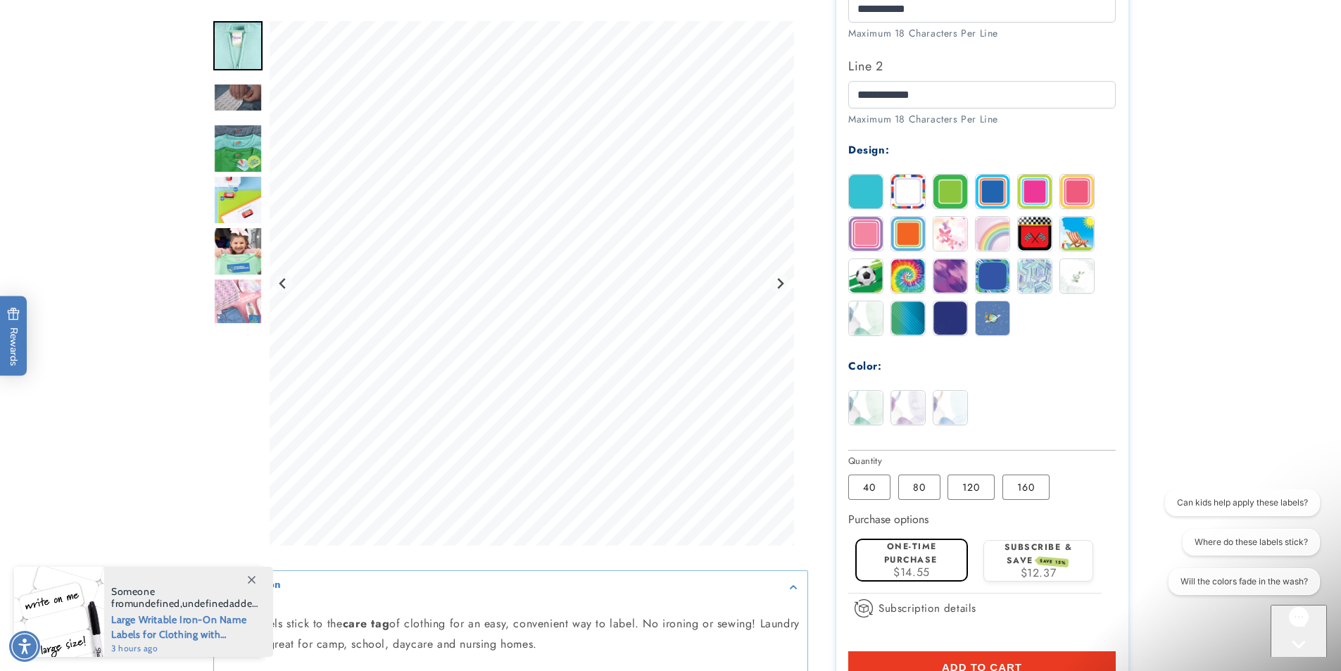
click at [941, 403] on img at bounding box center [951, 408] width 34 height 34
click at [860, 411] on img at bounding box center [866, 408] width 34 height 34
click at [1089, 273] on img at bounding box center [1077, 276] width 34 height 34
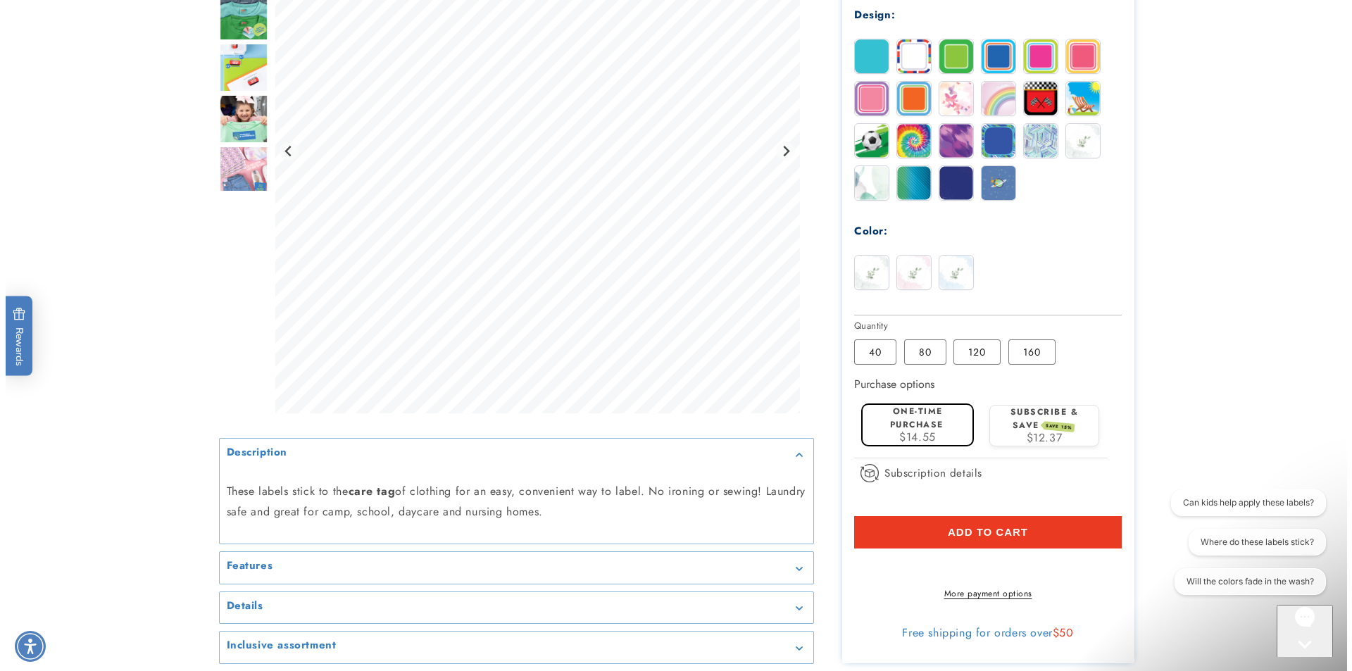
scroll to position [704, 0]
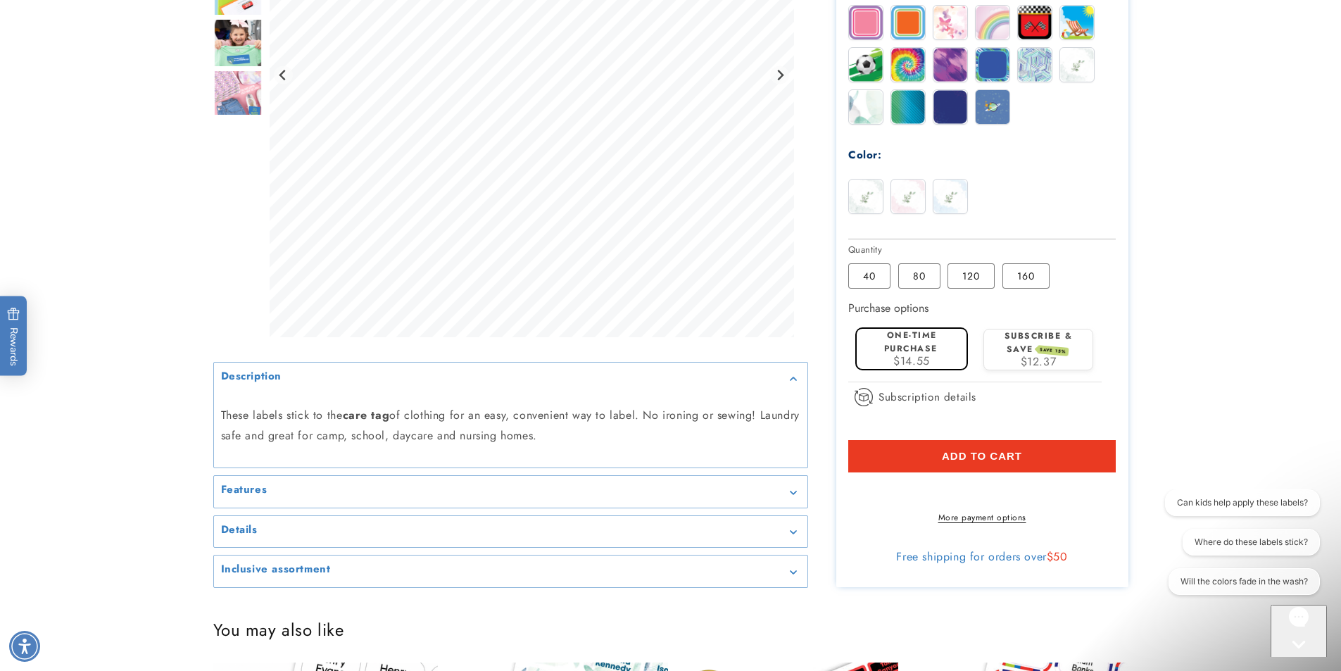
click at [1015, 451] on span "Add to cart" at bounding box center [982, 456] width 80 height 13
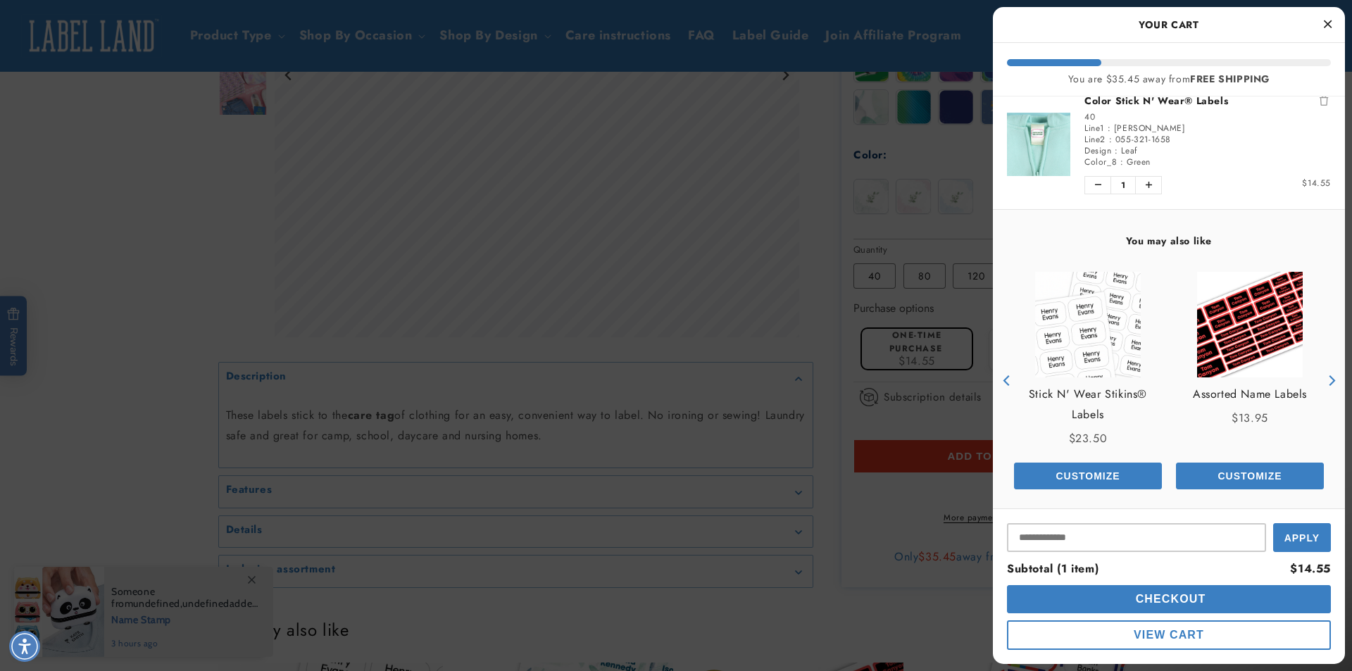
scroll to position [26, 0]
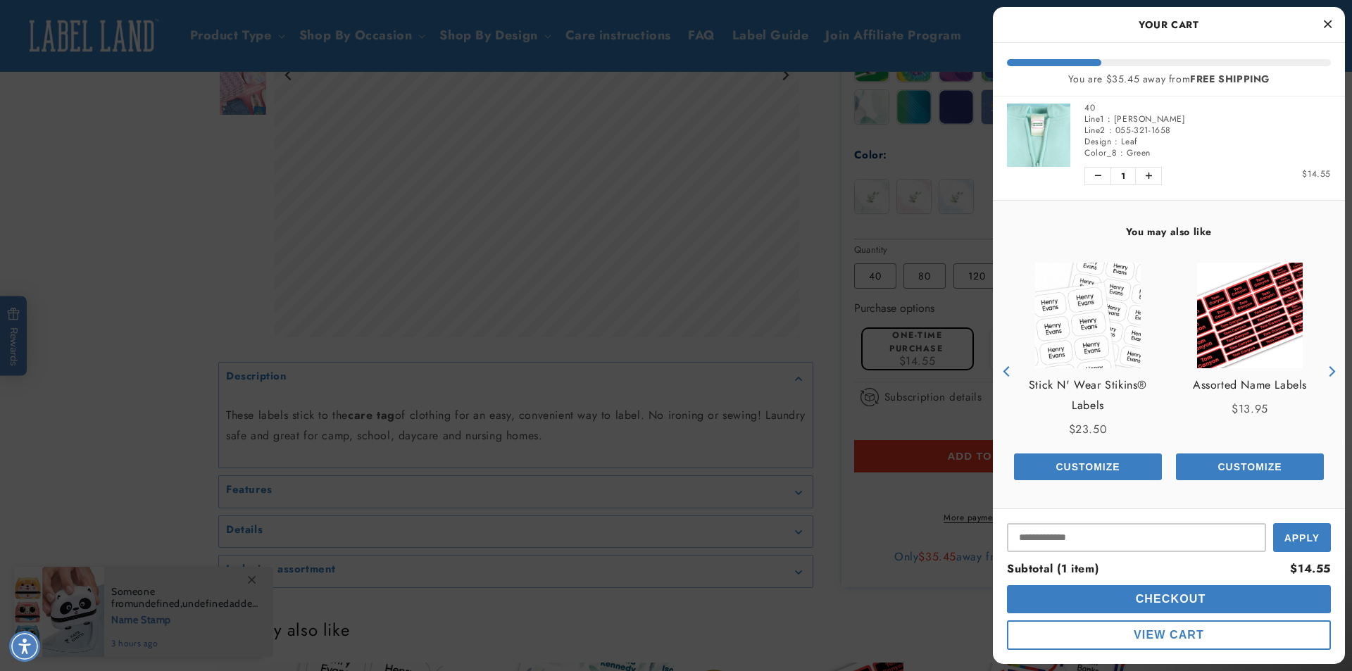
click at [1132, 594] on span "Checkout" at bounding box center [1169, 599] width 74 height 12
